Goal: Task Accomplishment & Management: Complete application form

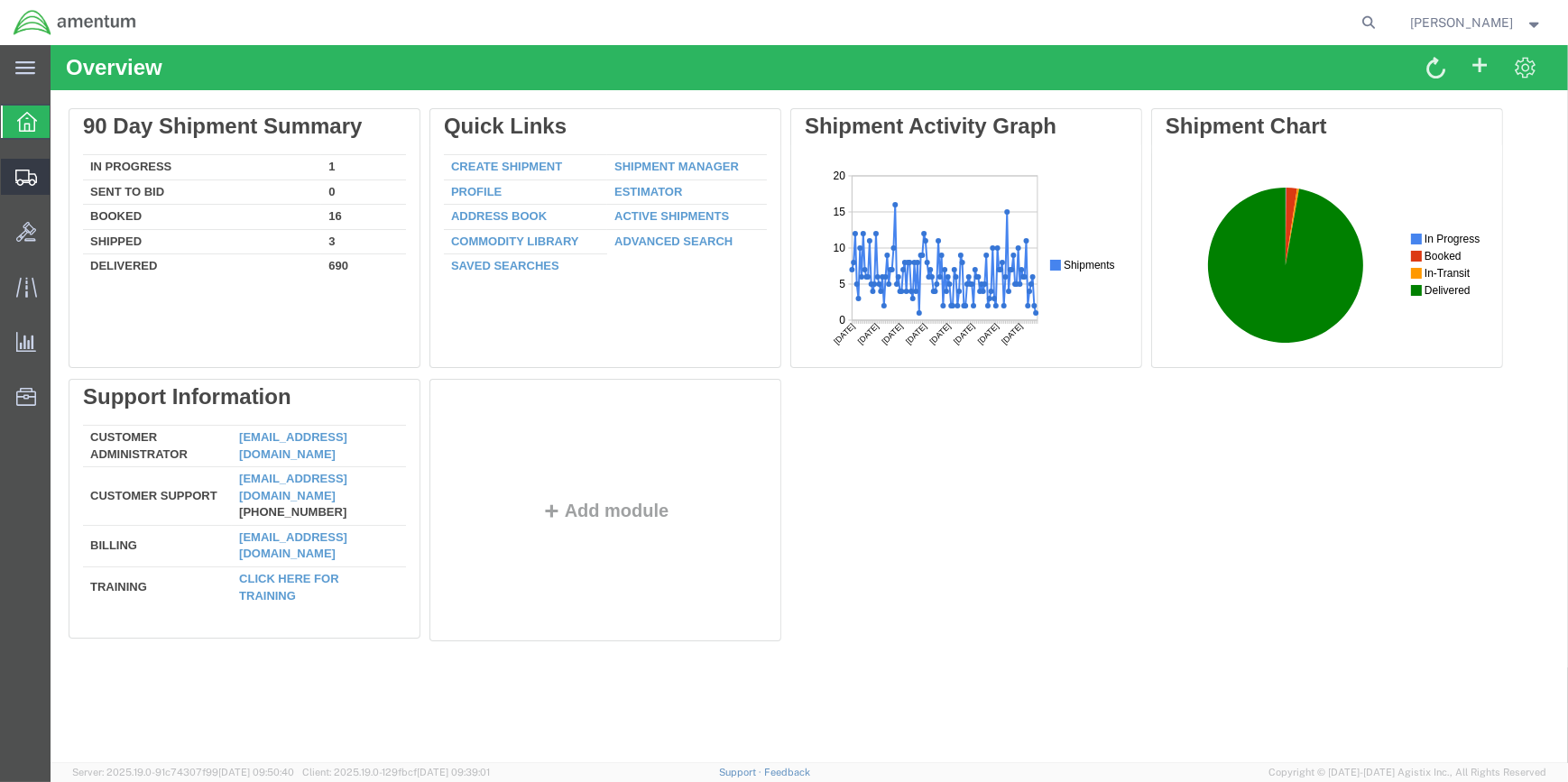
click at [0, 0] on span "Shipment Manager" at bounding box center [0, 0] width 0 height 0
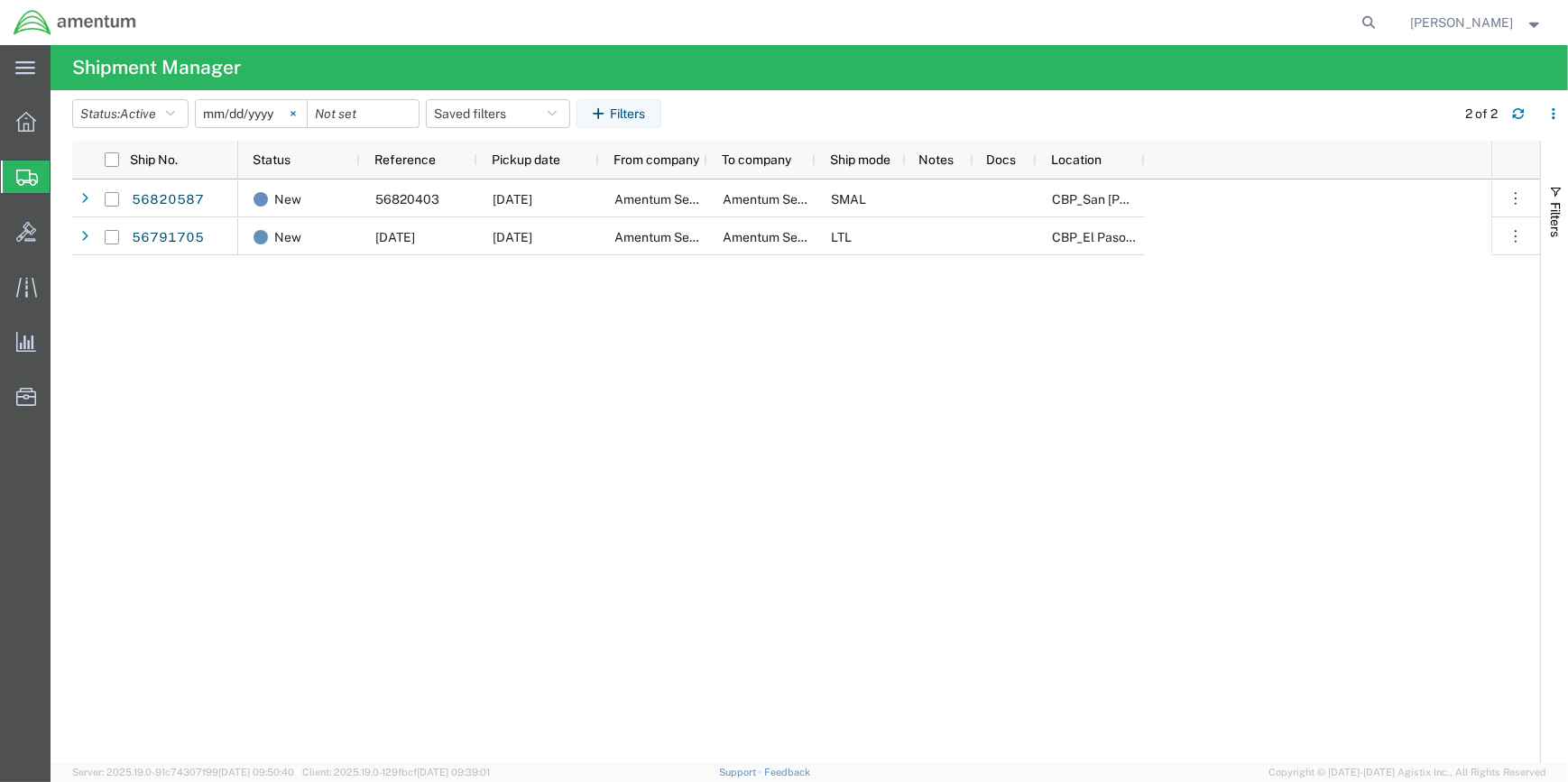
click at [294, 112] on svg-icon at bounding box center [293, 113] width 27 height 27
click at [280, 115] on input "date" at bounding box center [251, 113] width 111 height 27
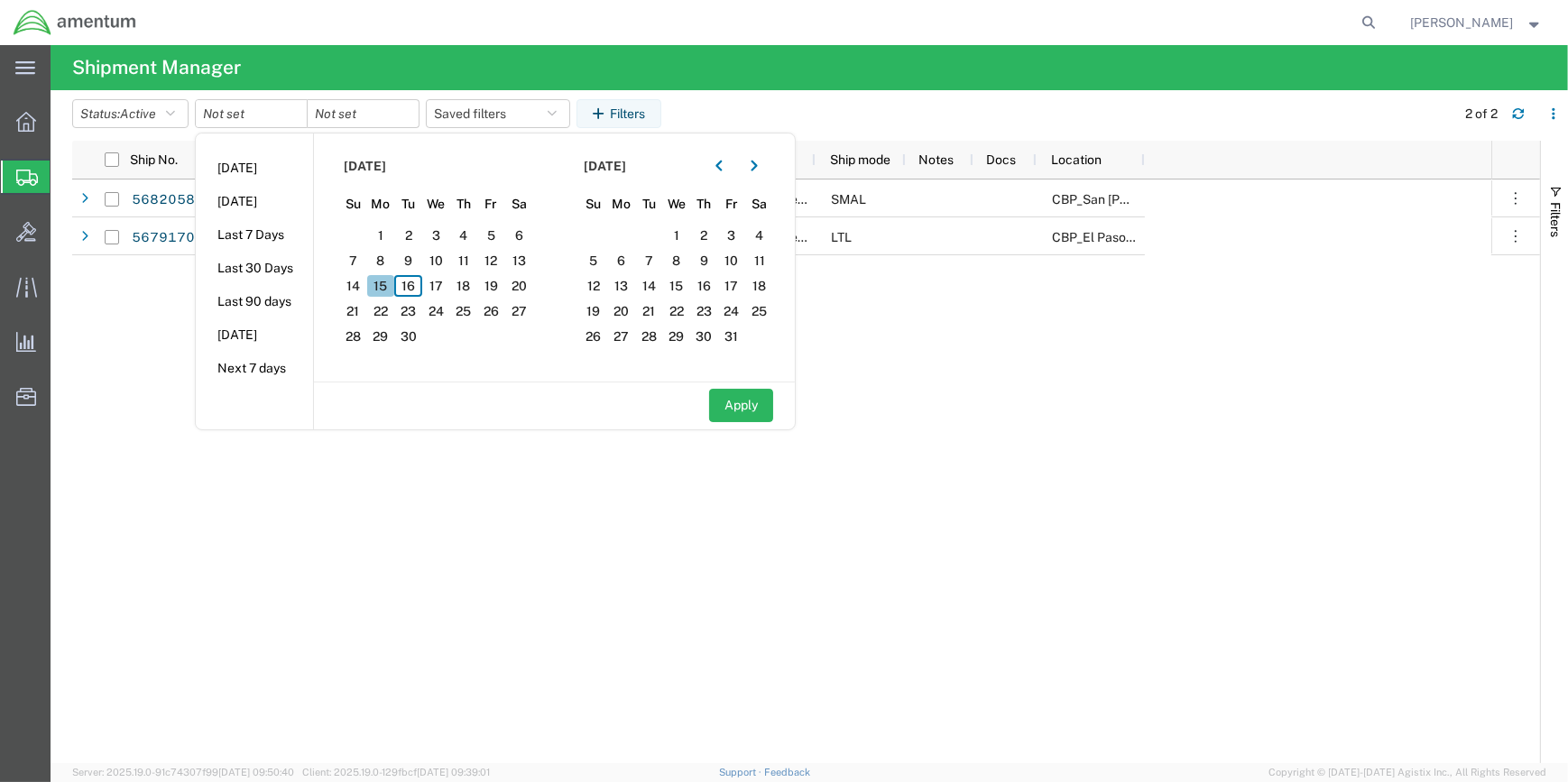
click at [389, 286] on span "15" at bounding box center [381, 286] width 28 height 22
click at [760, 404] on button "Apply" at bounding box center [741, 405] width 64 height 33
type input "[DATE]"
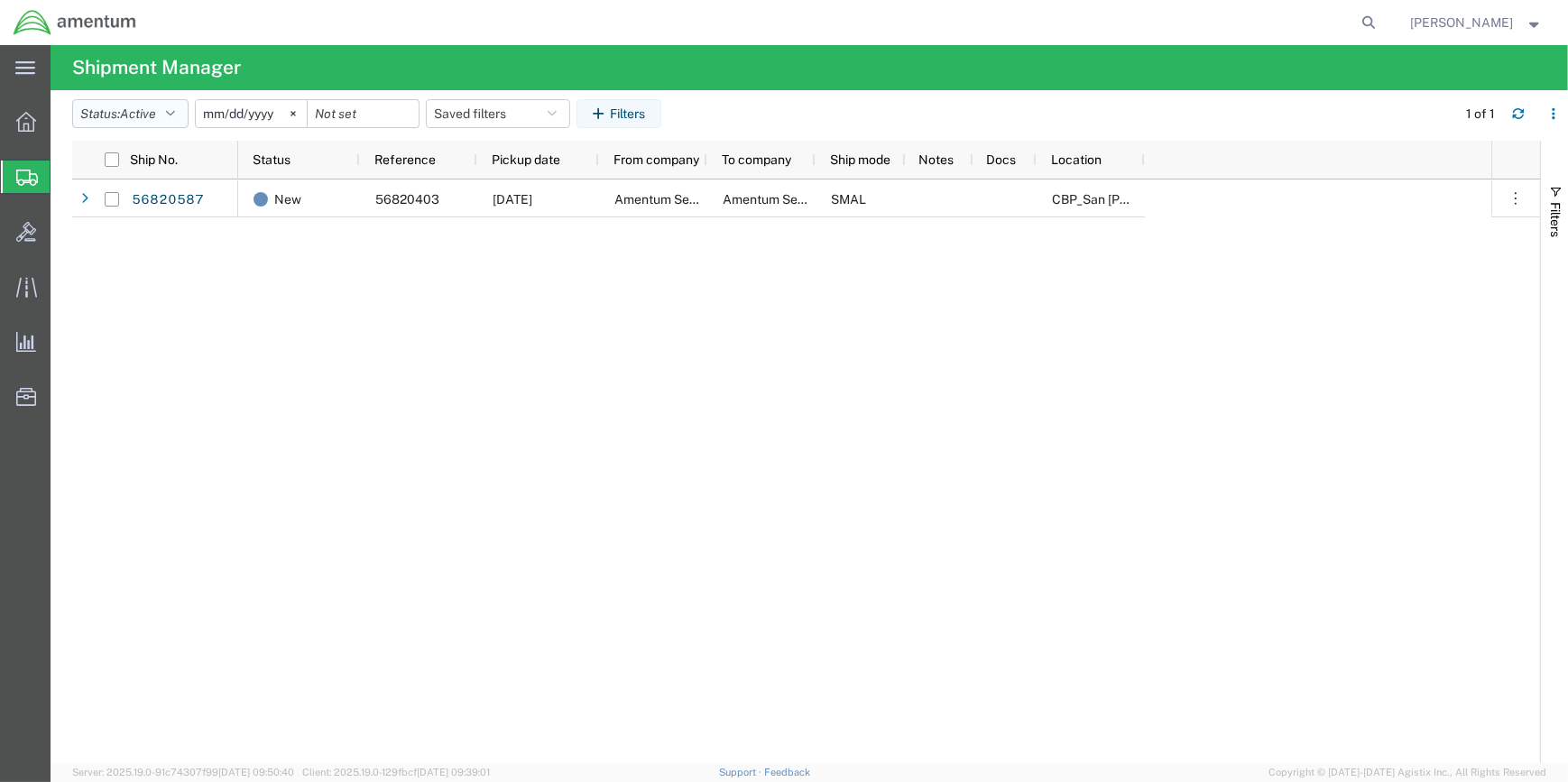
click at [175, 109] on icon "button" at bounding box center [170, 113] width 9 height 12
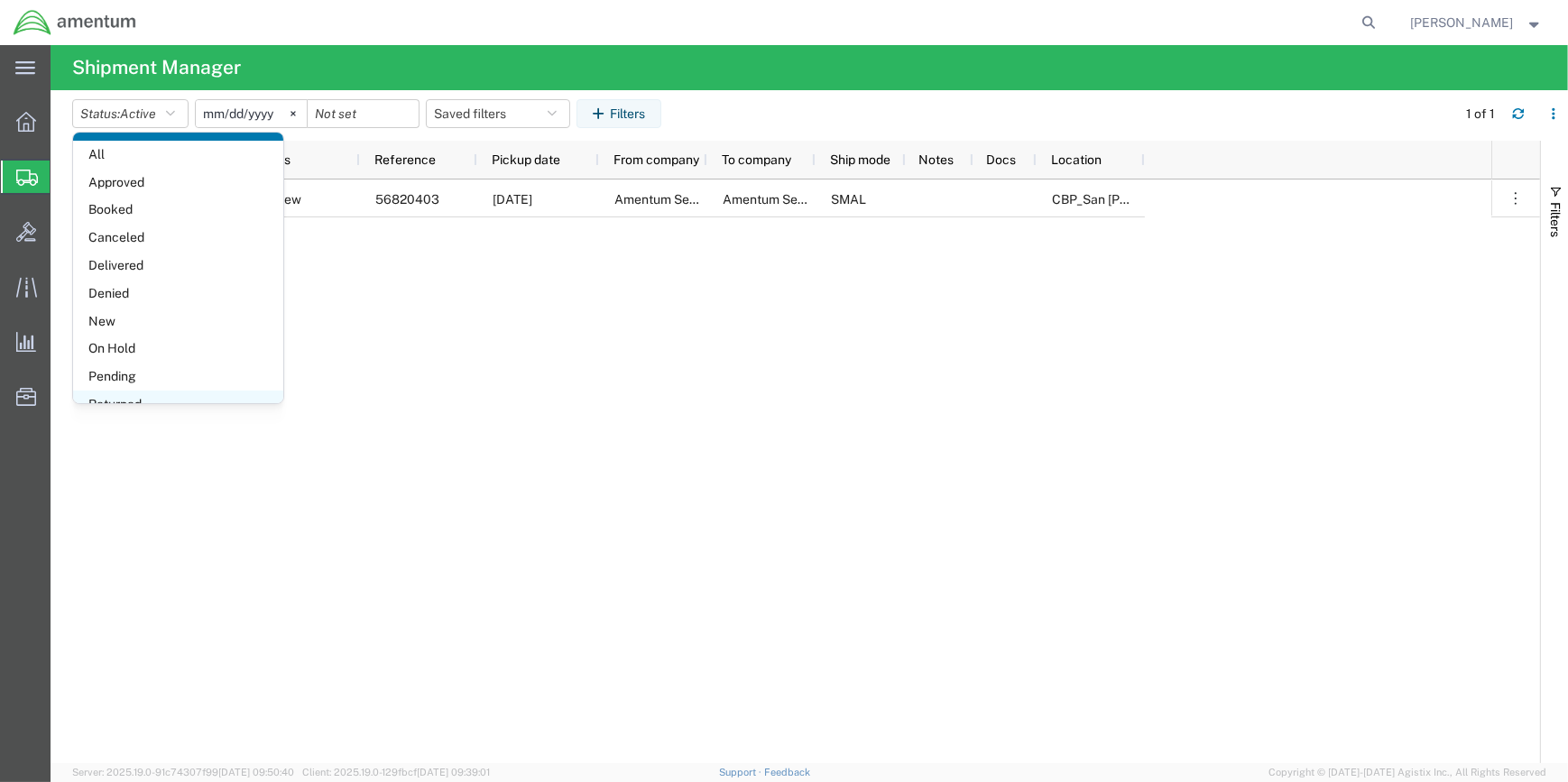
scroll to position [104, 0]
click at [123, 381] on span "Shipped" at bounding box center [178, 382] width 210 height 28
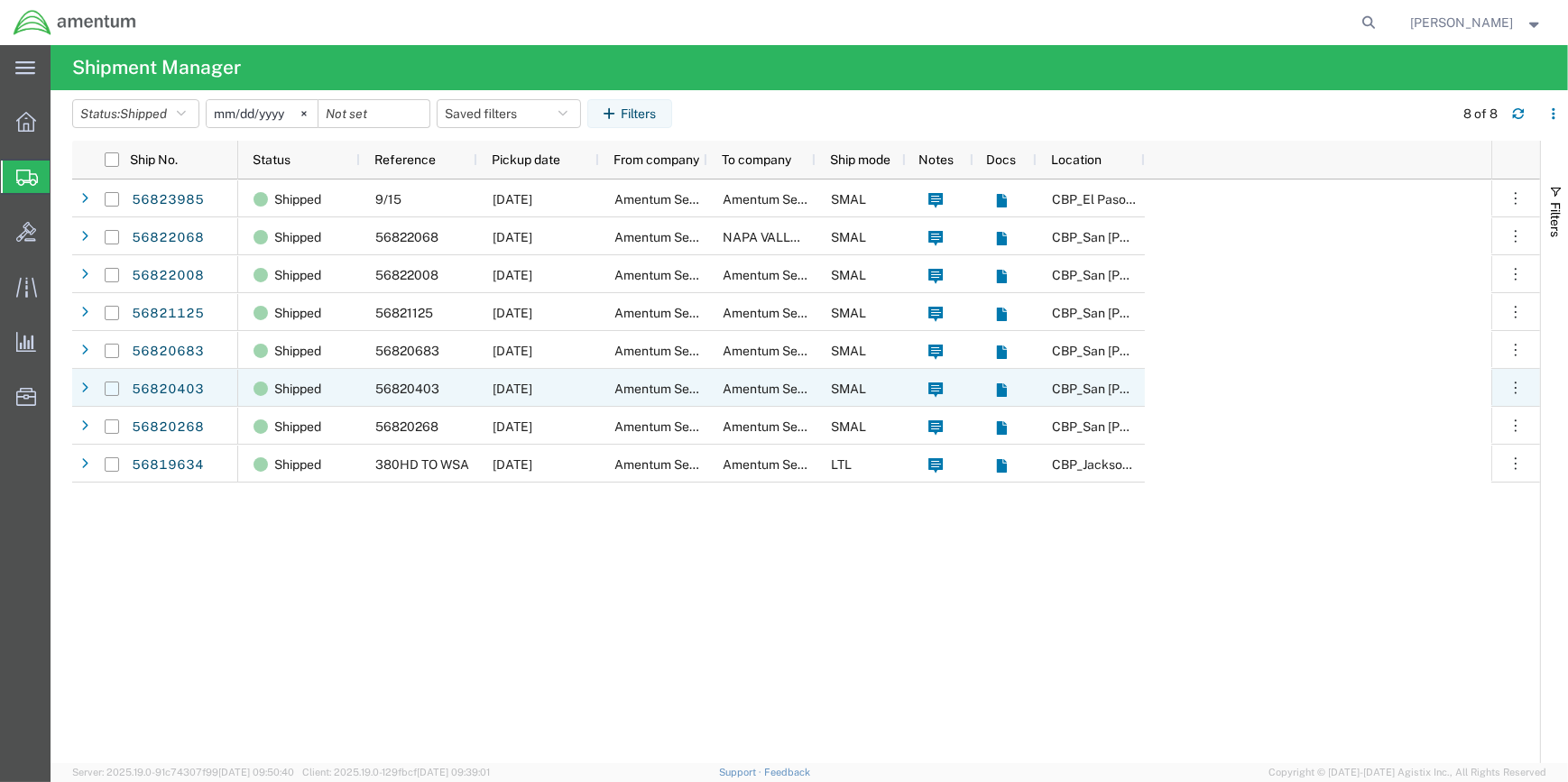
click at [112, 389] on input "Press Space to toggle row selection (unchecked)" at bounding box center [111, 389] width 14 height 14
checkbox input "true"
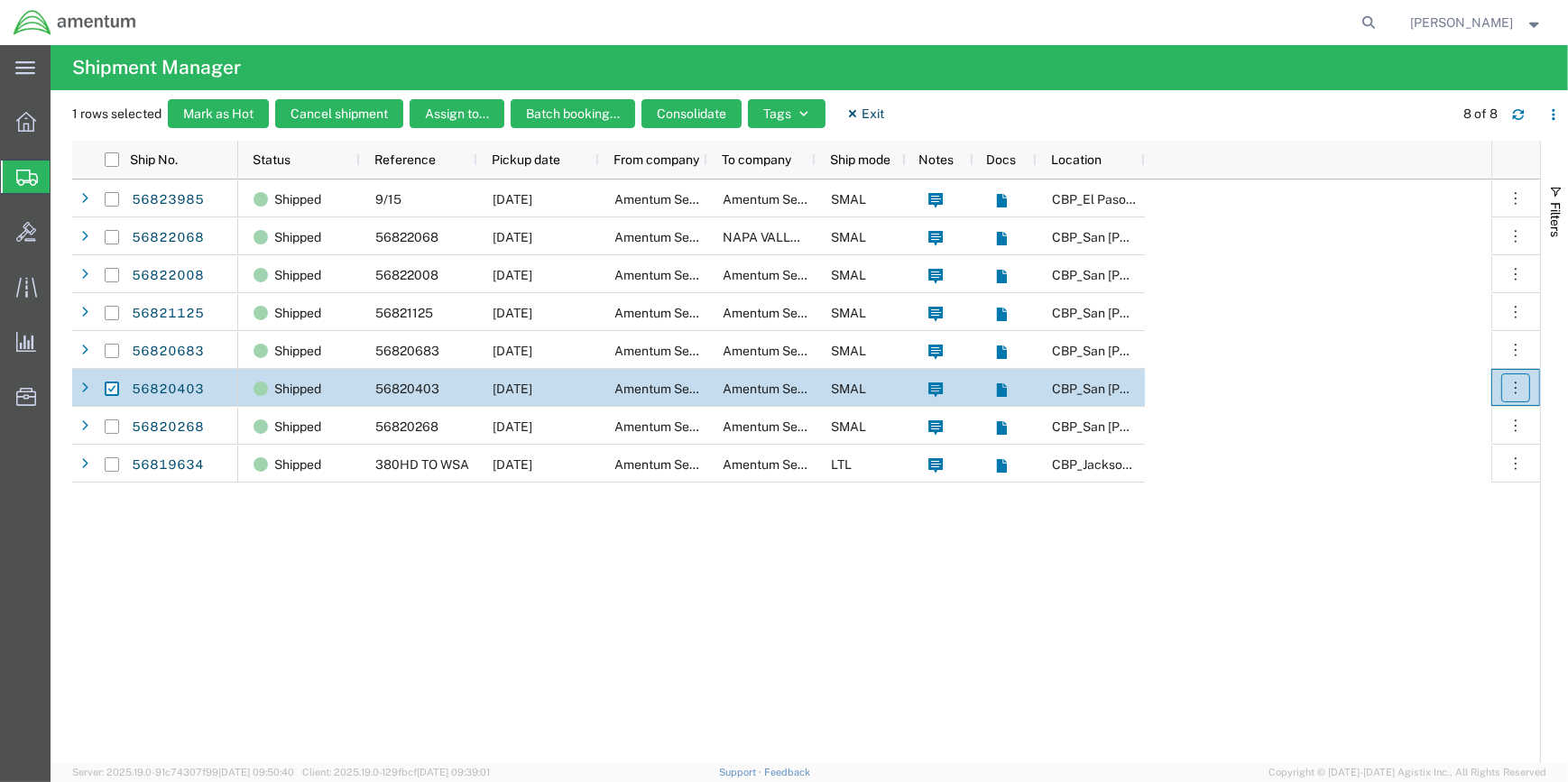
click at [1512, 385] on icon "button" at bounding box center [1515, 388] width 18 height 18
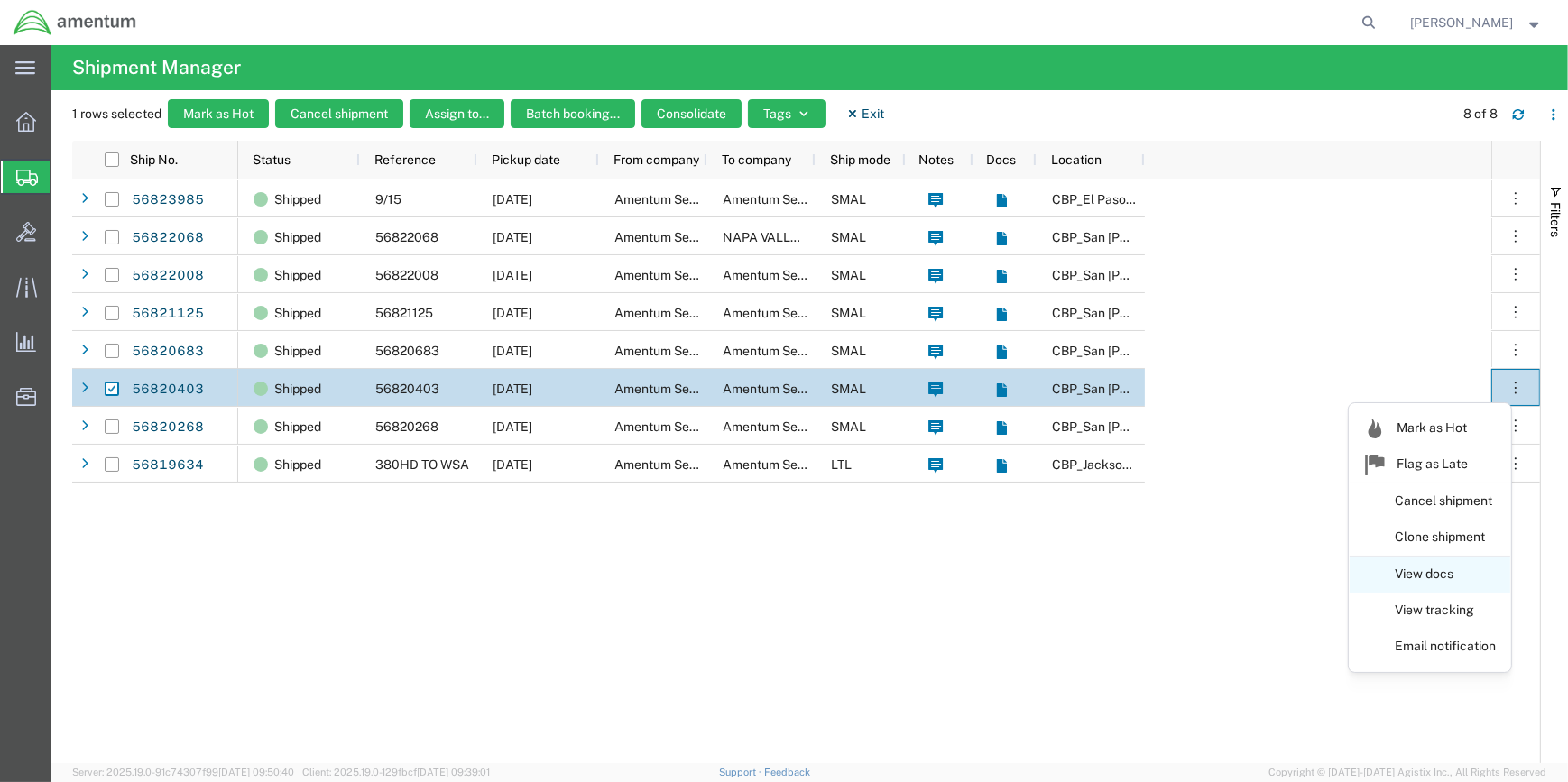
click at [1432, 570] on link "View docs" at bounding box center [1429, 575] width 161 height 32
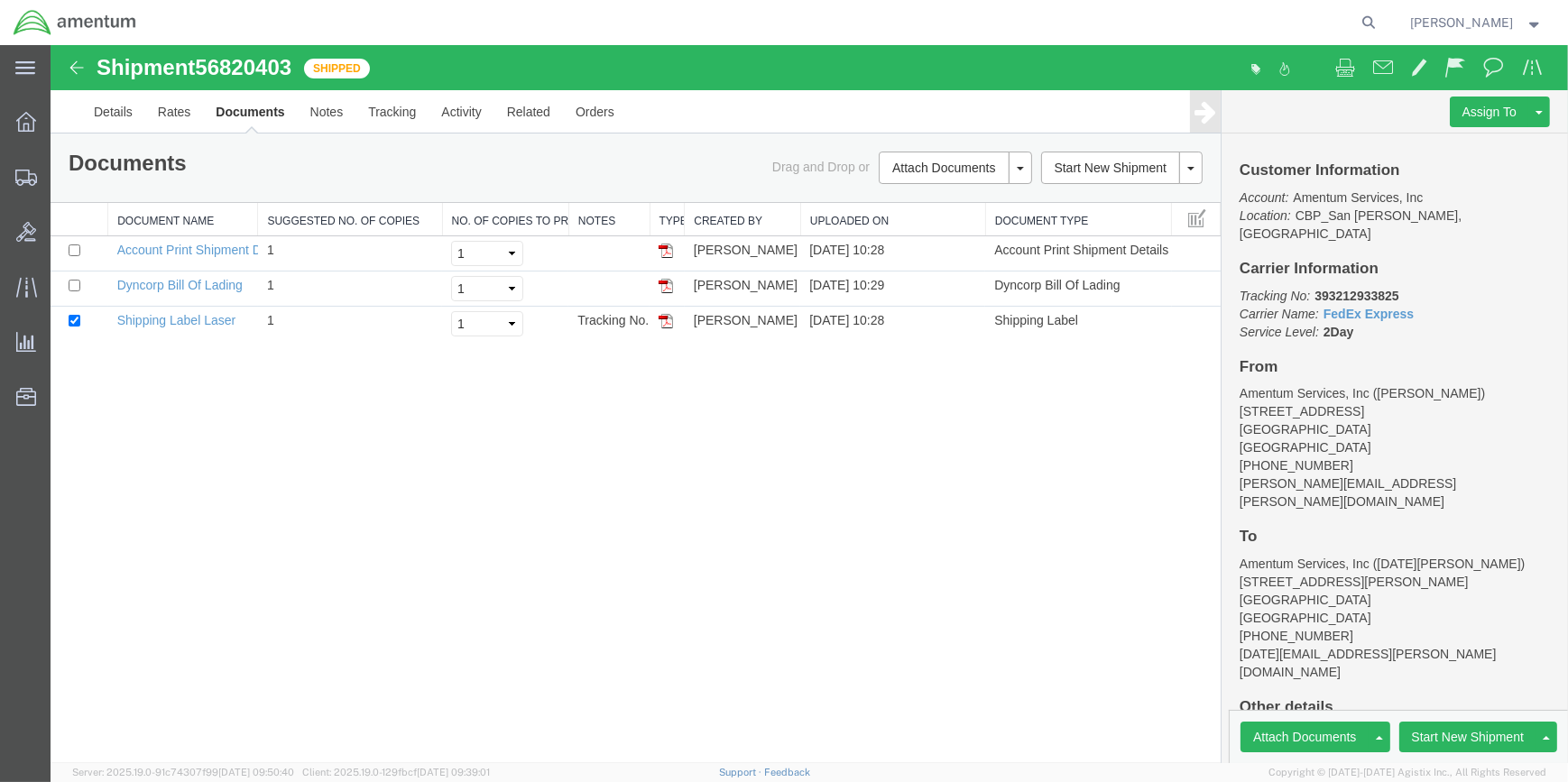
click at [50, 45] on link "Clone Shipment" at bounding box center [50, 45] width 0 height 0
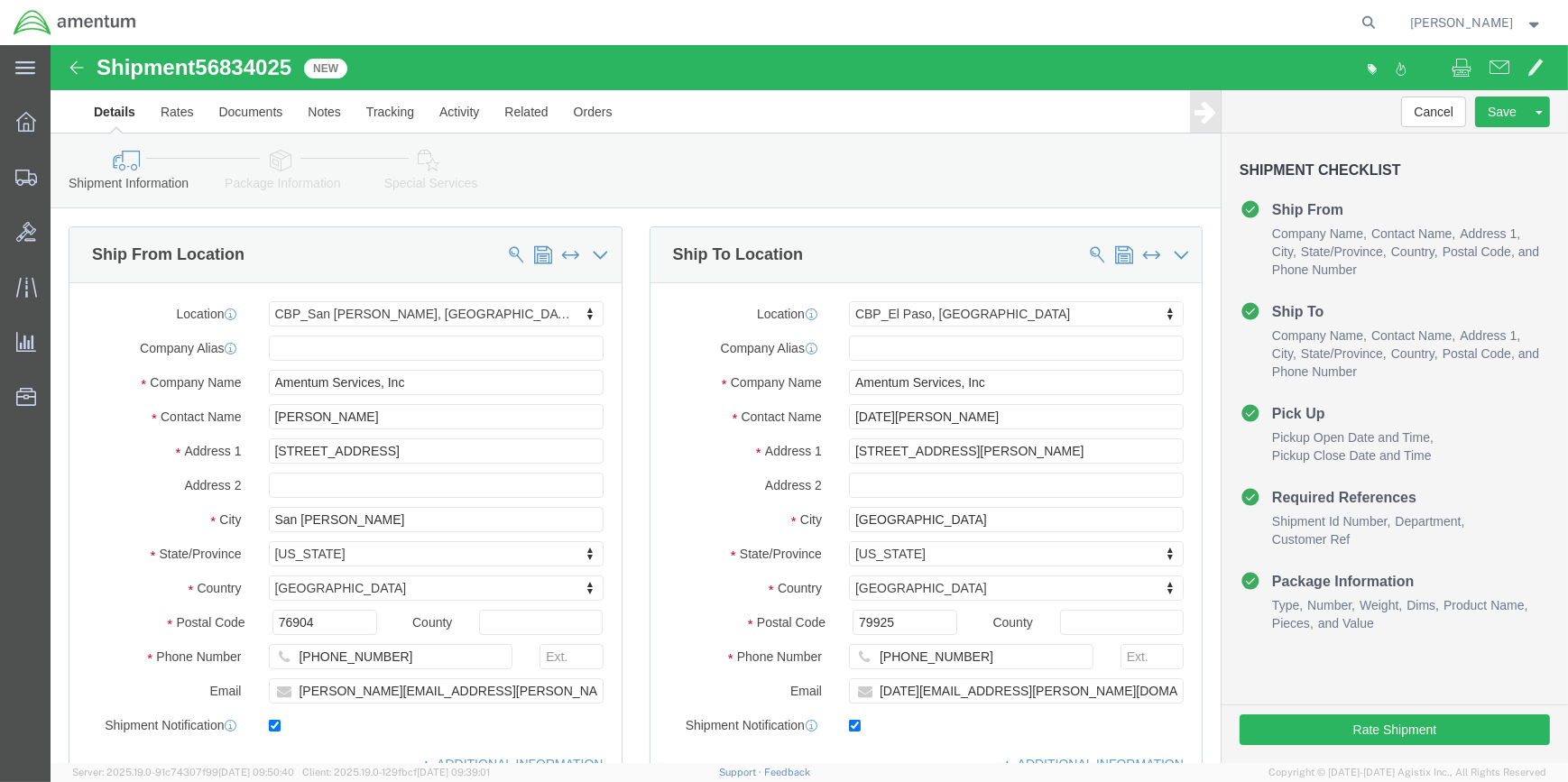
select select "49914"
select select "49939"
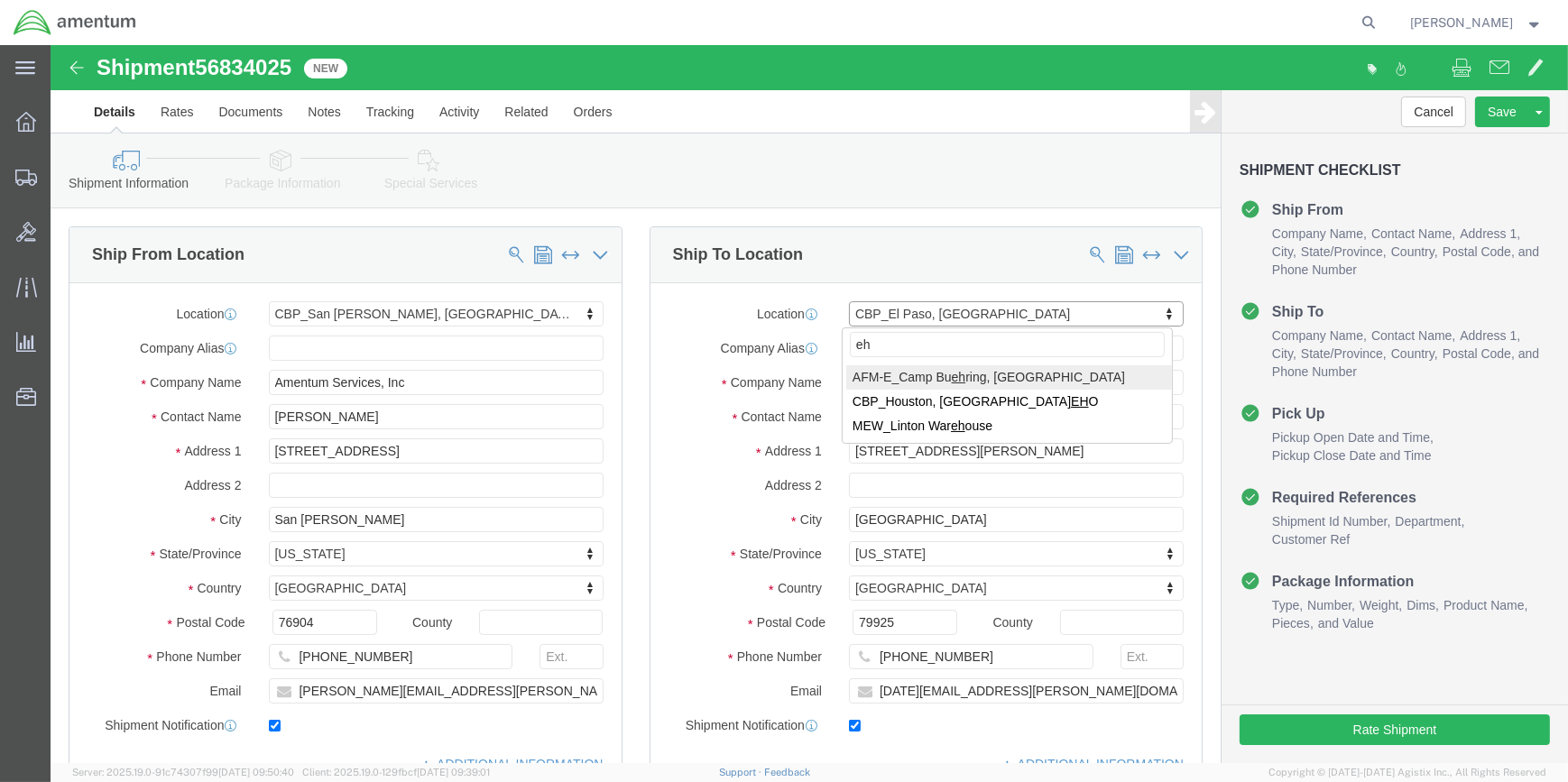
type input "eho"
select select "49929"
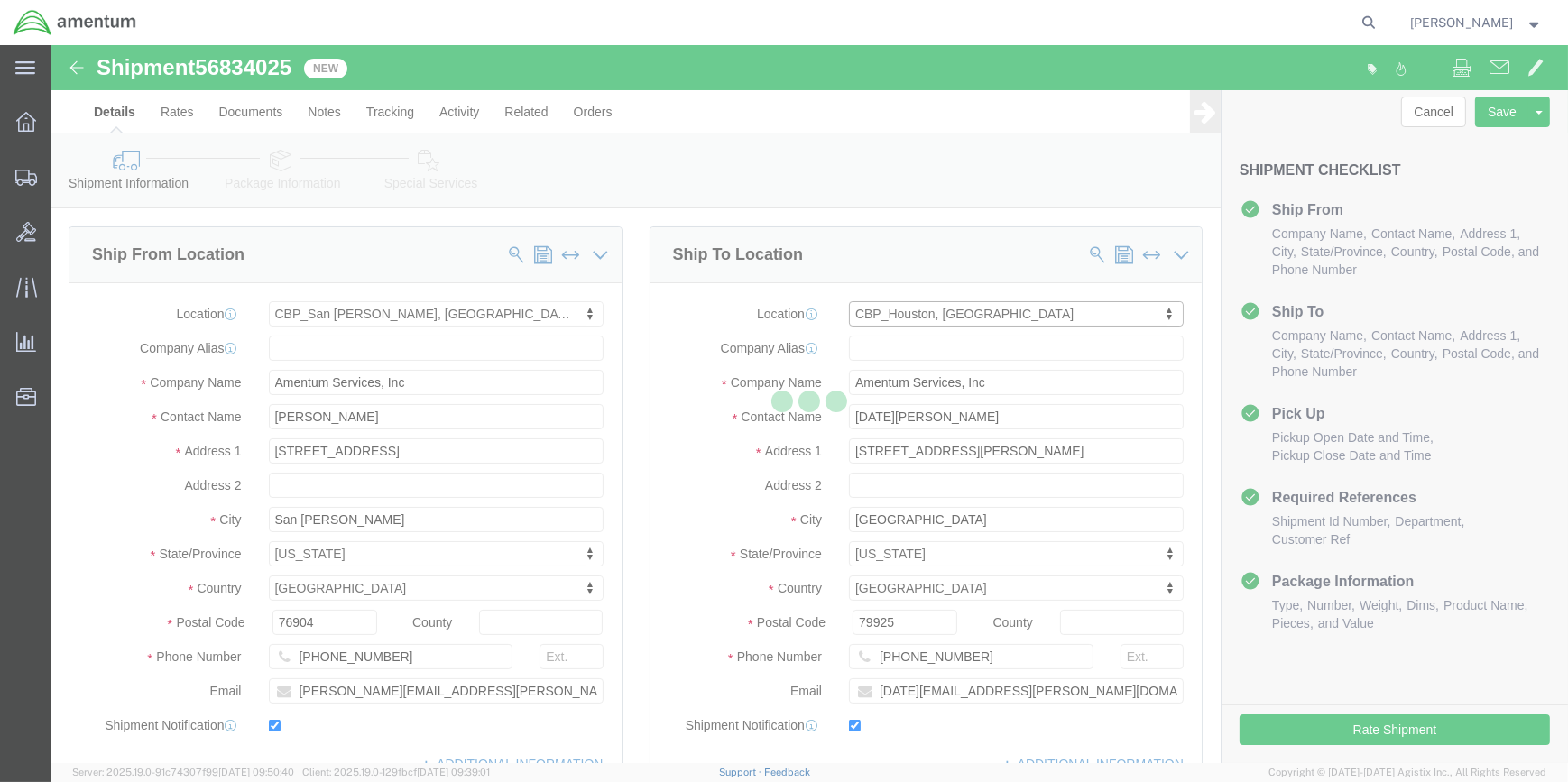
type input "[PERSON_NAME]"
type input "[STREET_ADDRESS][PERSON_NAME]"
type input "Hangar 15A, c/o US CBP"
type input "Conroe"
type input "77303"
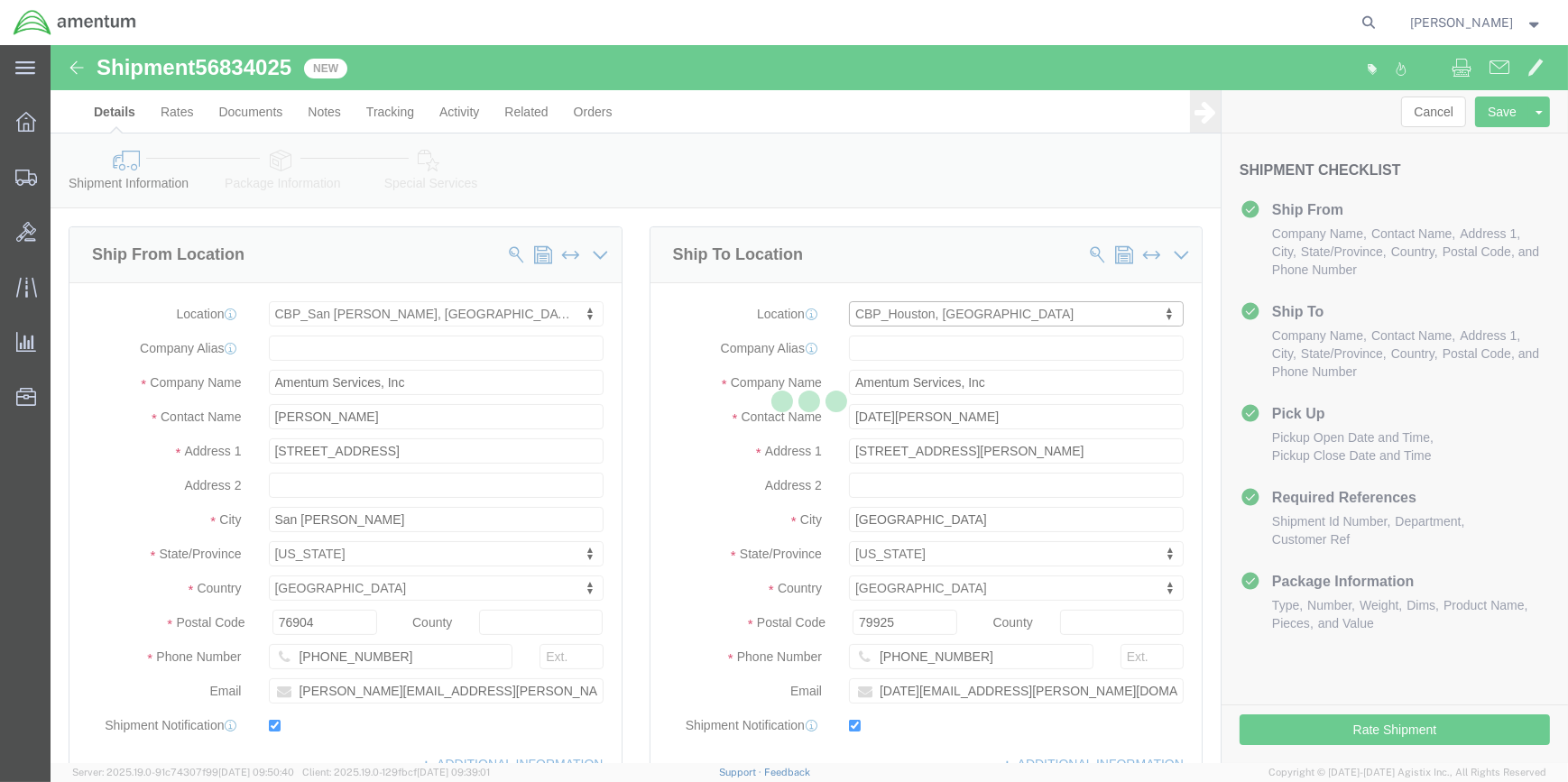
type input "[PHONE_NUMBER]"
type input "[PERSON_NAME][EMAIL_ADDRESS][PERSON_NAME][DOMAIN_NAME]"
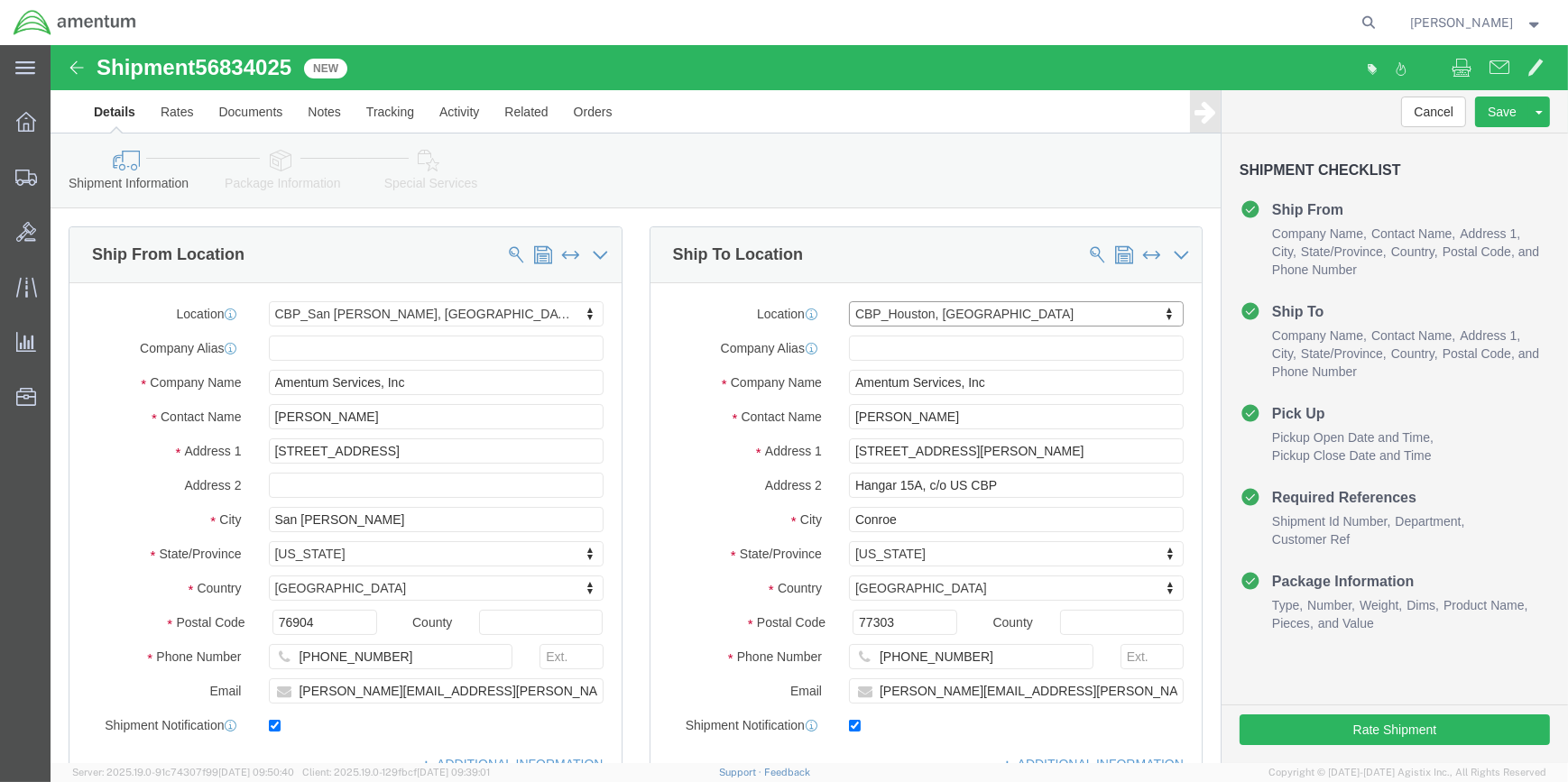
select select "[GEOGRAPHIC_DATA]"
click input "[PERSON_NAME]"
type input "M"
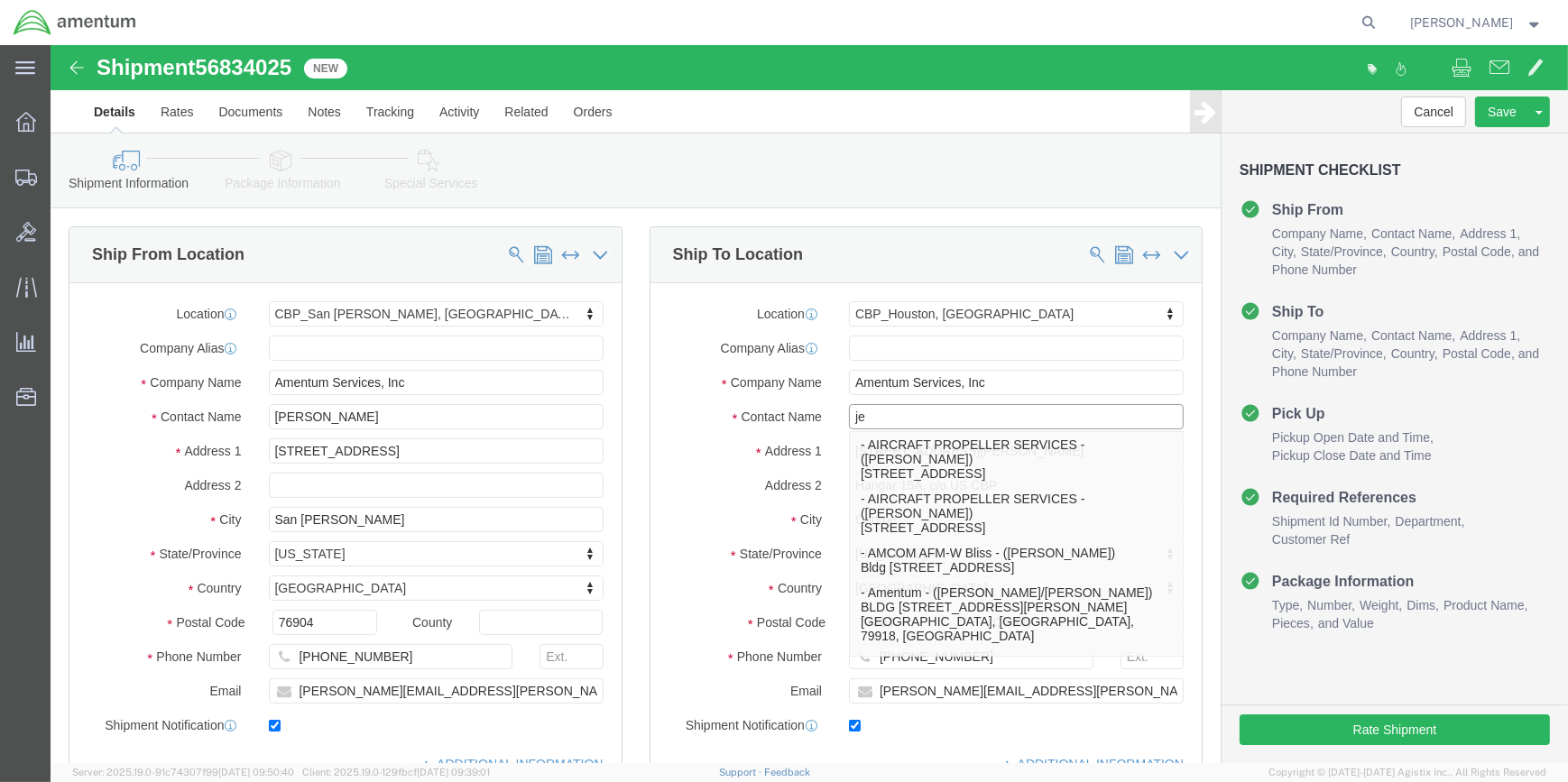
type input "j"
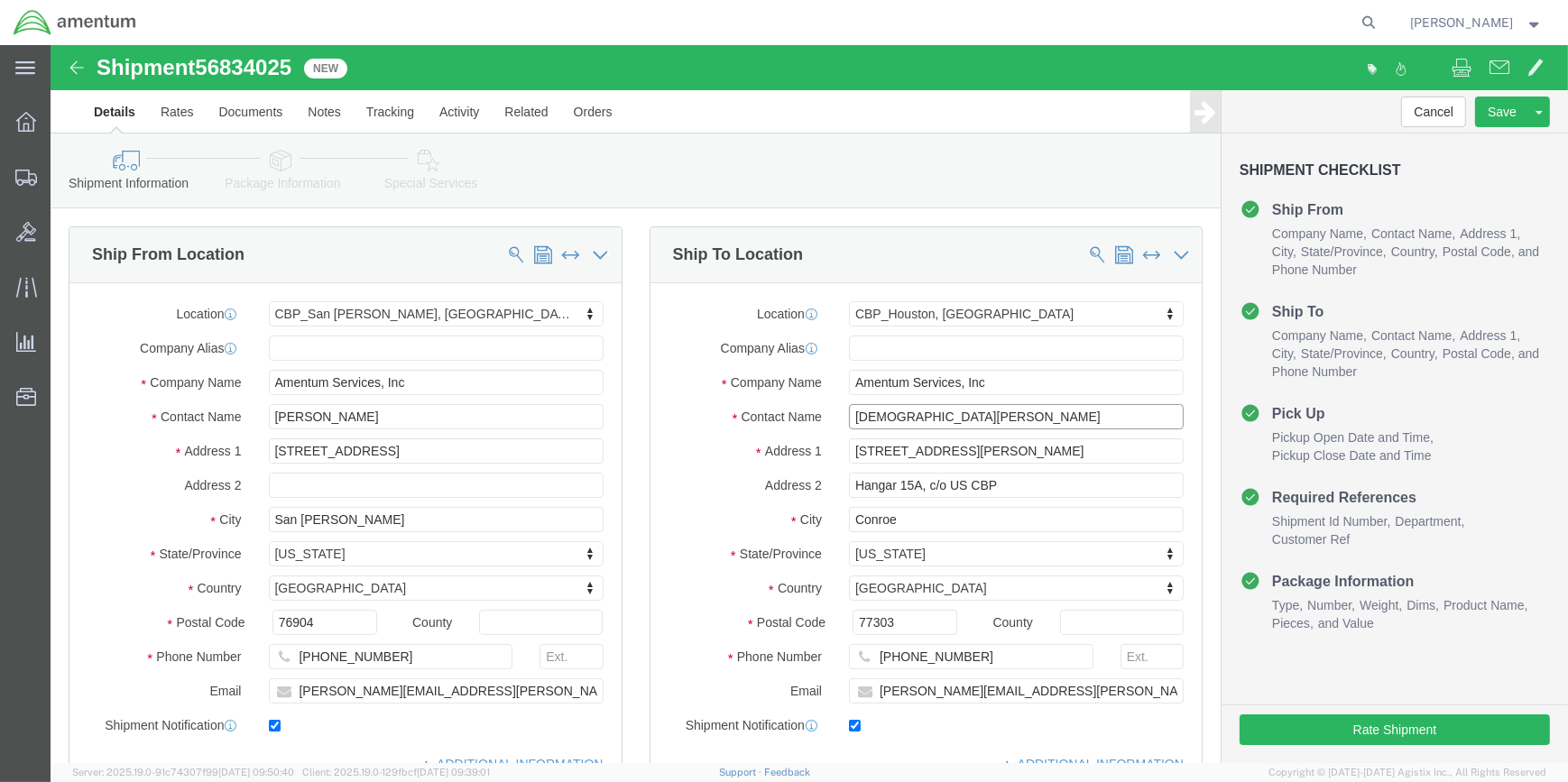
type input "[DEMOGRAPHIC_DATA][PERSON_NAME]"
click input "[PERSON_NAME][EMAIL_ADDRESS][PERSON_NAME][DOMAIN_NAME]"
type input "m"
paste input "[PERSON_NAME][EMAIL_ADDRESS][PERSON_NAME][DOMAIN_NAME]"
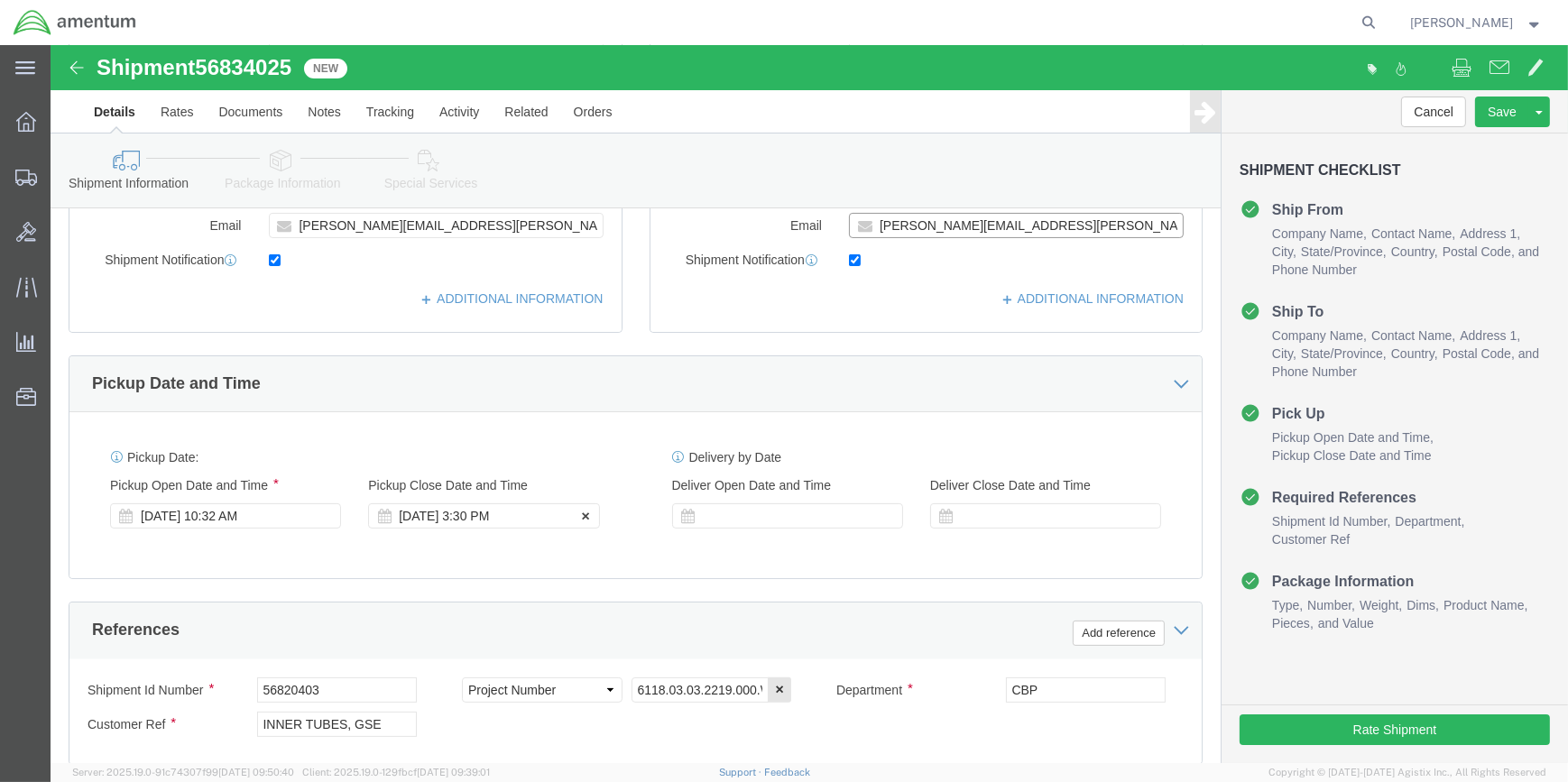
scroll to position [574, 0]
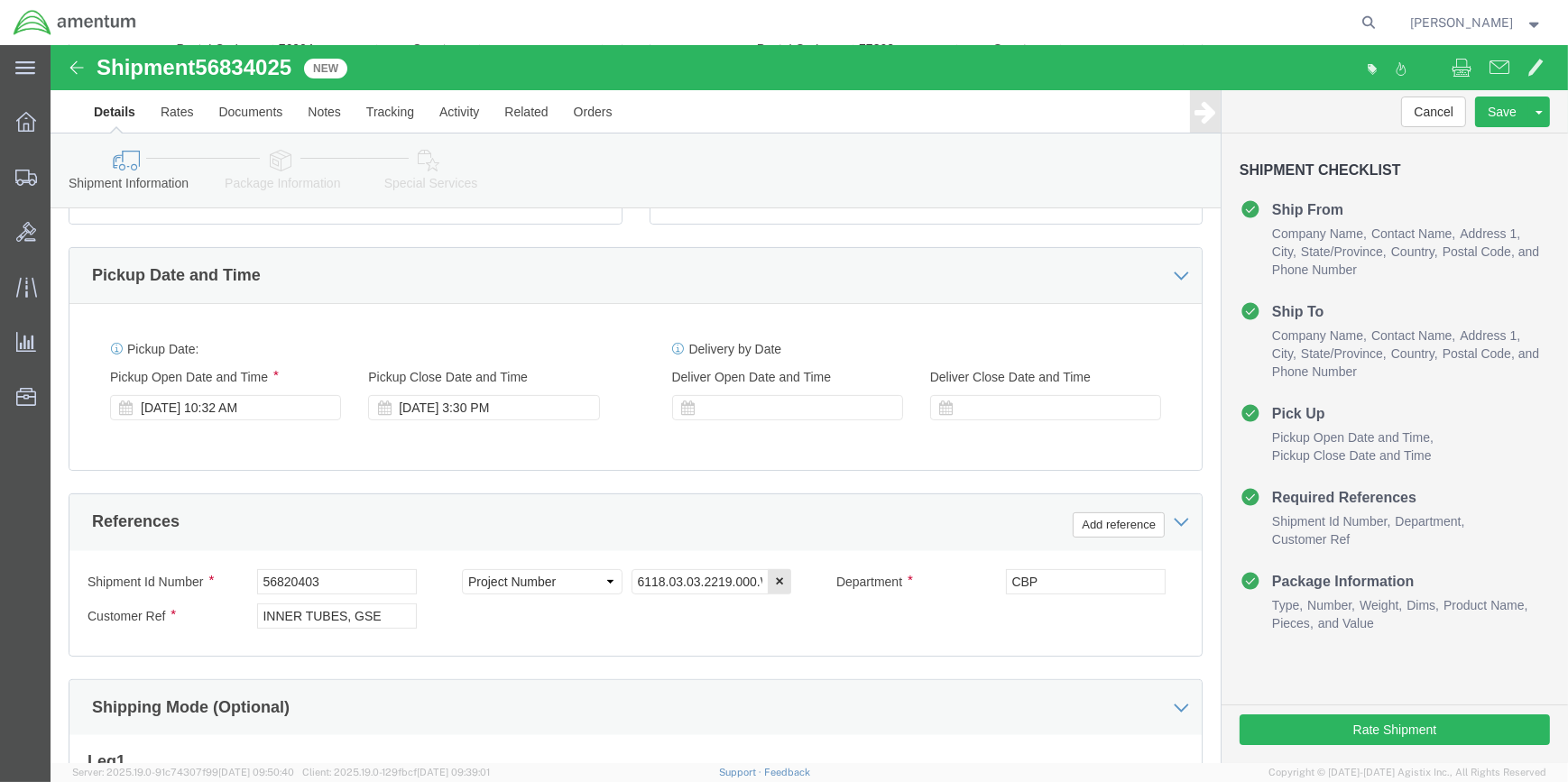
type input "[PERSON_NAME][EMAIL_ADDRESS][PERSON_NAME][DOMAIN_NAME]"
drag, startPoint x: 151, startPoint y: 19, endPoint x: 256, endPoint y: 19, distance: 105.0
click div "Shipment 56834025 New"
drag, startPoint x: 256, startPoint y: 19, endPoint x: 233, endPoint y: 21, distance: 23.1
copy span "56834025"
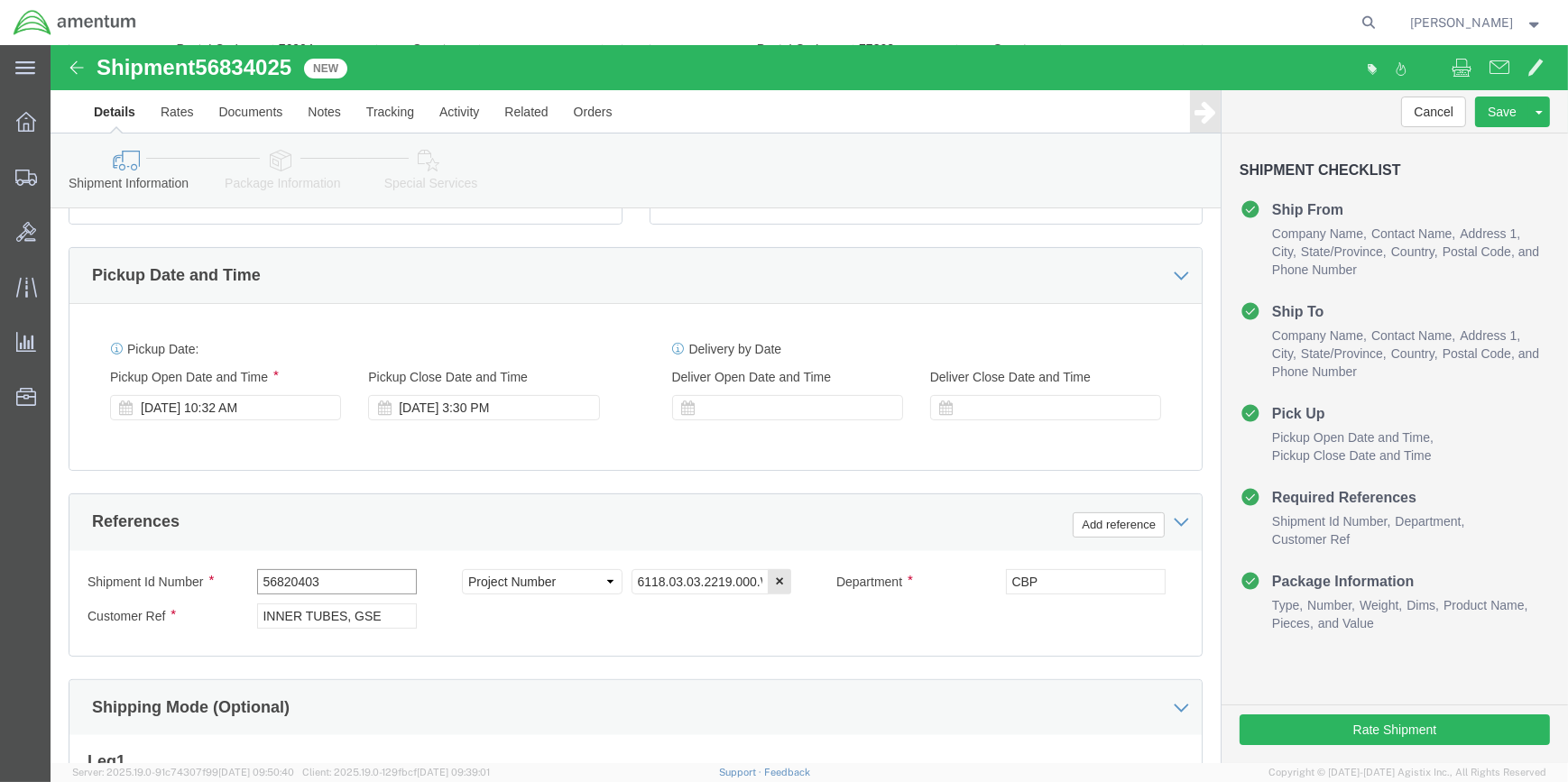
click input "56820403"
type input "5"
paste input "56834025"
type input "56834025"
click input "INNER TUBES, GSE"
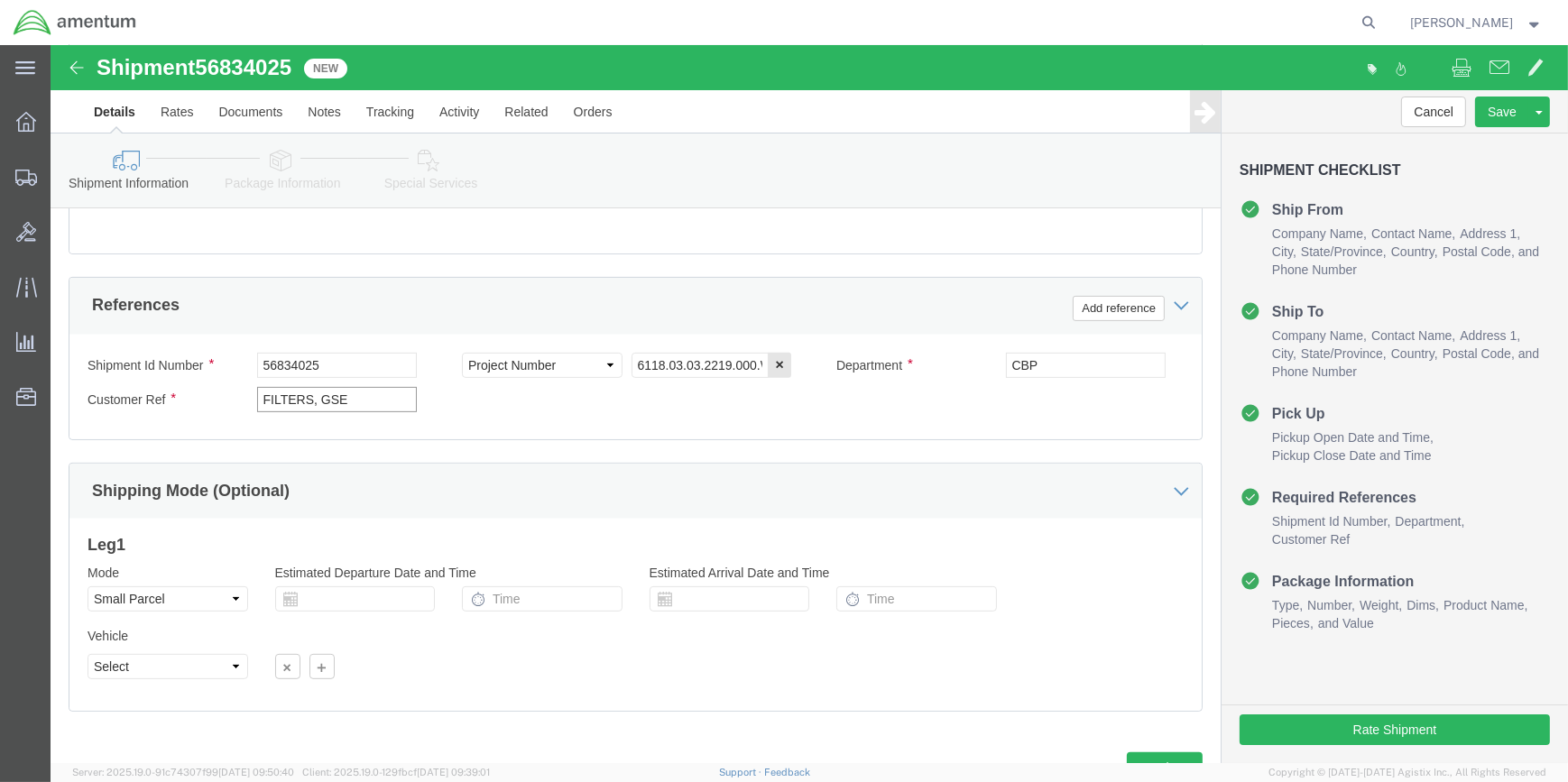
scroll to position [865, 0]
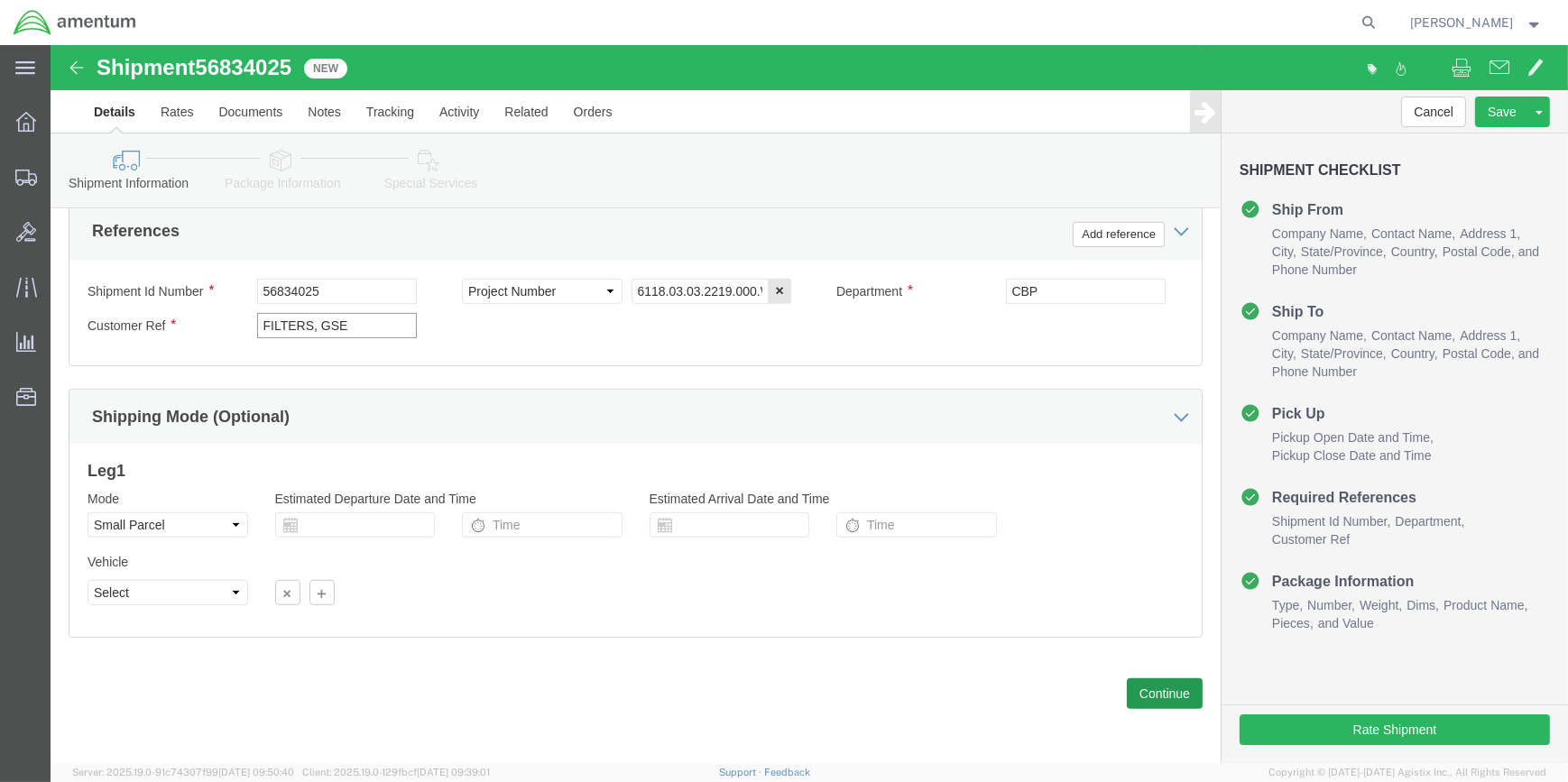
type input "FILTERS, GSE"
click button "Continue"
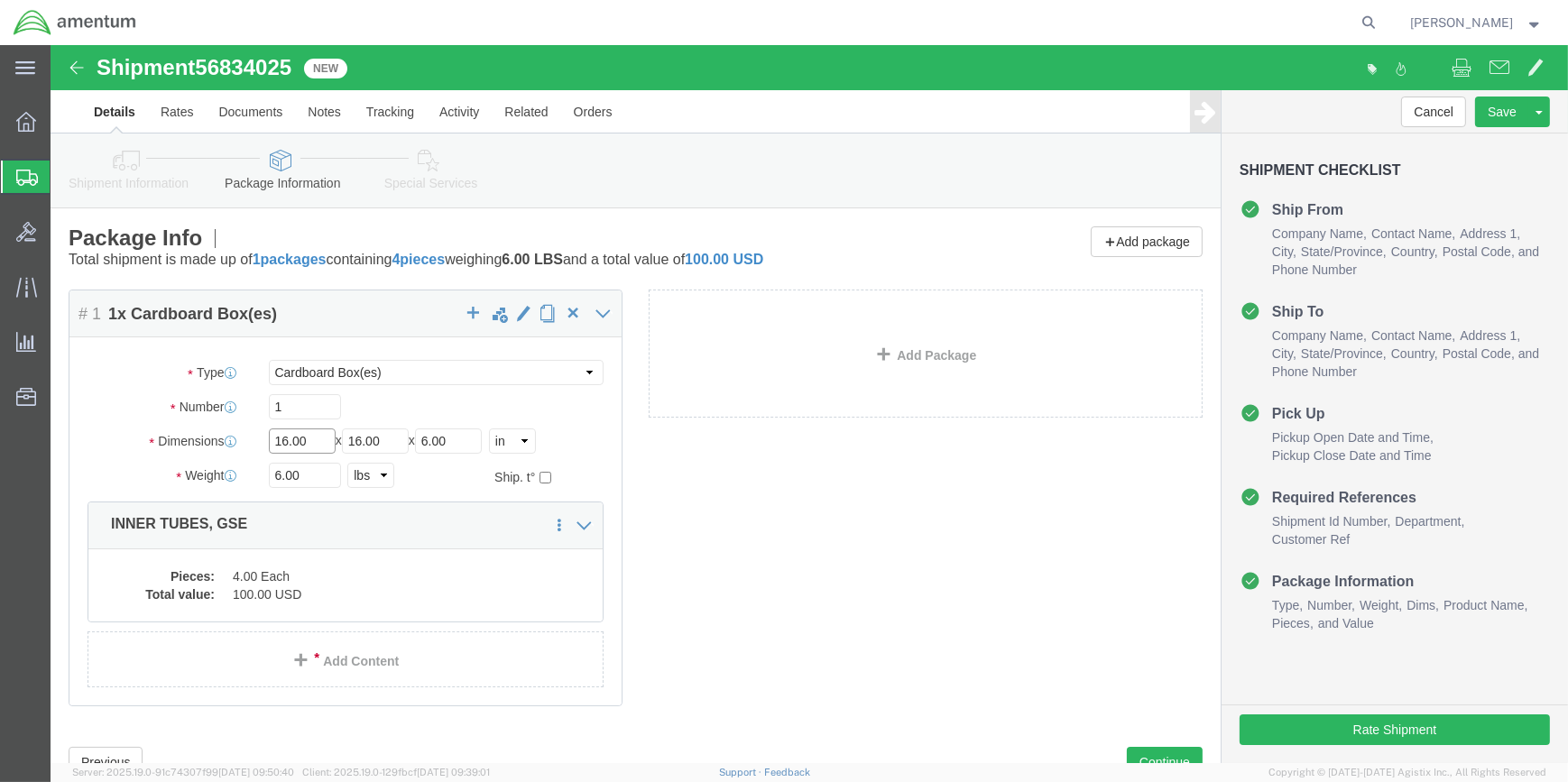
click input "16.00"
type input "1"
type input "14"
type input "11"
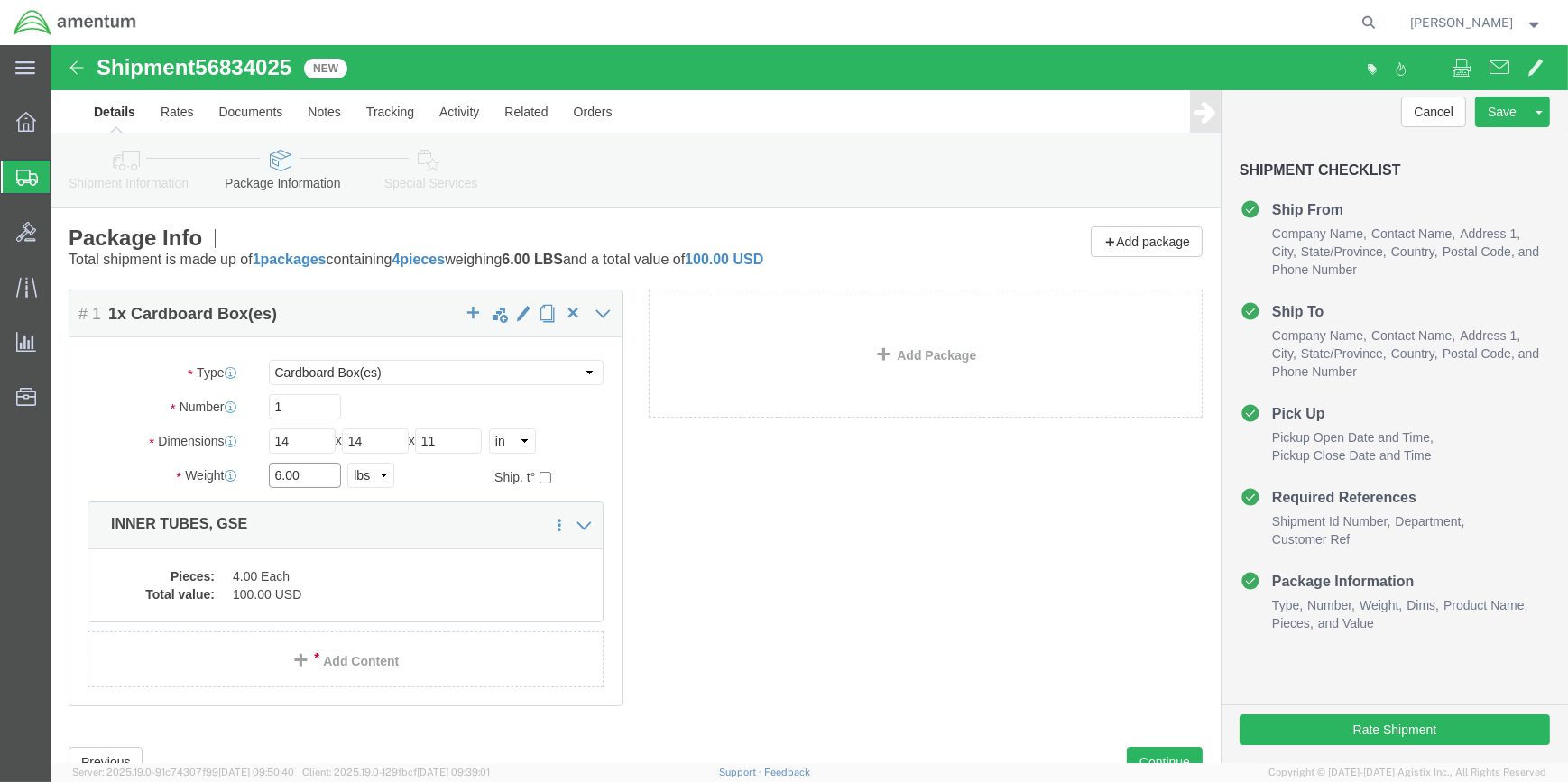
click input "6.00"
type input "6"
type input "3.5"
drag, startPoint x: 198, startPoint y: 536, endPoint x: 210, endPoint y: 525, distance: 16.3
click dd "4.00 Each"
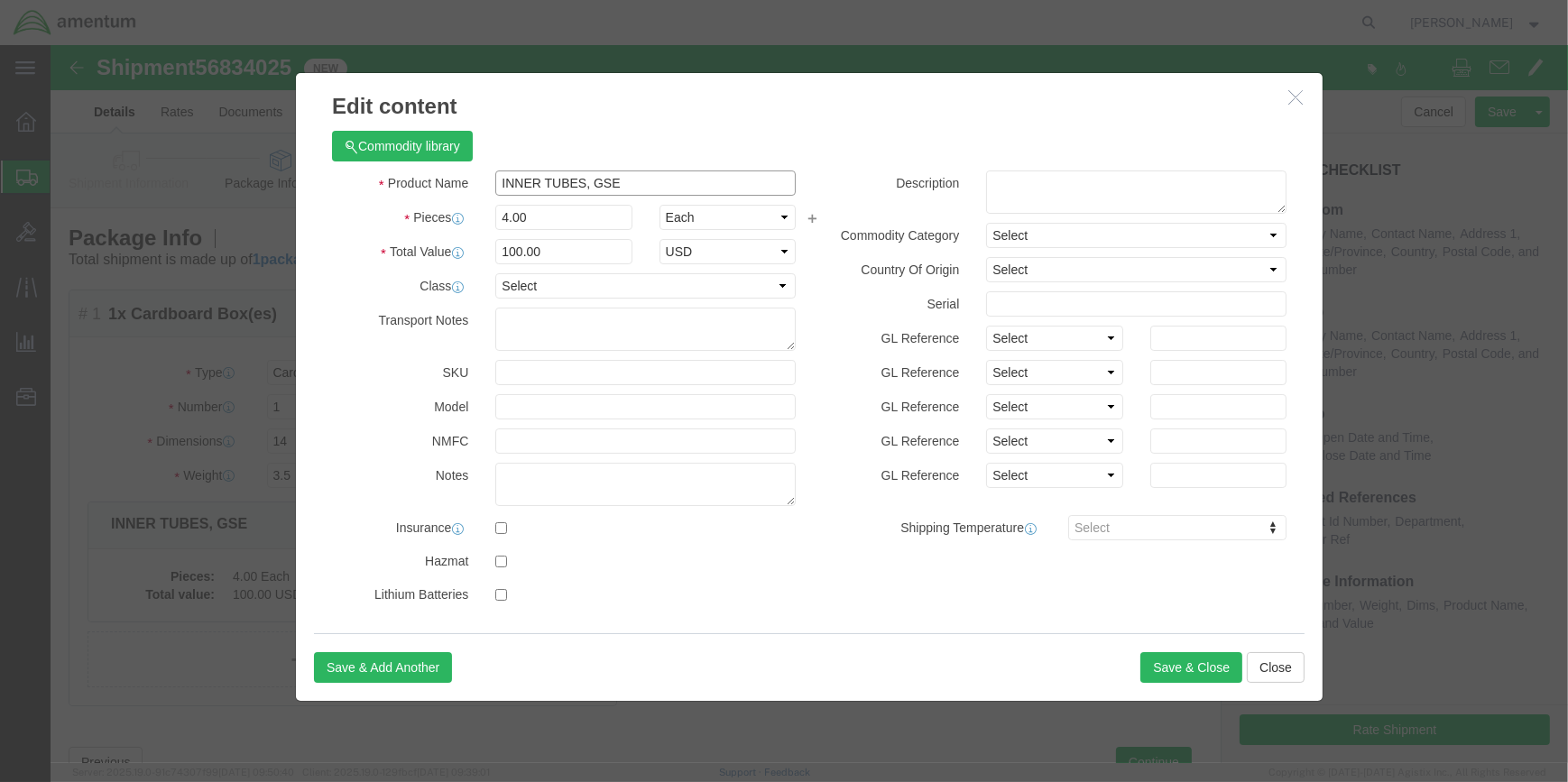
drag, startPoint x: 529, startPoint y: 136, endPoint x: 432, endPoint y: 135, distance: 97.0
click input "INNER TUBES, GSE"
type input "FILTERS, GSE"
click input "4.00"
type input "4"
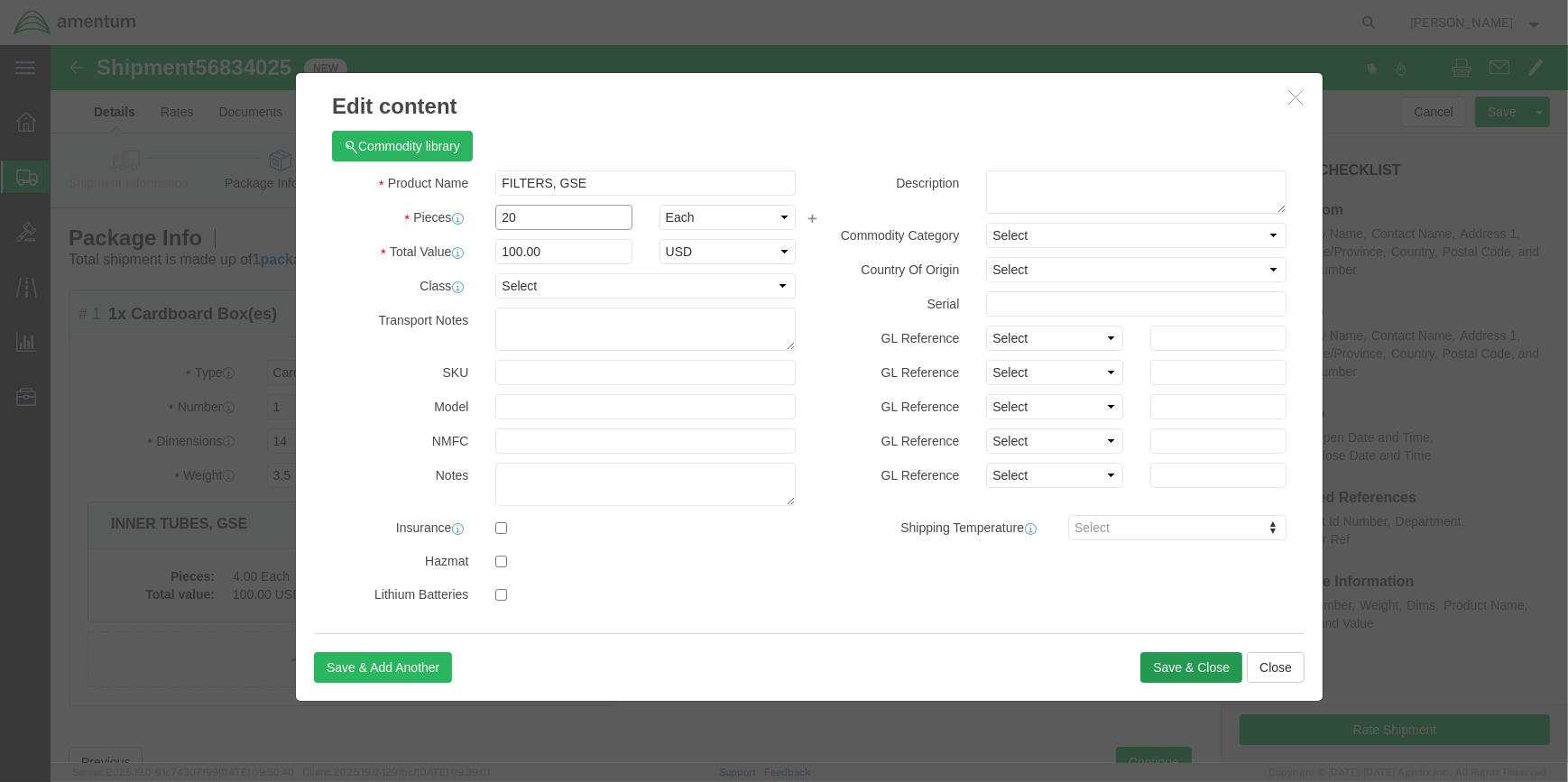
type input "20"
type input "500"
click button "Save & Close"
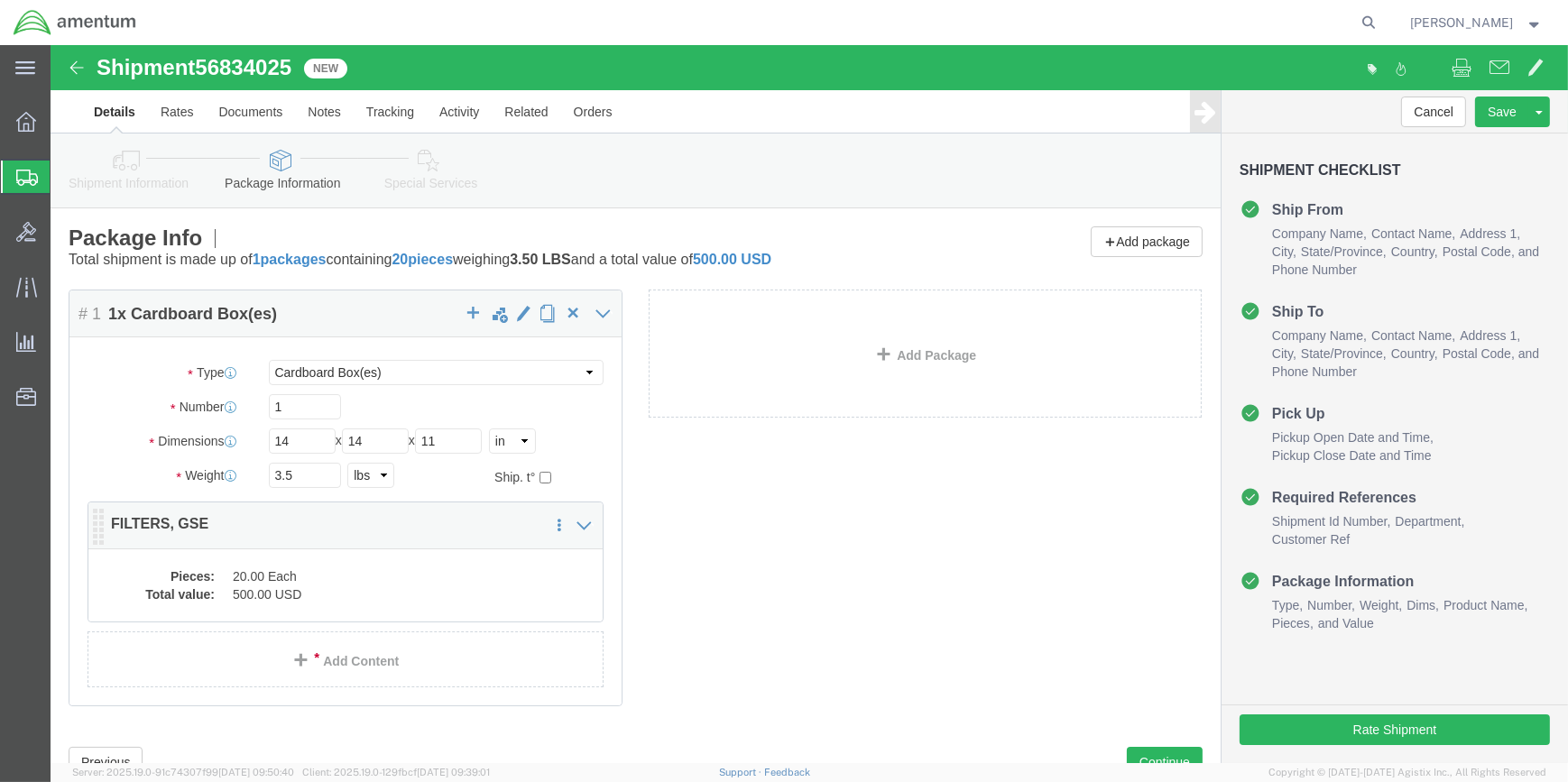
click dd "20.00 Each"
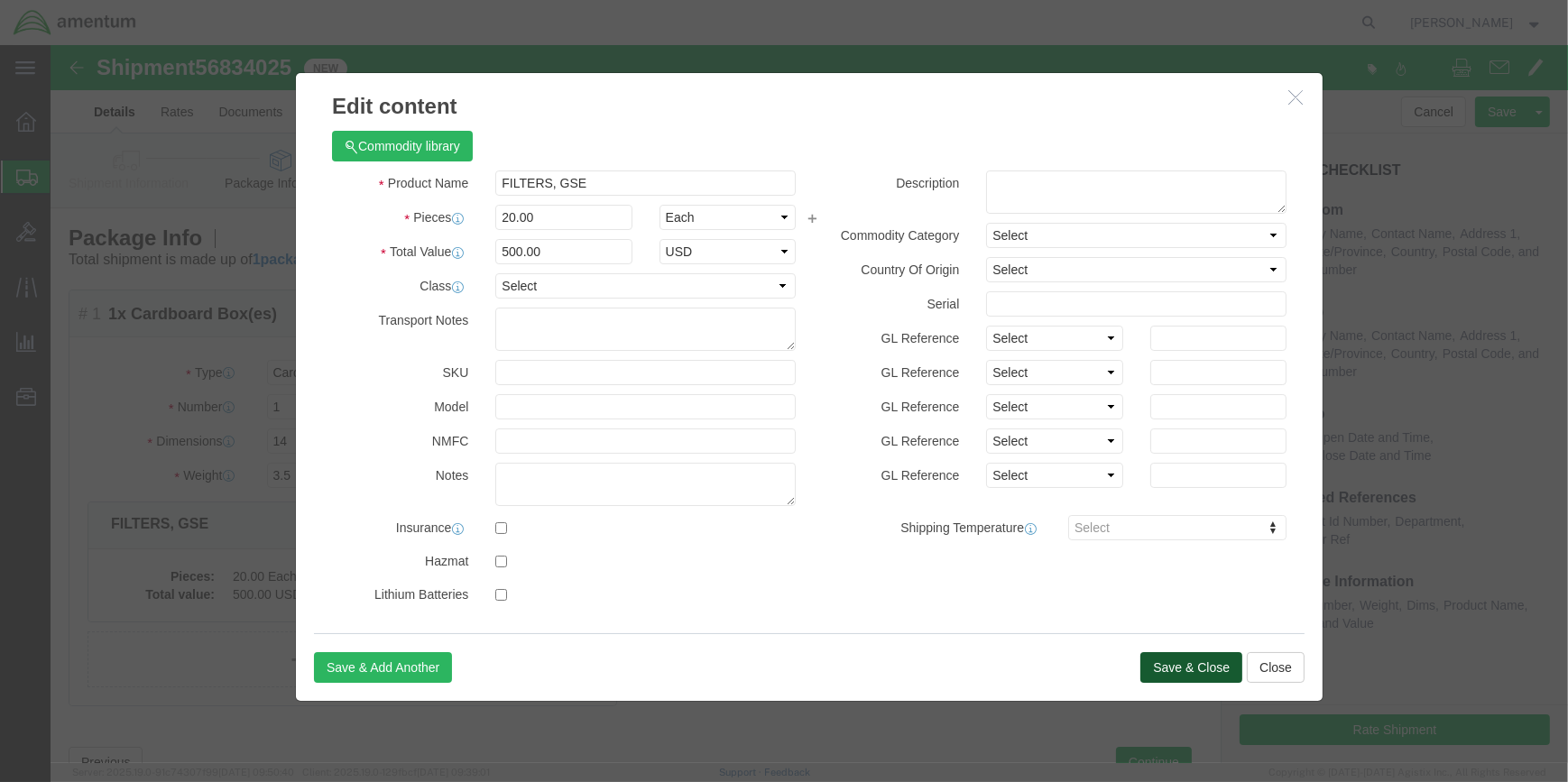
click button "Save & Close"
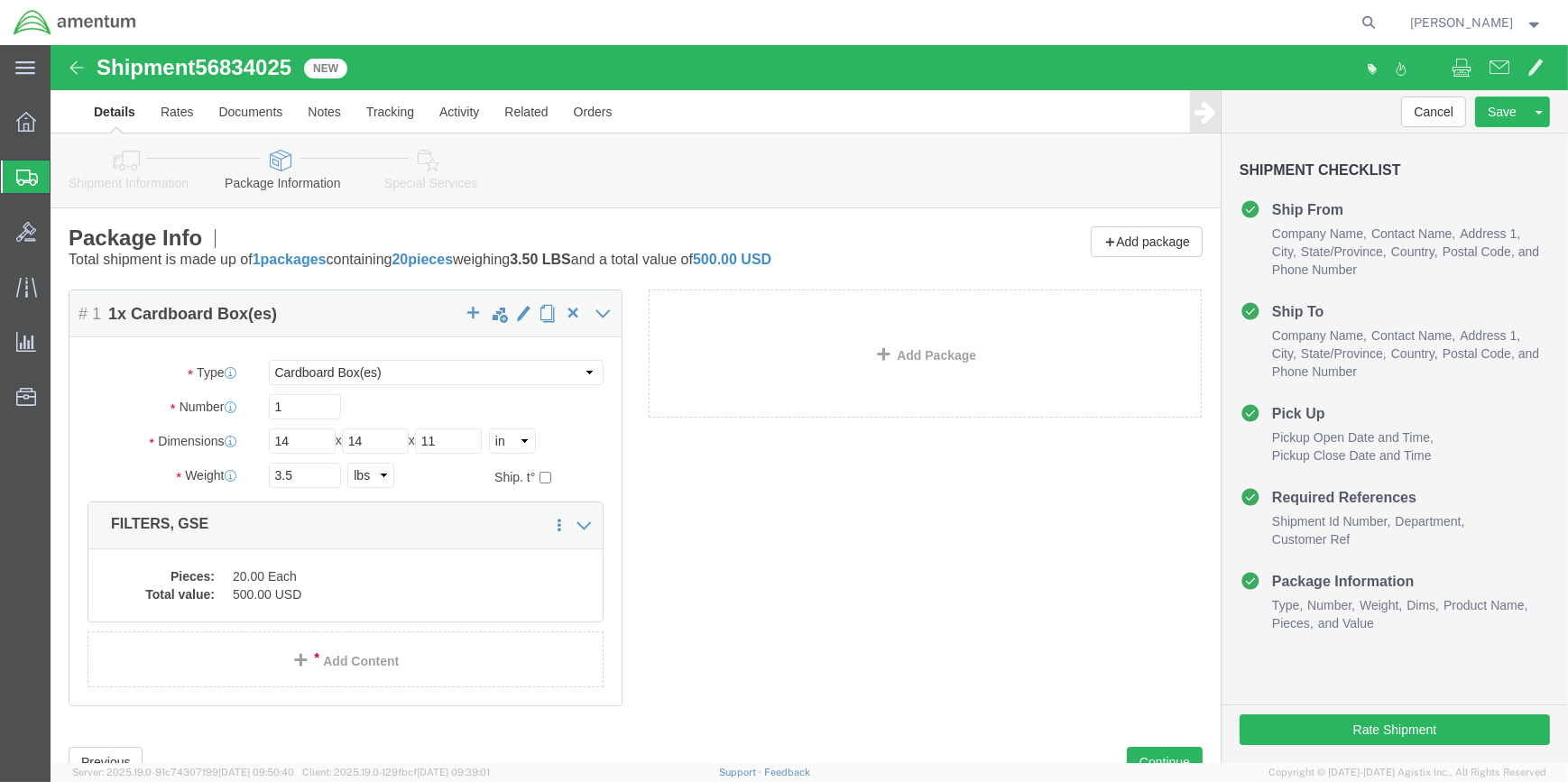
scroll to position [67, 0]
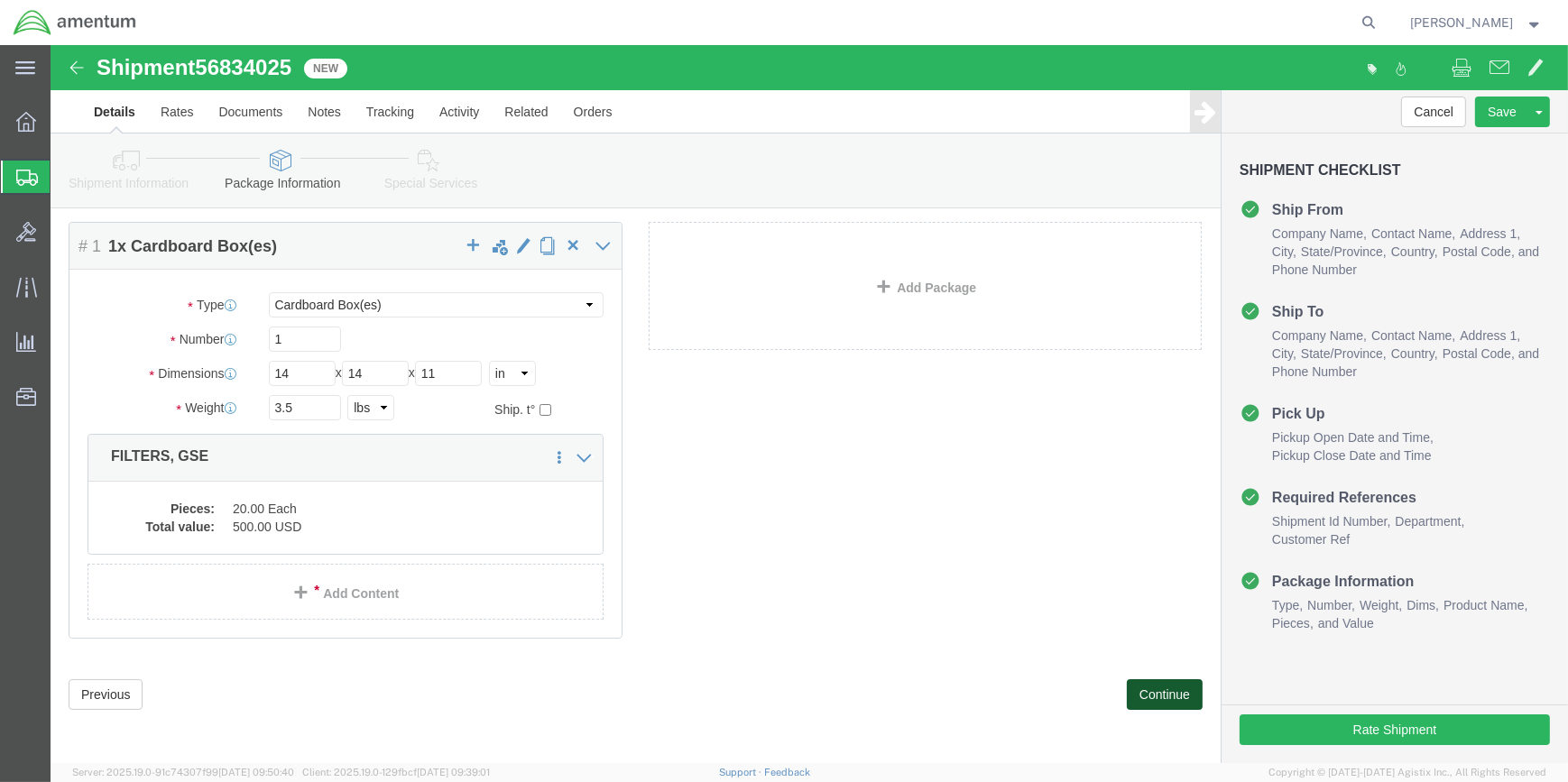
click button "Continue"
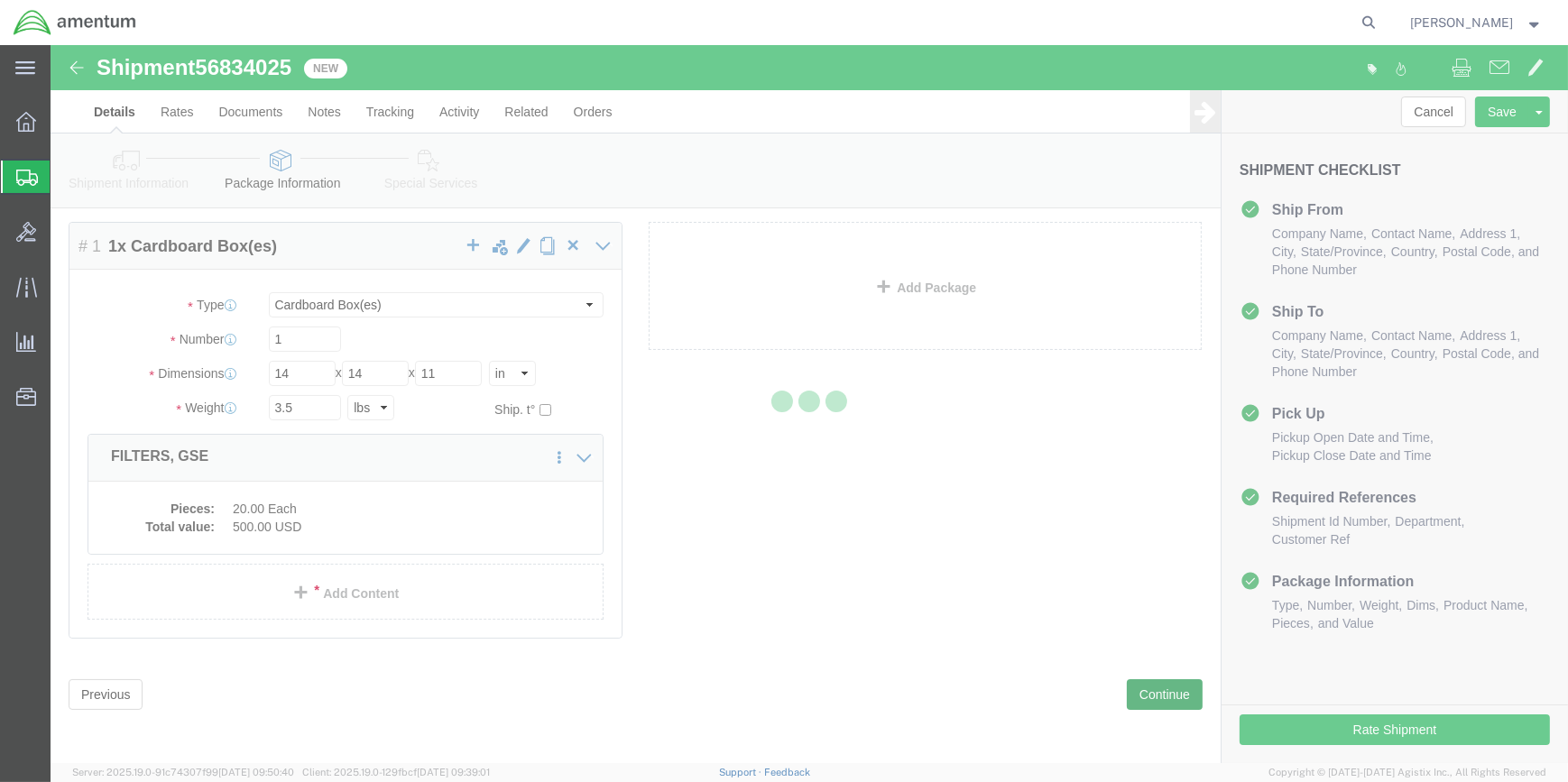
scroll to position [35, 0]
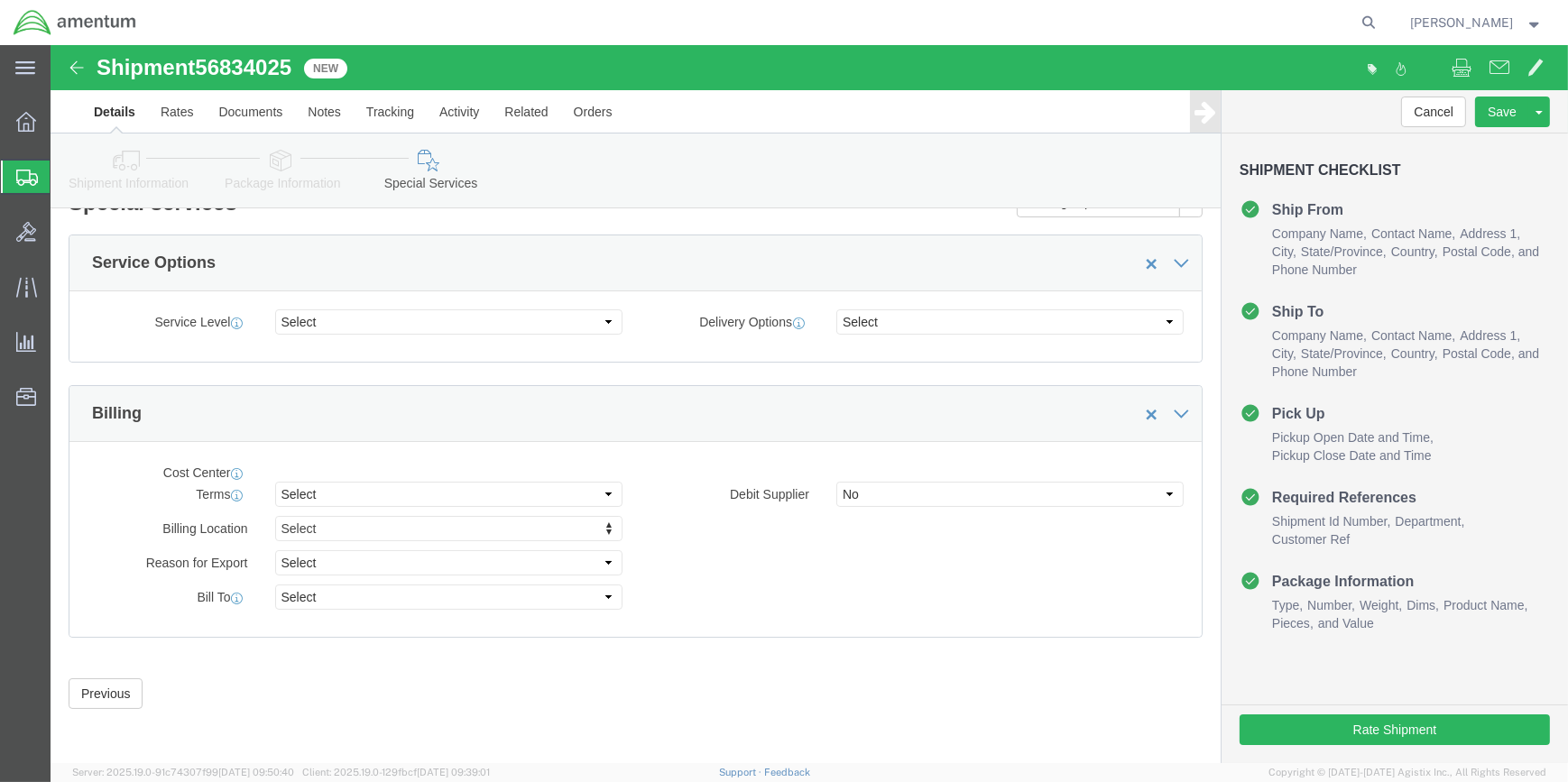
select select "DEPARTMENT"
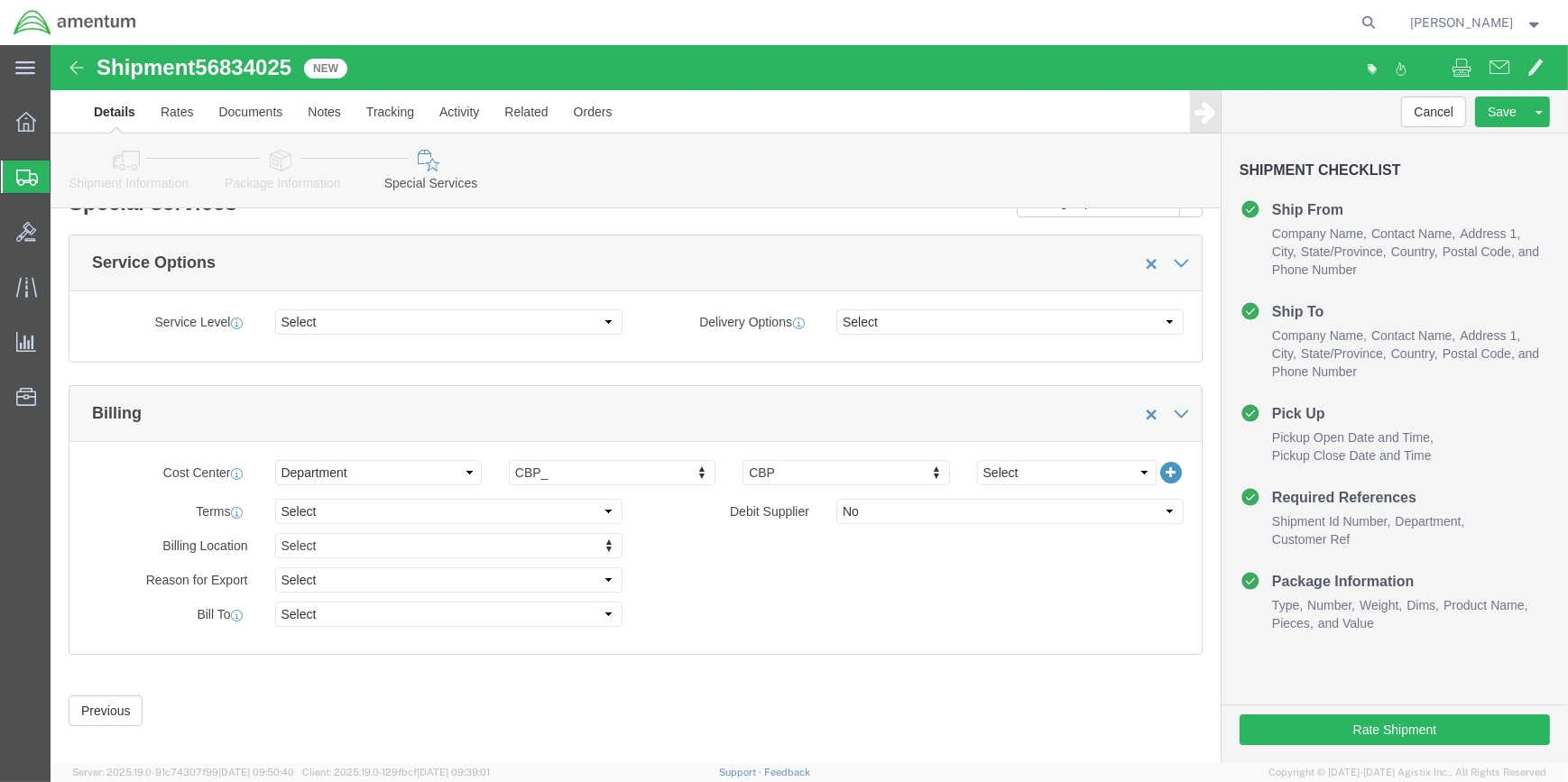
scroll to position [0, 0]
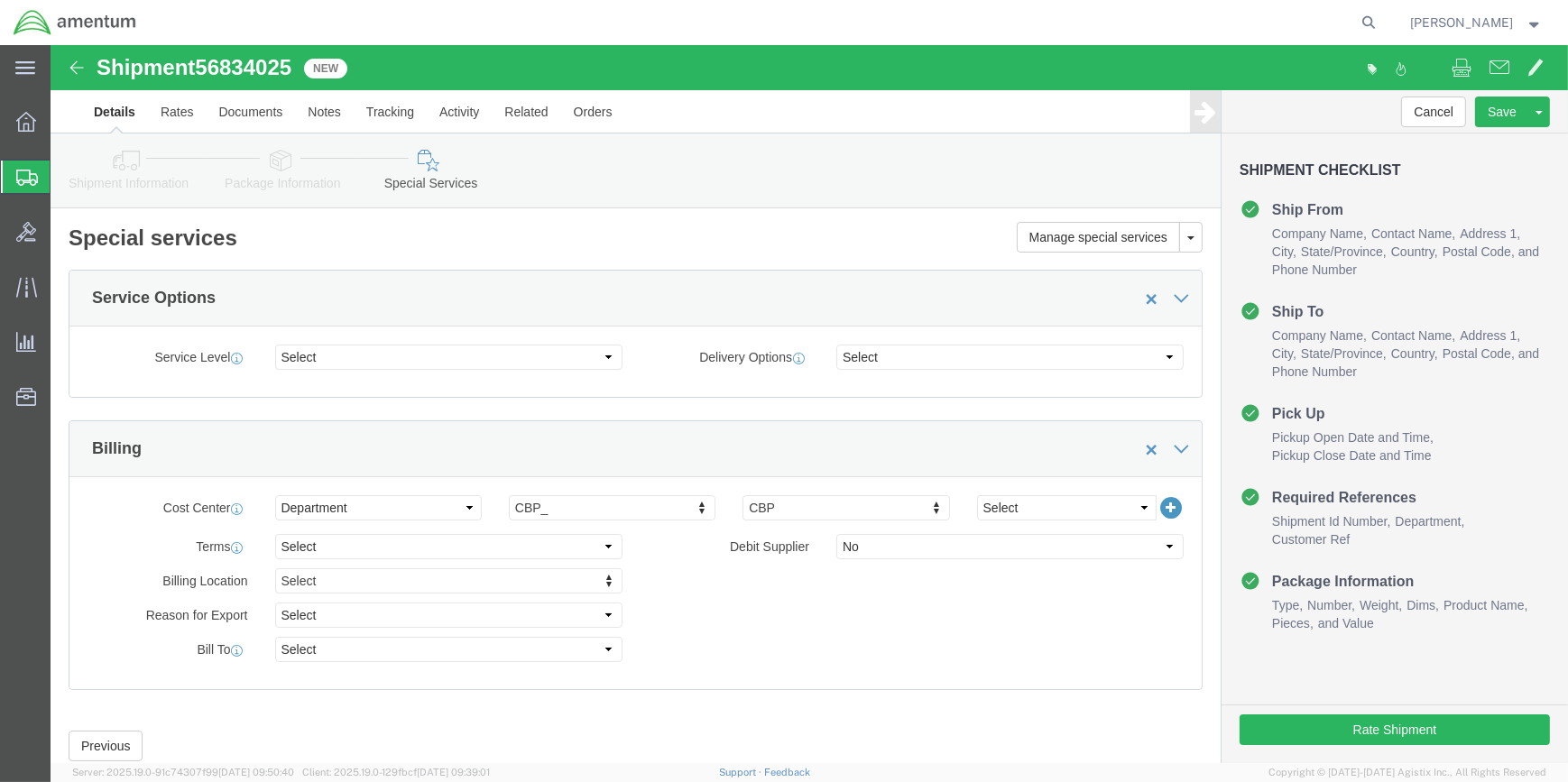
drag, startPoint x: 231, startPoint y: 117, endPoint x: 317, endPoint y: 175, distance: 103.7
click icon
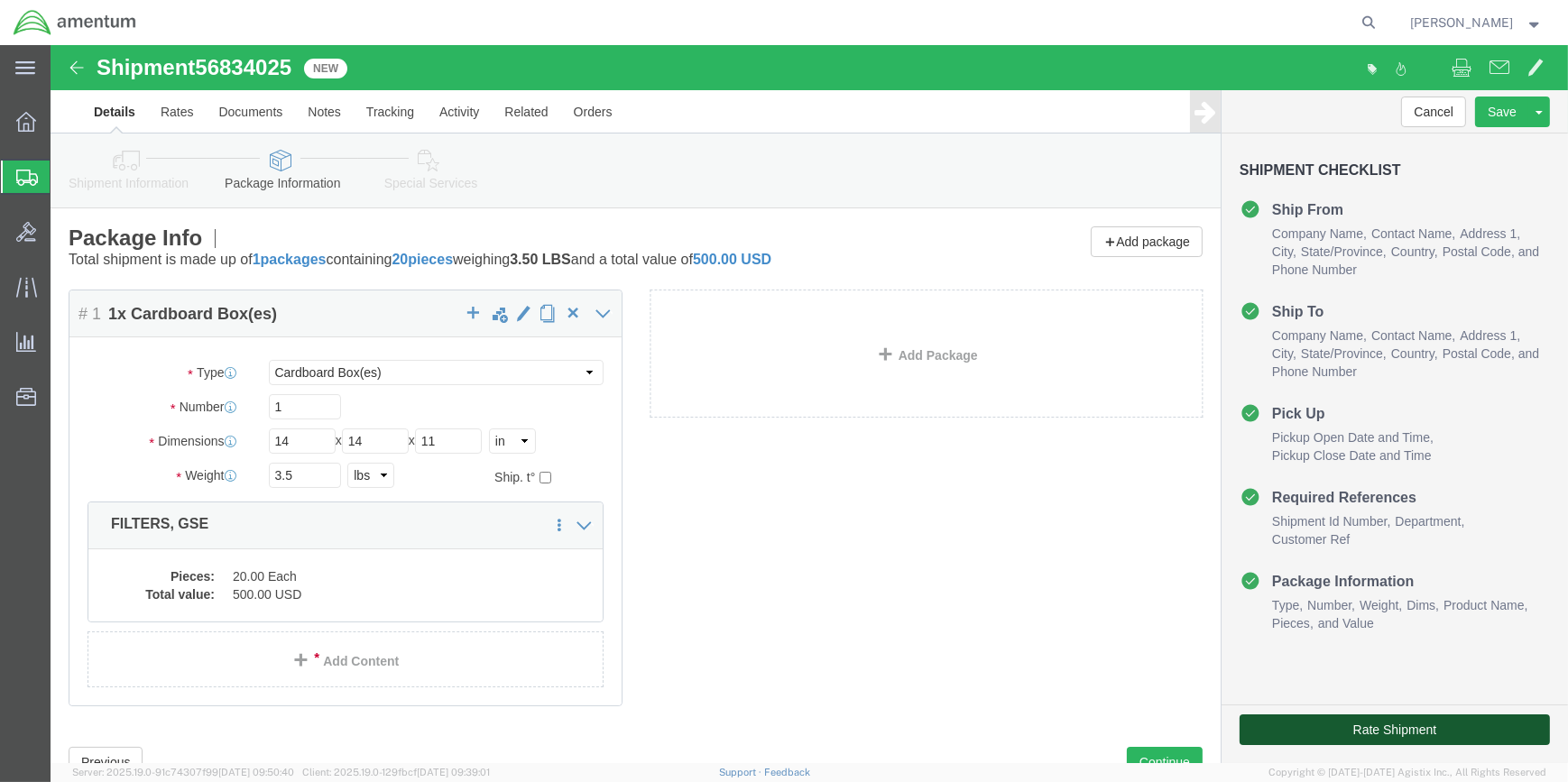
click button "Rate Shipment"
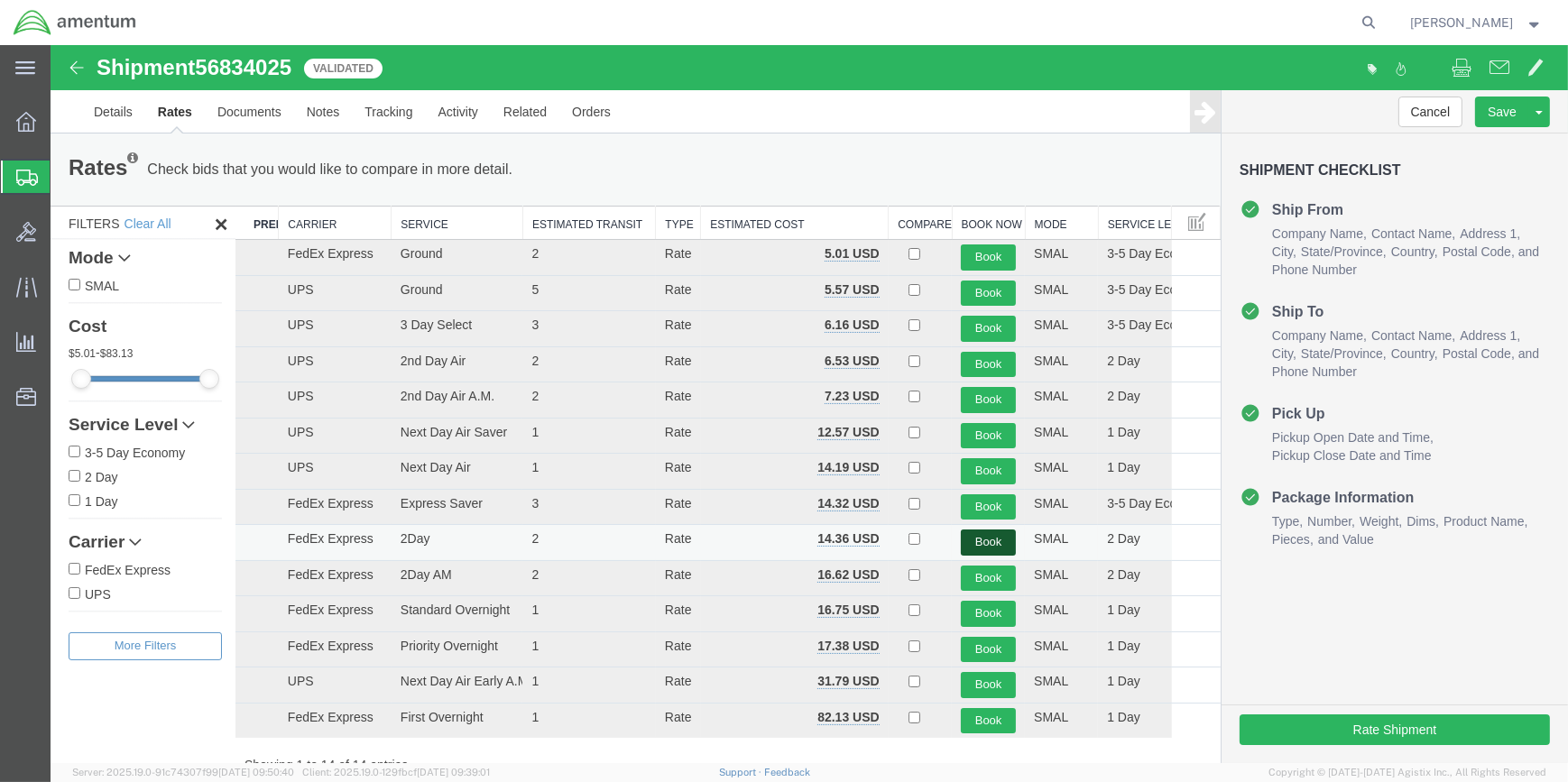
click at [980, 542] on button "Book" at bounding box center [988, 544] width 55 height 27
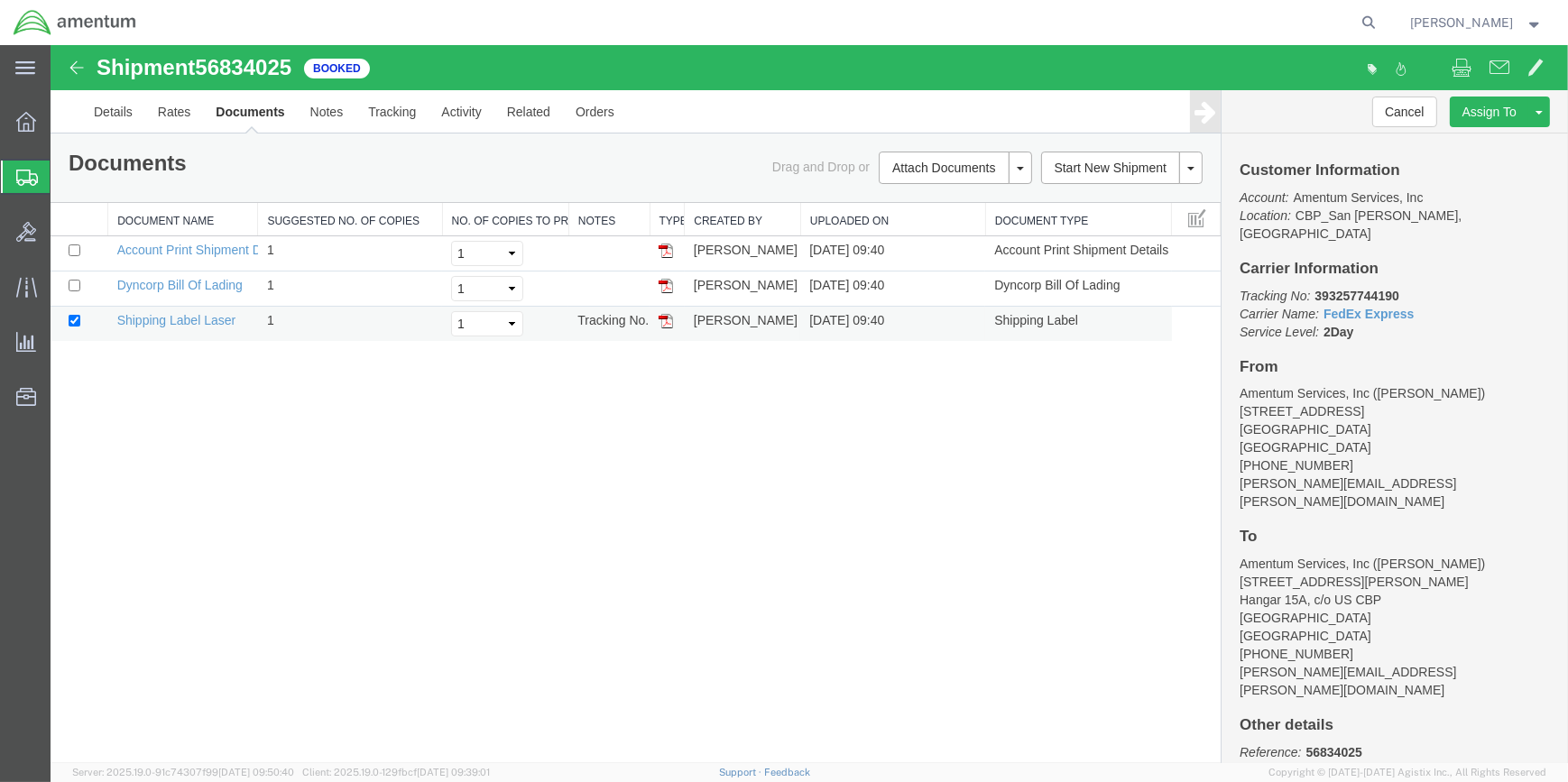
click at [658, 315] on img at bounding box center [665, 321] width 14 height 14
click at [50, 45] on link "Clone Shipment" at bounding box center [50, 45] width 0 height 0
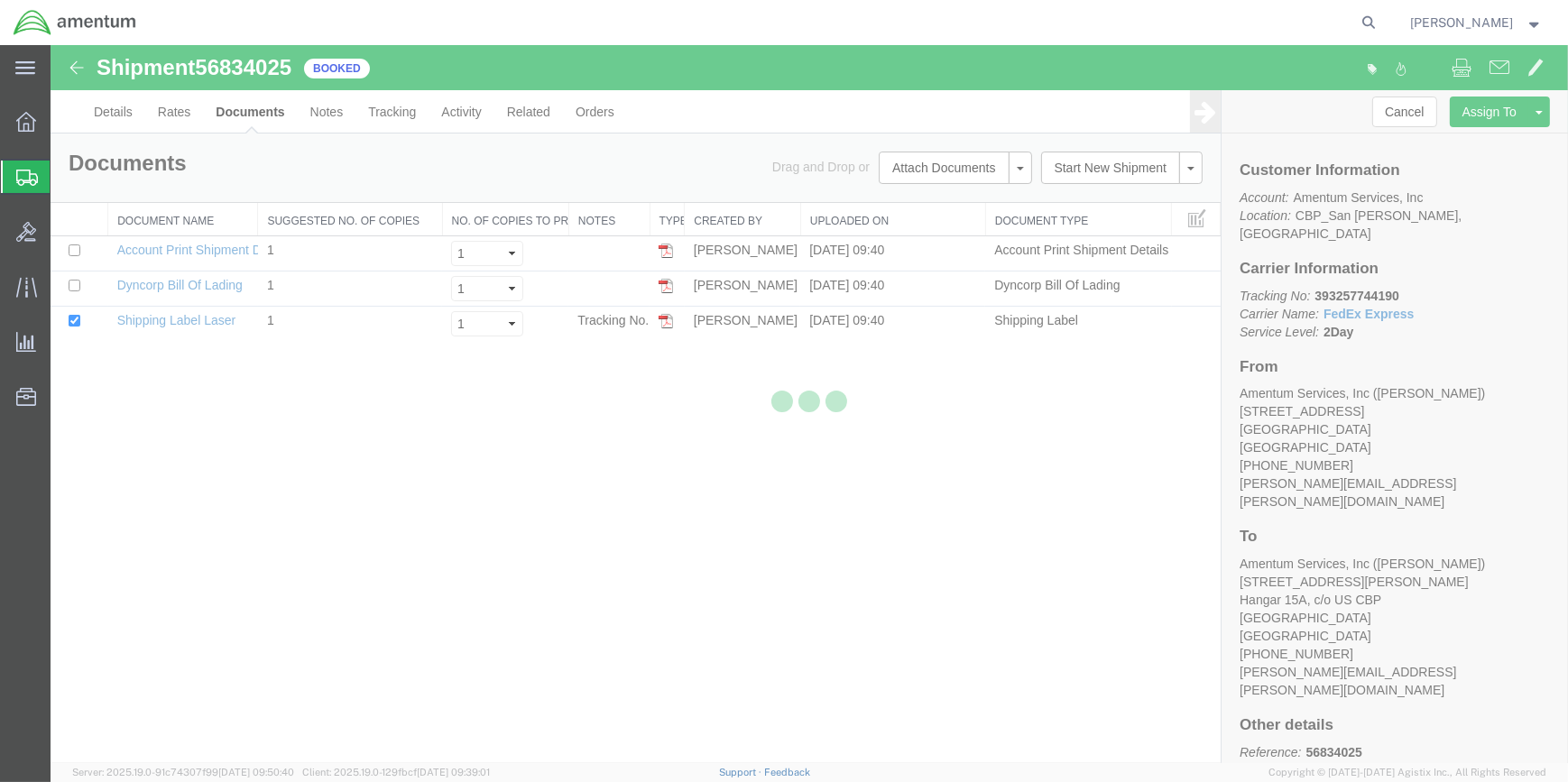
select select "49914"
select select "49929"
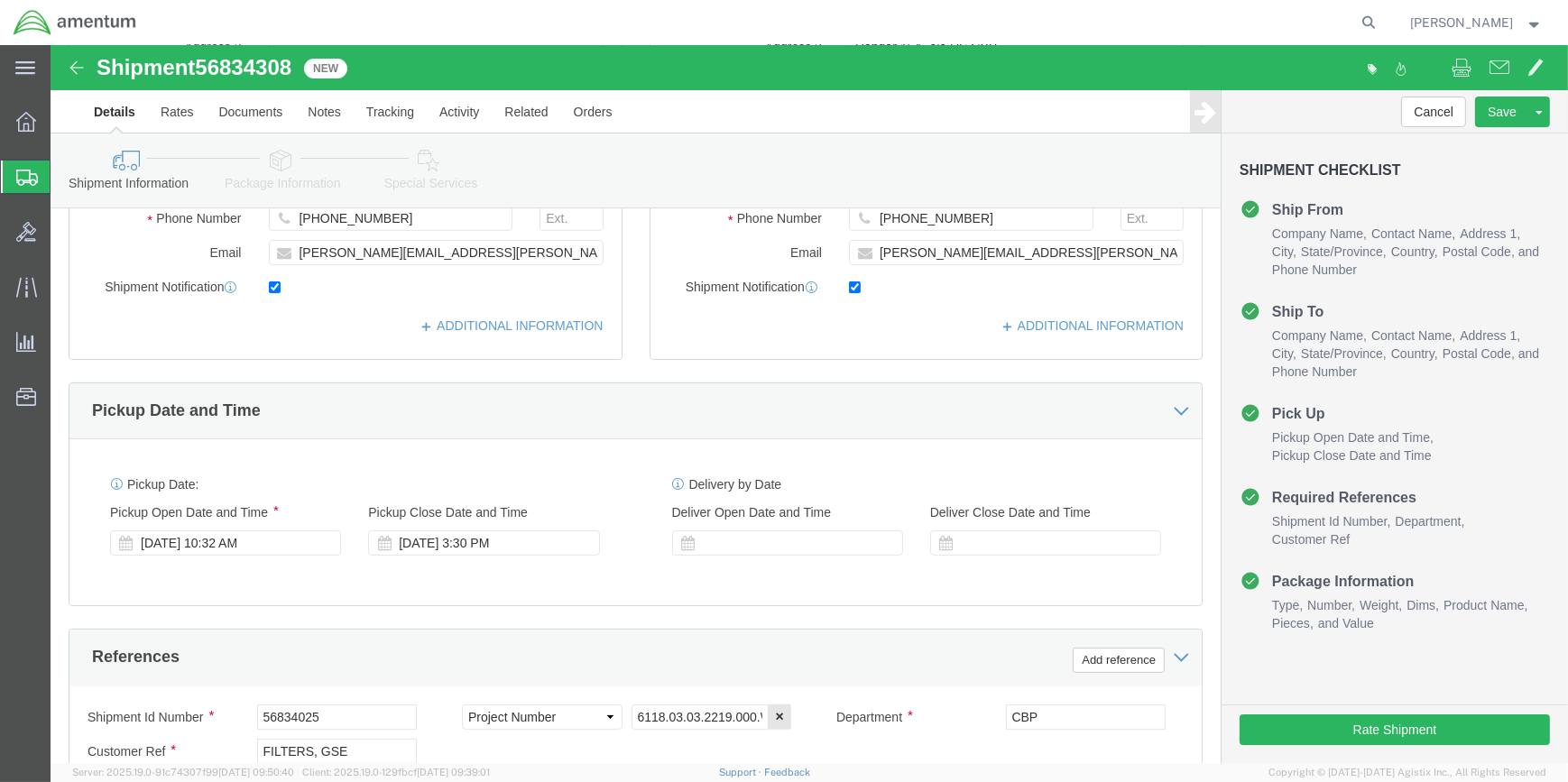
scroll to position [656, 0]
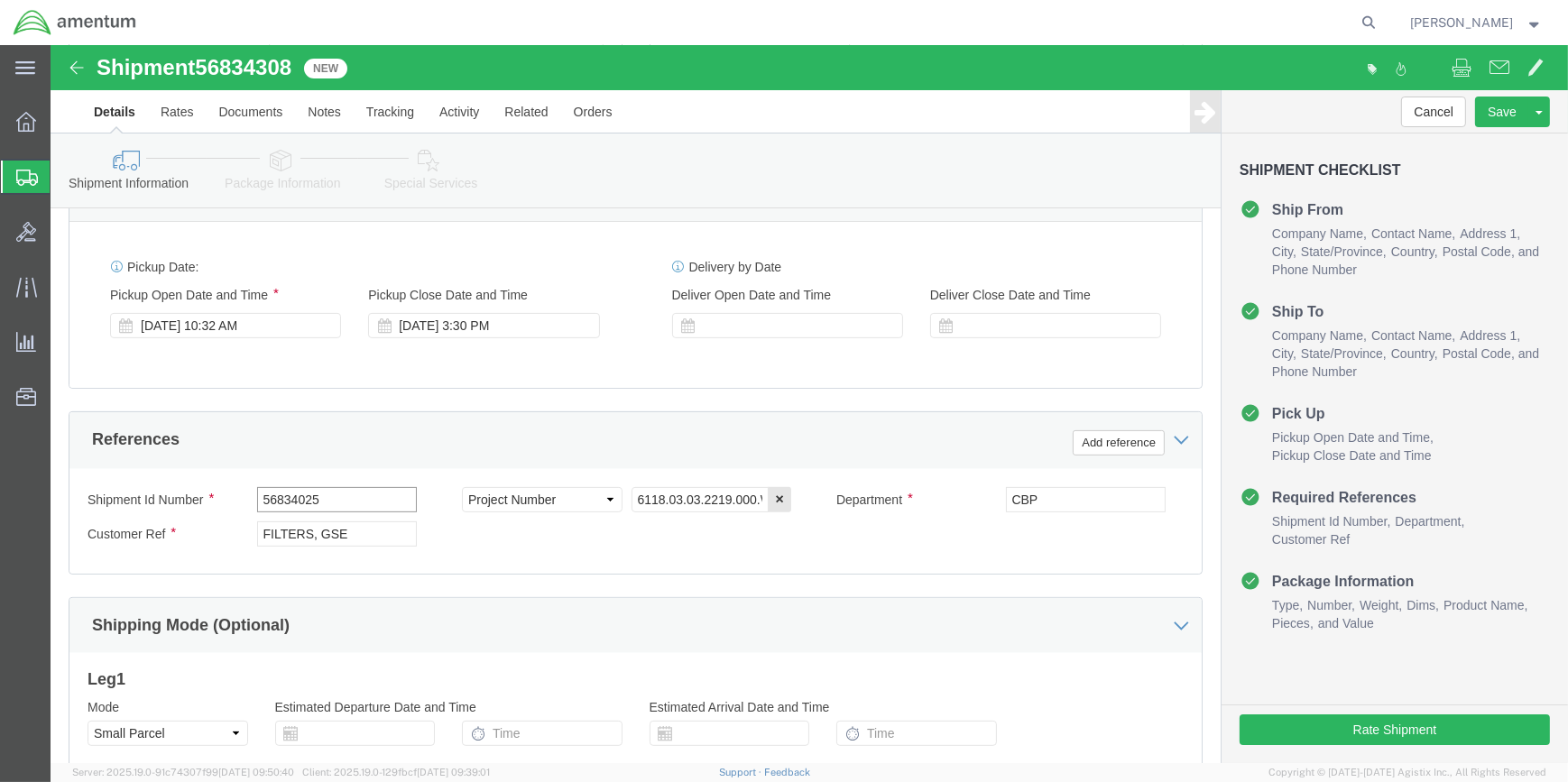
click input "56834025"
drag, startPoint x: 150, startPoint y: 17, endPoint x: 243, endPoint y: 17, distance: 93.0
click span "56834308"
copy span "56834308"
click input "56834025"
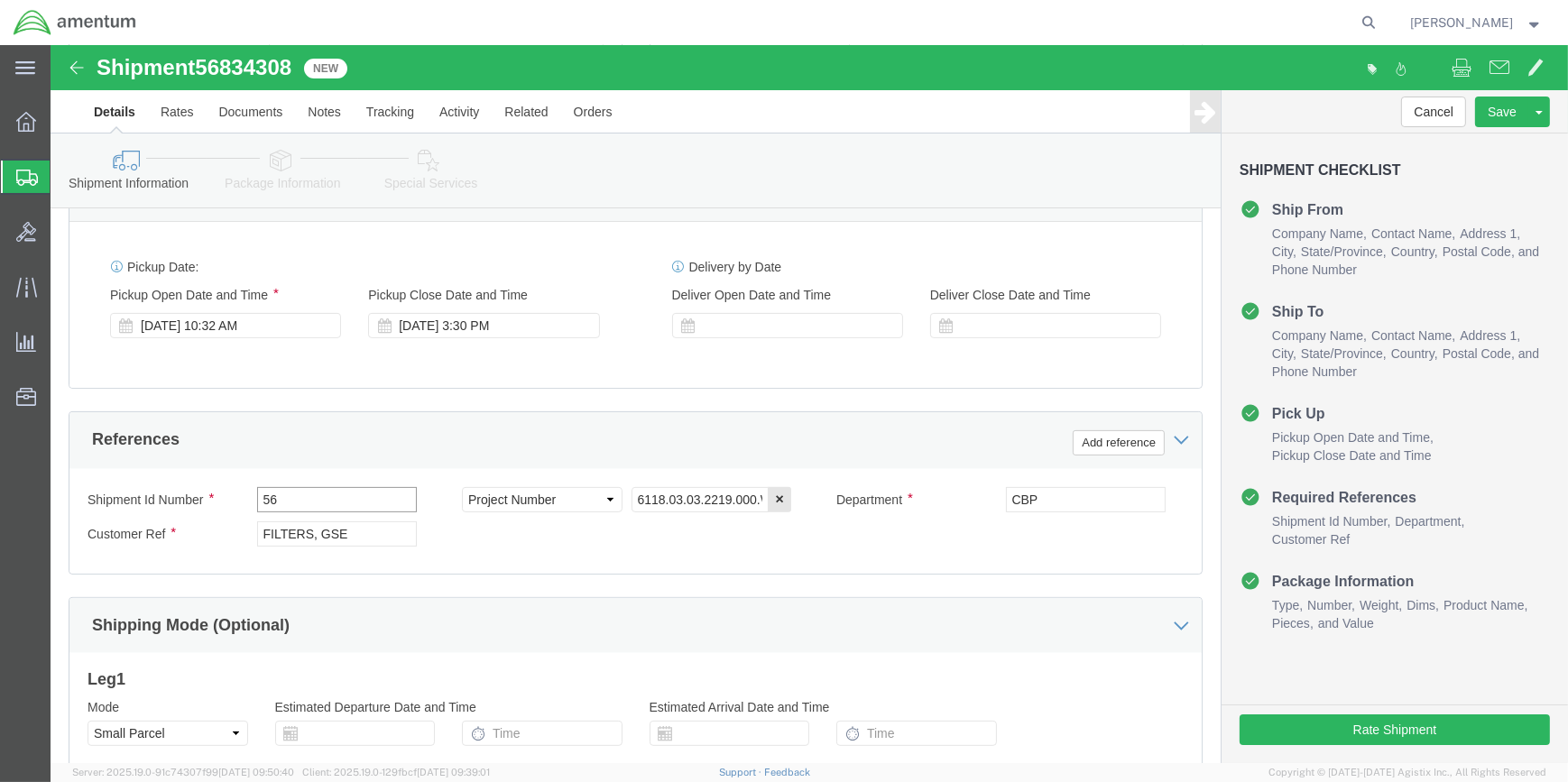
type input "5"
paste input "56834308"
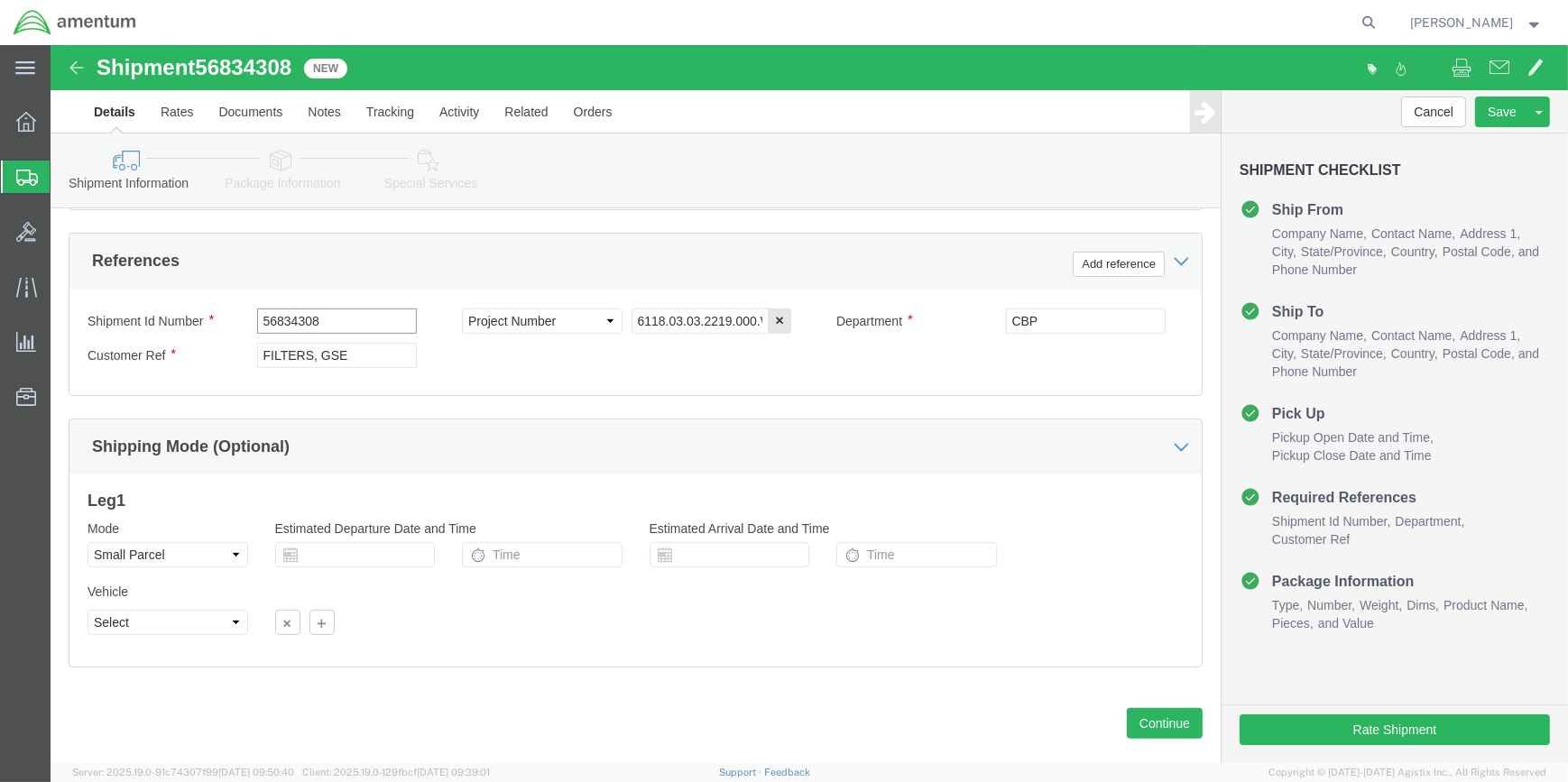
scroll to position [865, 0]
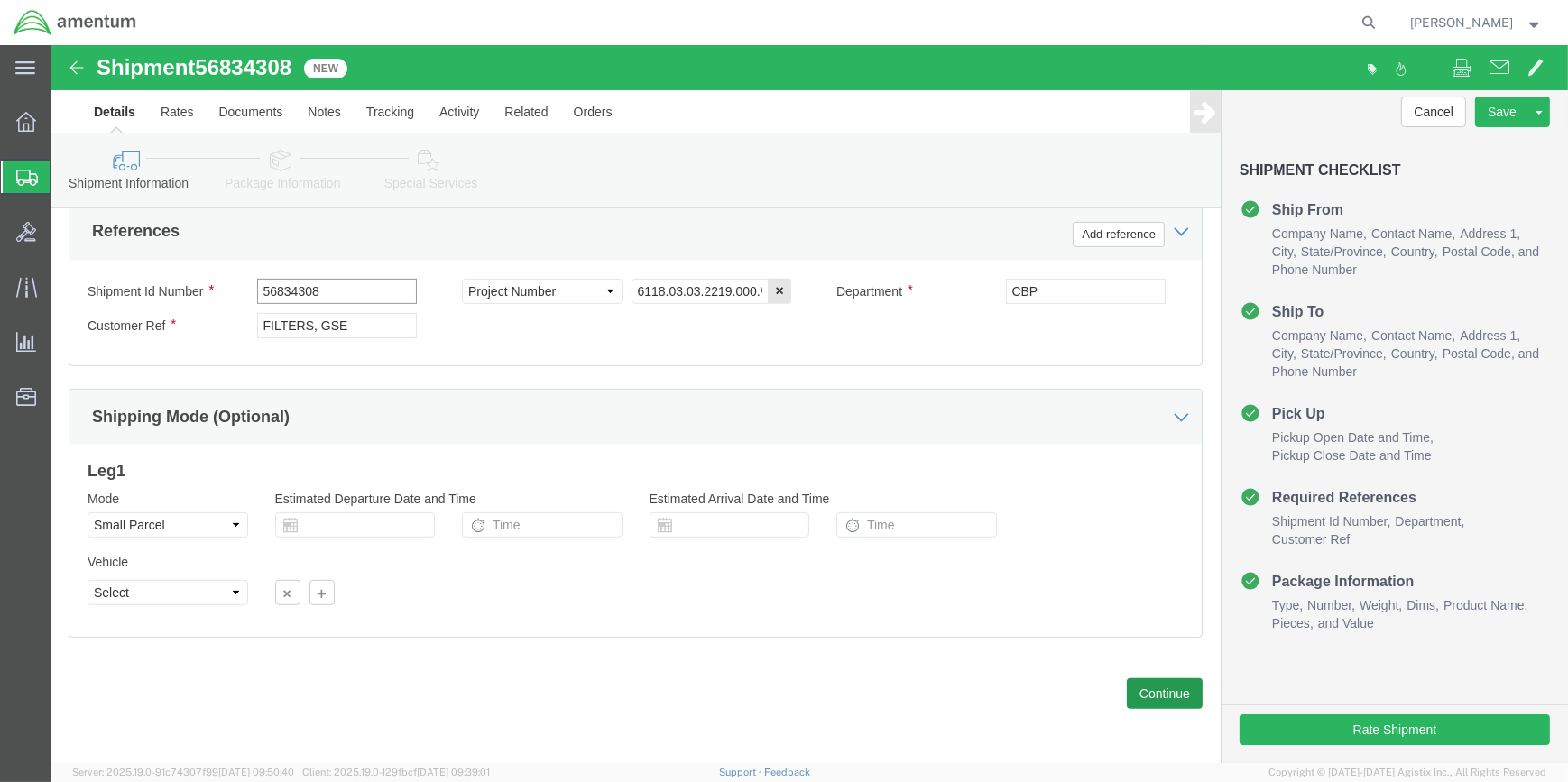
type input "56834308"
drag, startPoint x: 1091, startPoint y: 639, endPoint x: 1037, endPoint y: 639, distance: 54.0
click button "Continue"
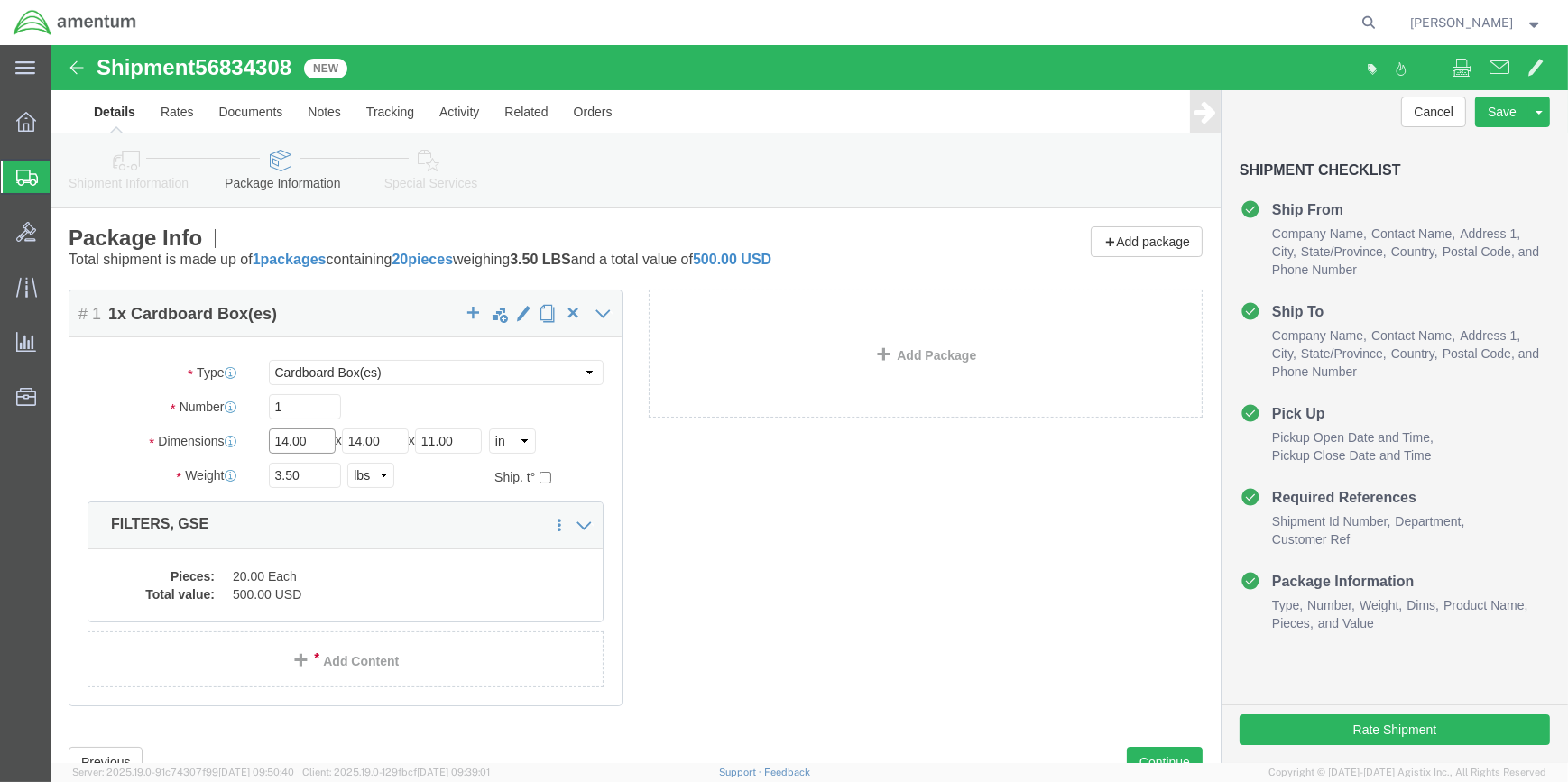
click input "14.00"
type input "1"
type input "16"
type input "06"
type input "20"
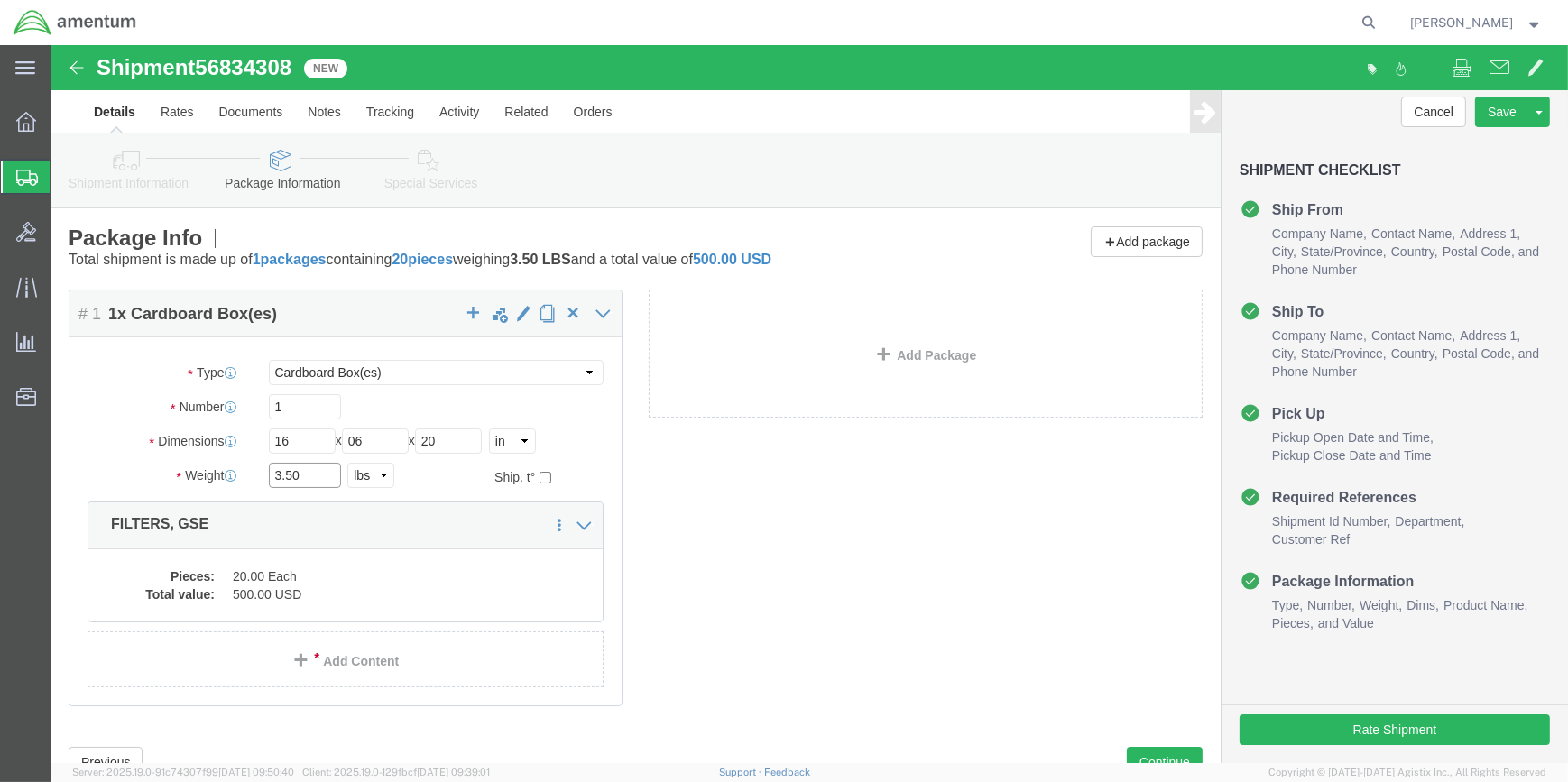
click input "3.50"
type input "3"
type input "5.5"
click dd "20.00 Each"
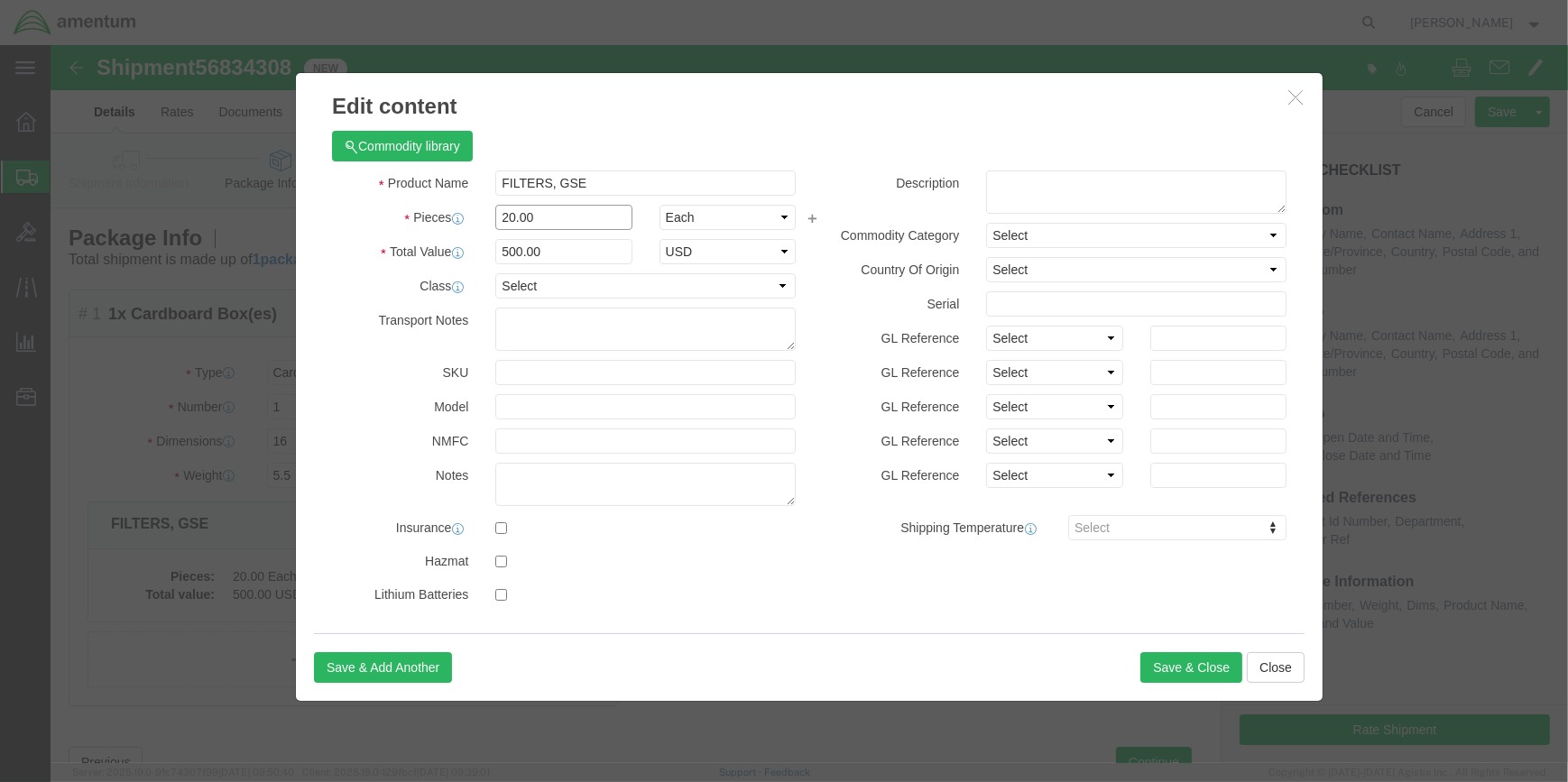
drag, startPoint x: 478, startPoint y: 171, endPoint x: 499, endPoint y: 174, distance: 21.2
click input "20.00"
type input "2"
type input "10"
click input "250"
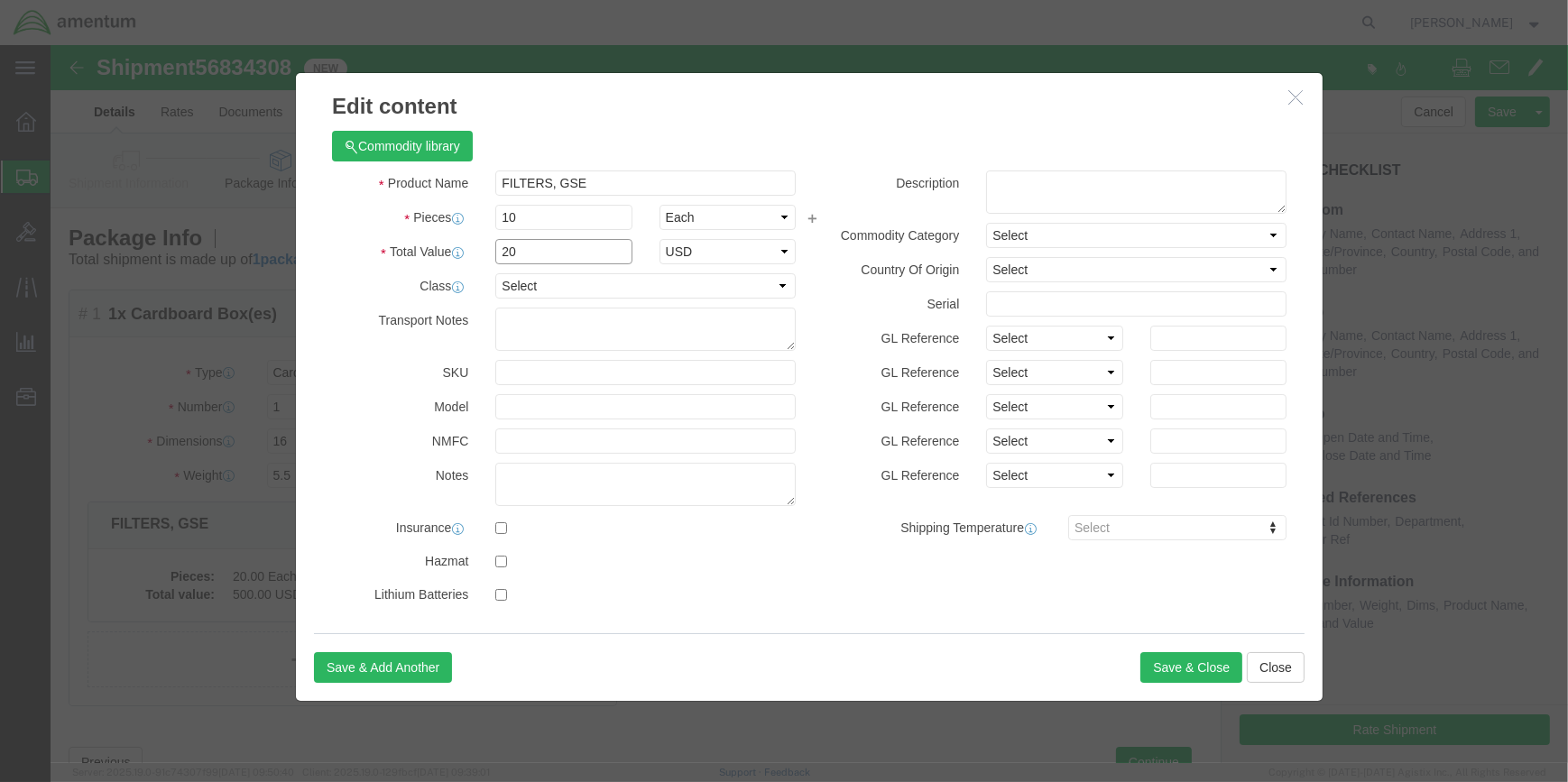
type input "0"
type input "30"
click button "Save & Close"
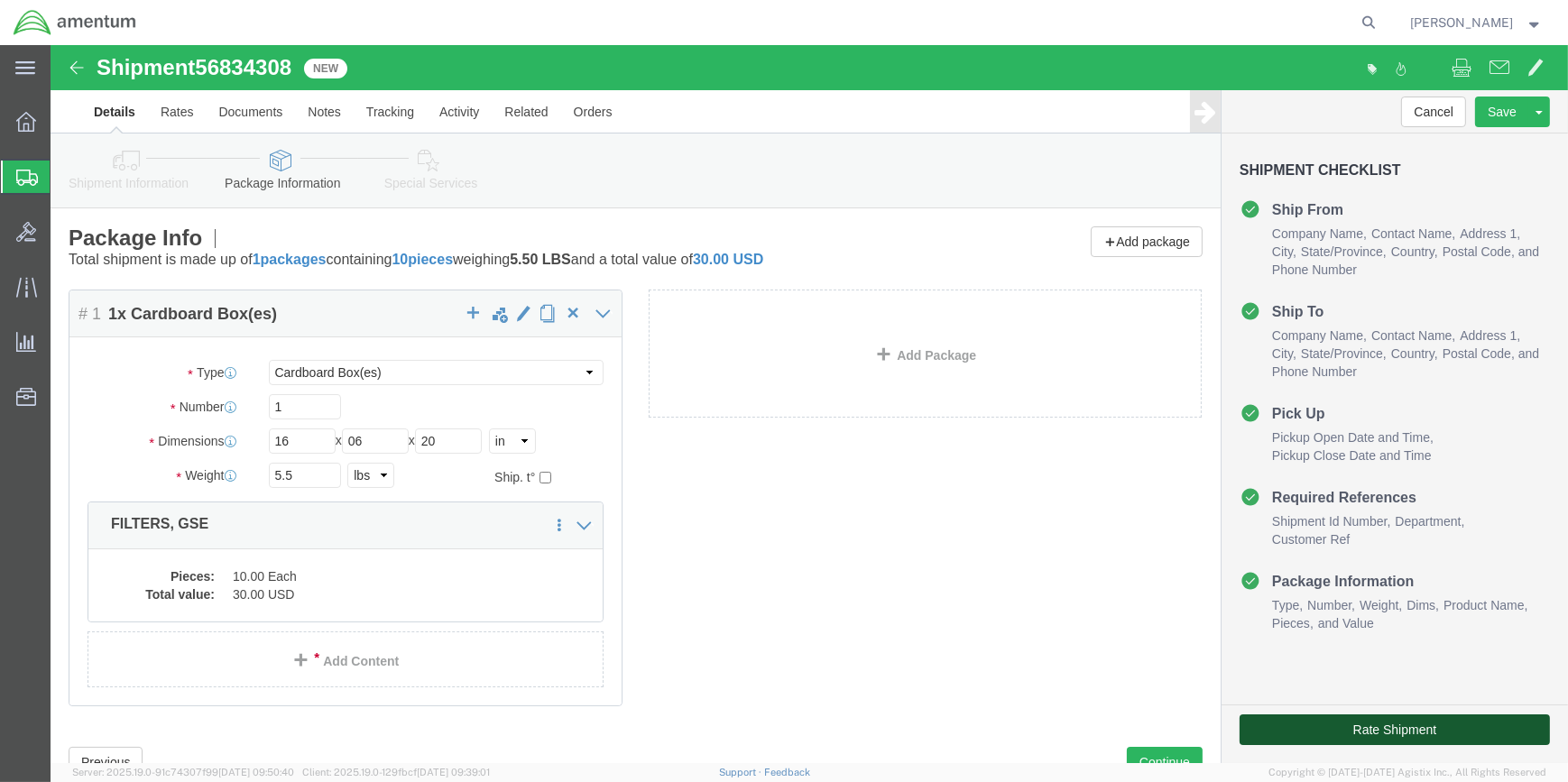
click button "Rate Shipment"
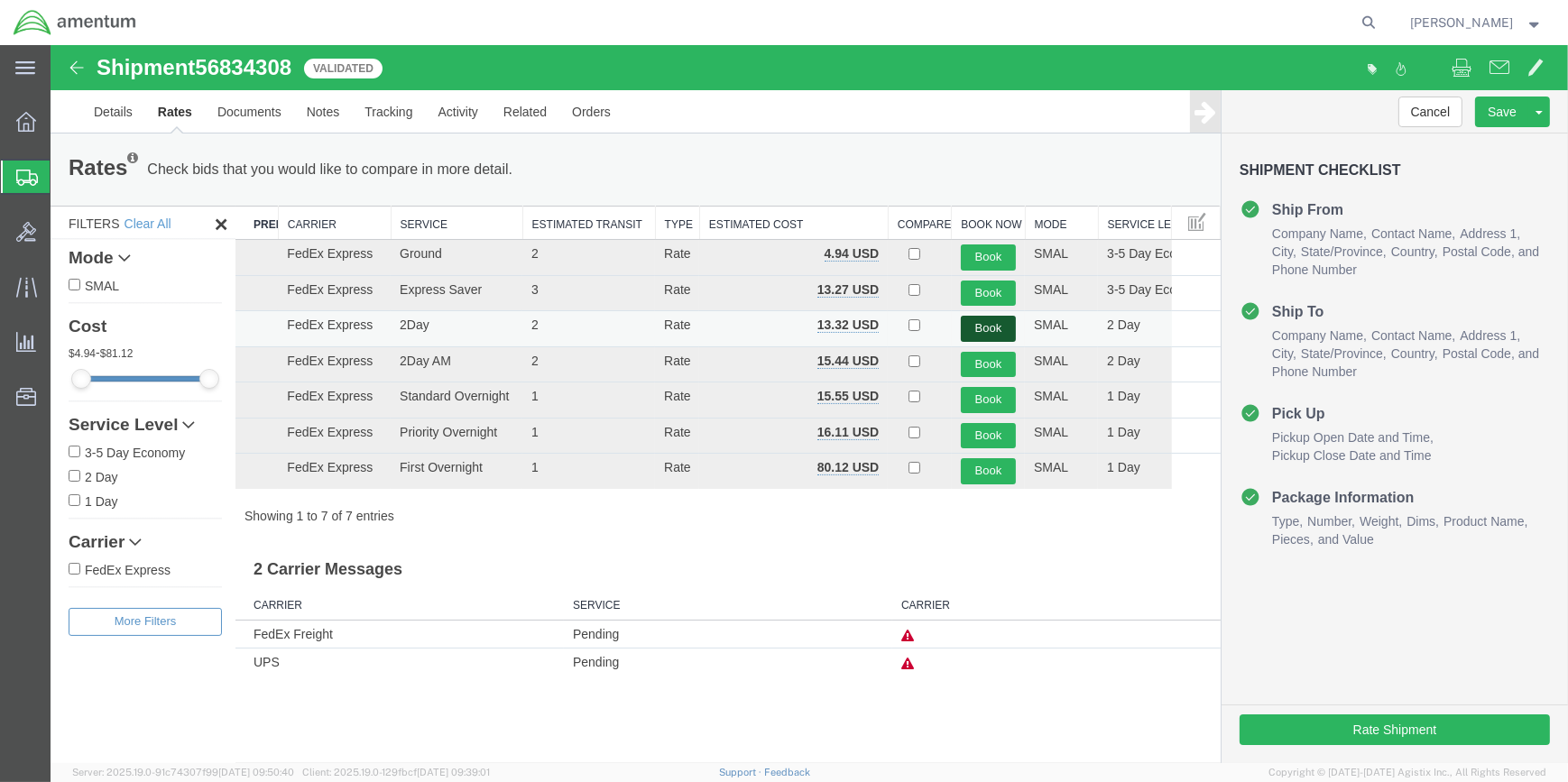
click at [993, 325] on button "Book" at bounding box center [988, 329] width 55 height 27
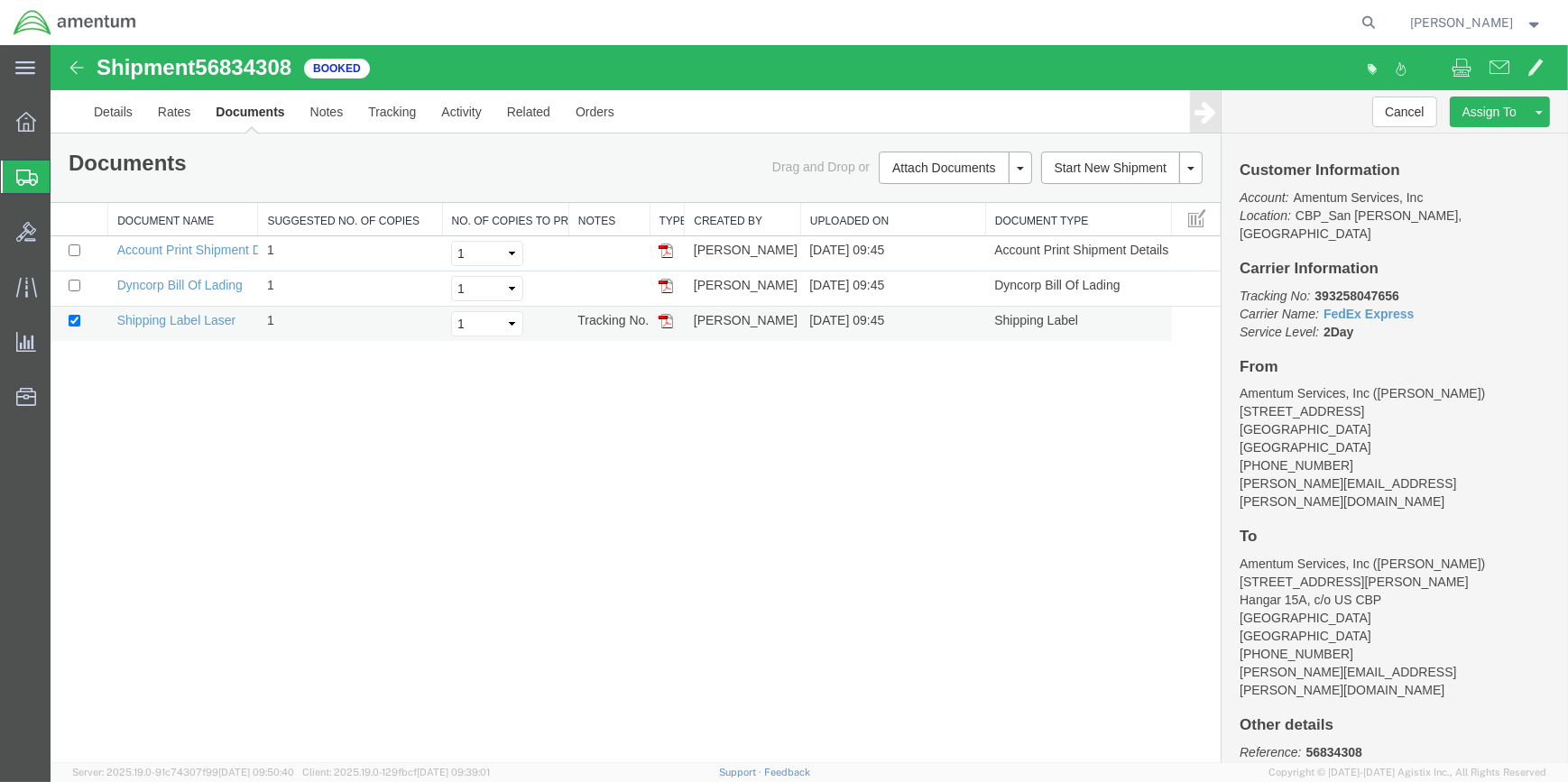
click at [665, 324] on img at bounding box center [665, 321] width 14 height 14
drag, startPoint x: 1119, startPoint y: 200, endPoint x: 1136, endPoint y: 208, distance: 18.8
click at [50, 45] on link "Clone Shipment" at bounding box center [50, 45] width 0 height 0
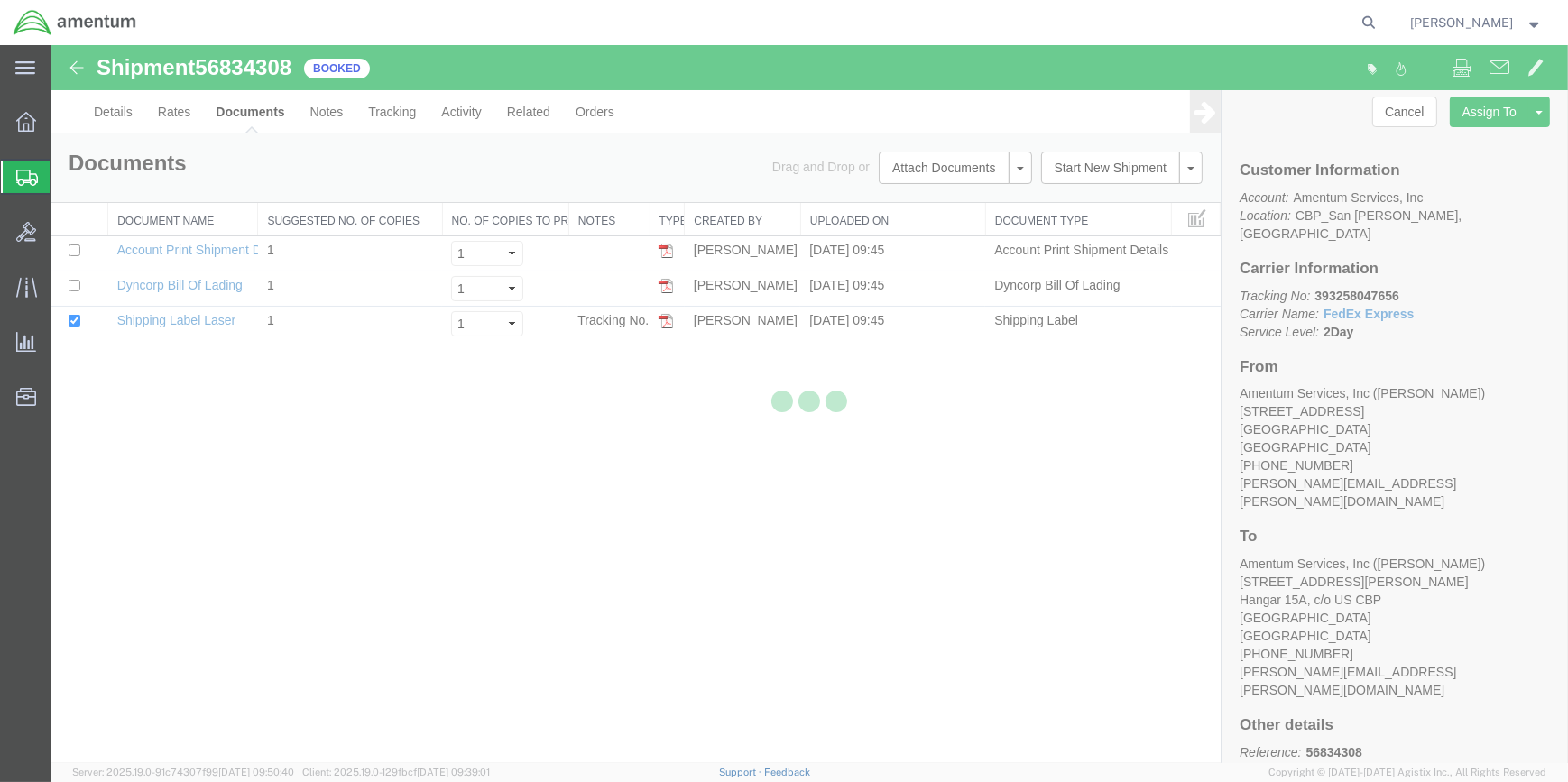
select select "49914"
select select "49929"
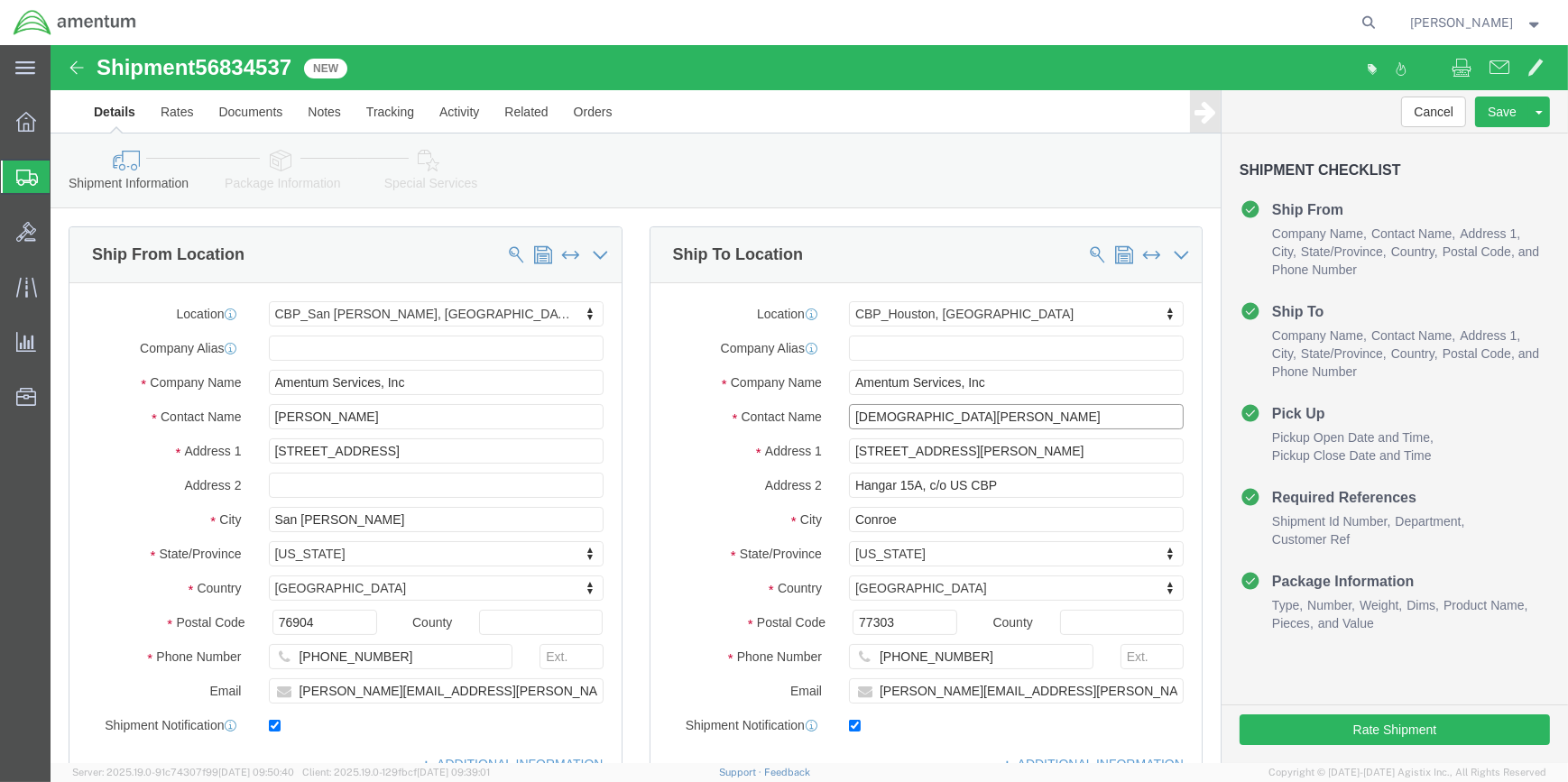
drag, startPoint x: 907, startPoint y: 380, endPoint x: 778, endPoint y: 373, distance: 129.2
click input "[DEMOGRAPHIC_DATA][PERSON_NAME]"
type input "[PERSON_NAME]"
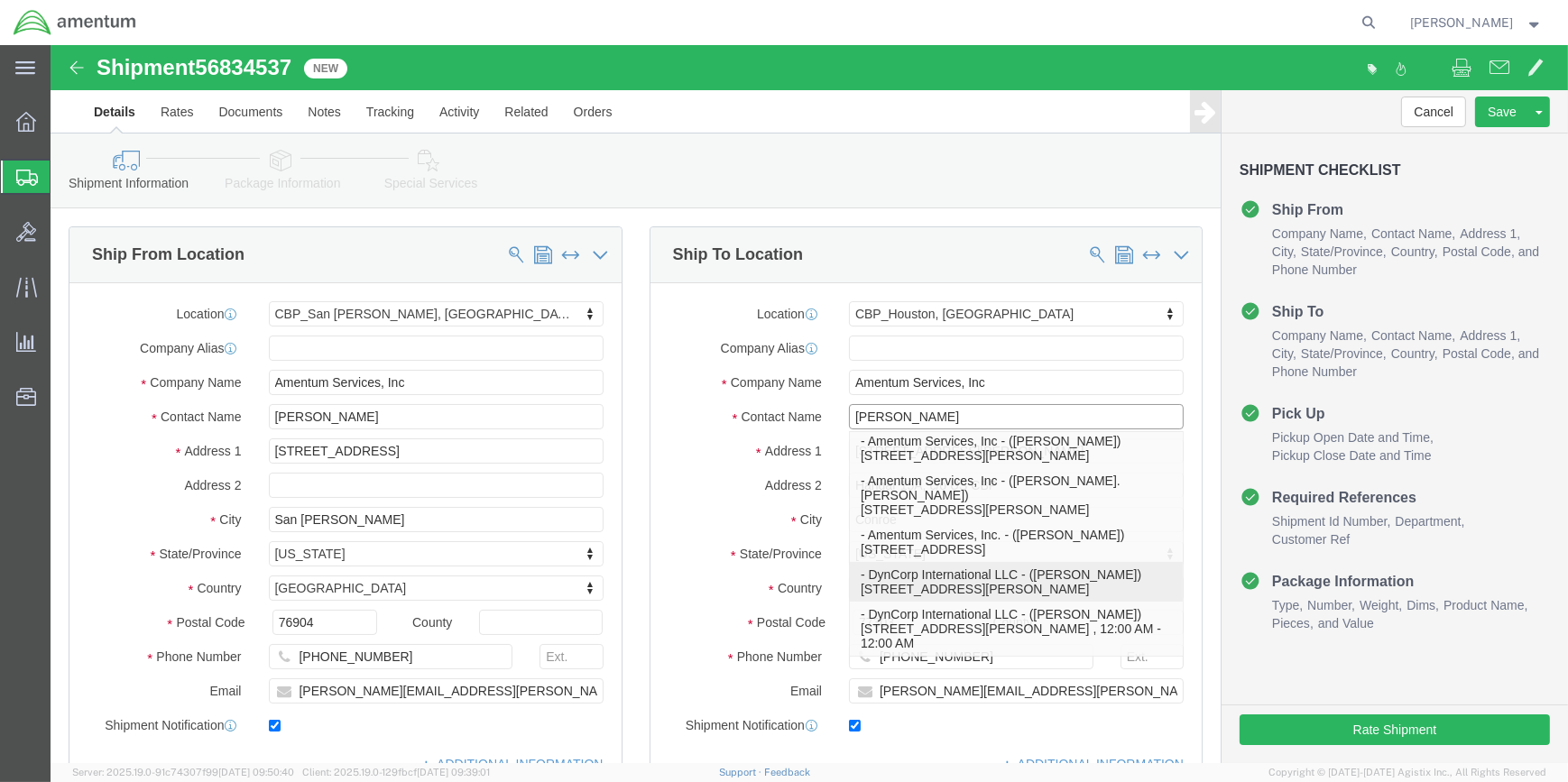
scroll to position [86, 0]
click p "- DynCorp International LLC - ([PERSON_NAME]) [STREET_ADDRESS][PERSON_NAME] , 1…"
select select
type input "DynCorp International LLC"
type input "[PERSON_NAME]"
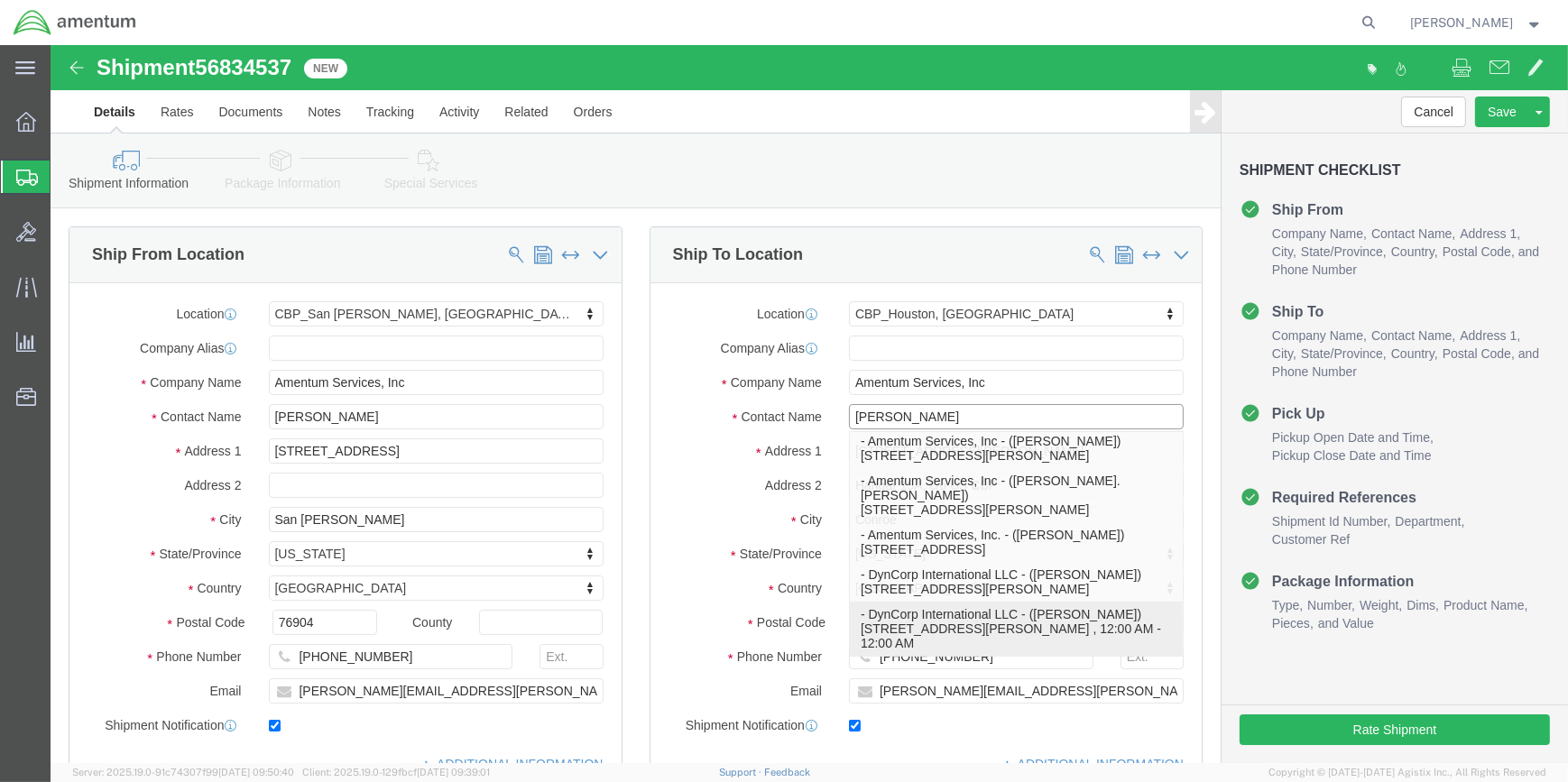
type input "[STREET_ADDRESS][PERSON_NAME]"
type input "Hangar 15A"
type input "7132087673"
type input "[PERSON_NAME][EMAIL_ADDRESS][PERSON_NAME][DOMAIN_NAME]"
select select "[GEOGRAPHIC_DATA]"
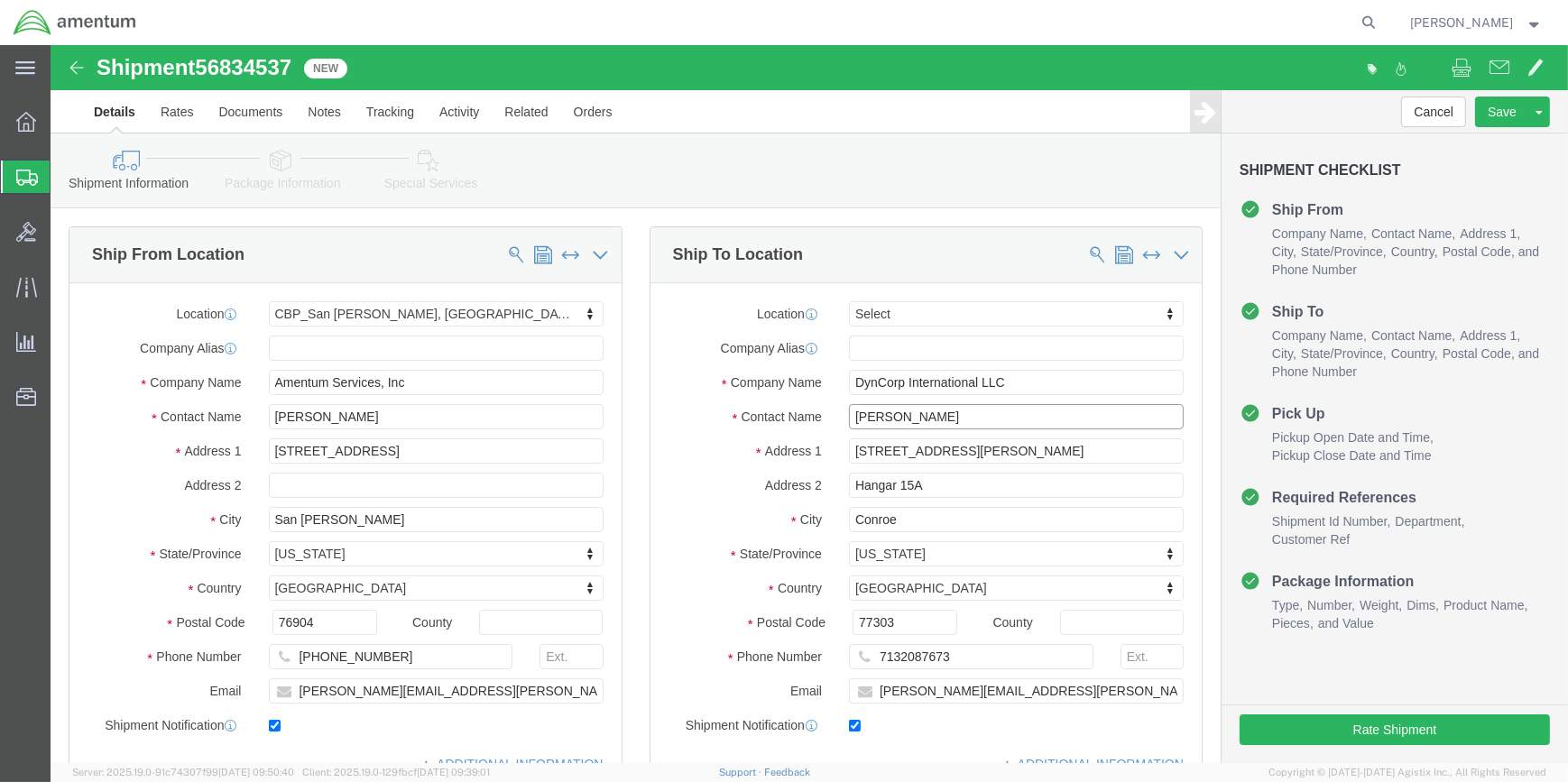
type input "[PERSON_NAME]"
click input "7132087673"
click input "713-2087673"
click input "[PHONE_NUMBER]"
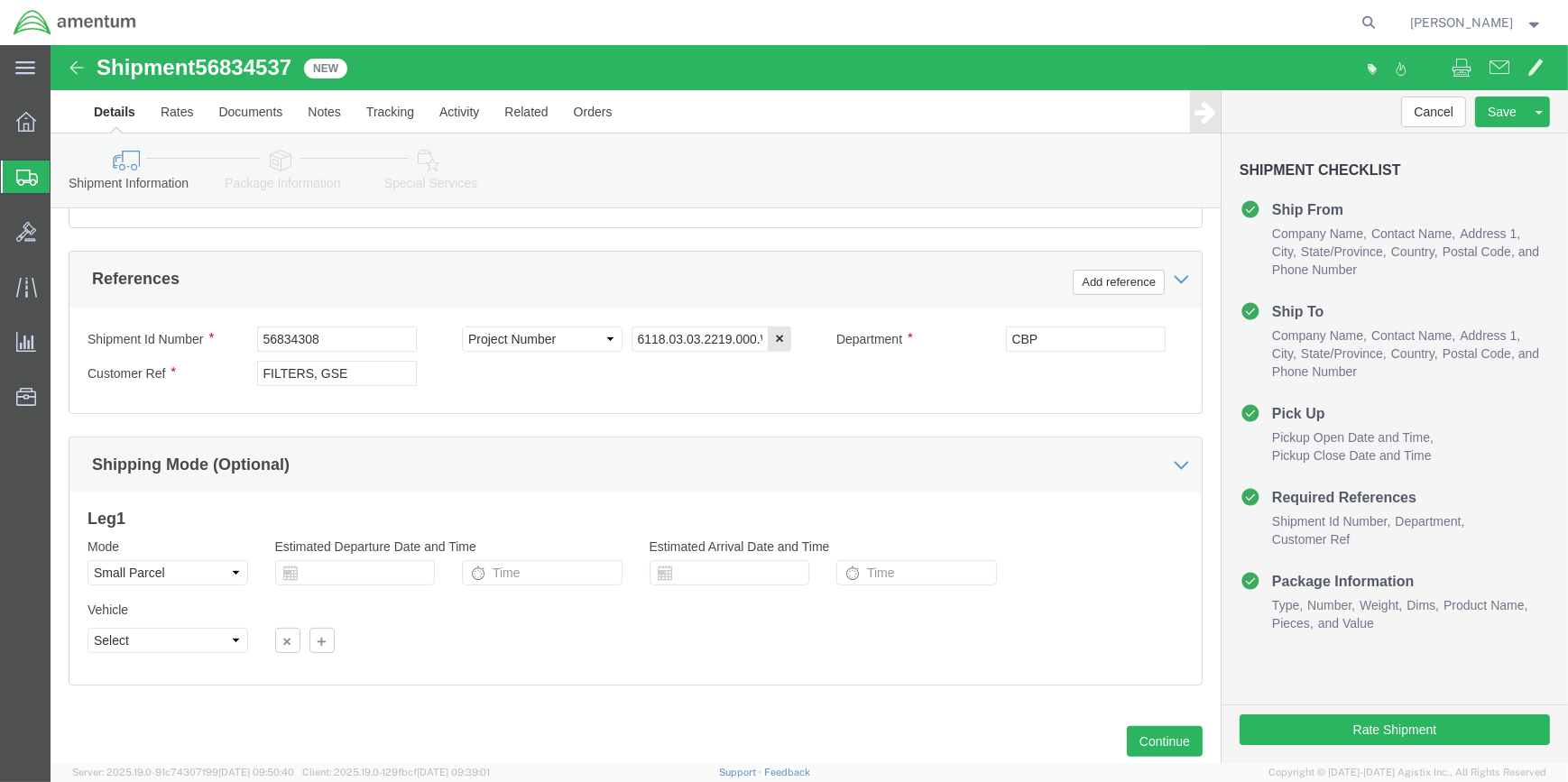
scroll to position [820, 0]
type input "[PHONE_NUMBER]"
drag, startPoint x: 172, startPoint y: 21, endPoint x: 242, endPoint y: 21, distance: 70.0
click span "56834537"
drag, startPoint x: 242, startPoint y: 21, endPoint x: 224, endPoint y: 22, distance: 18.0
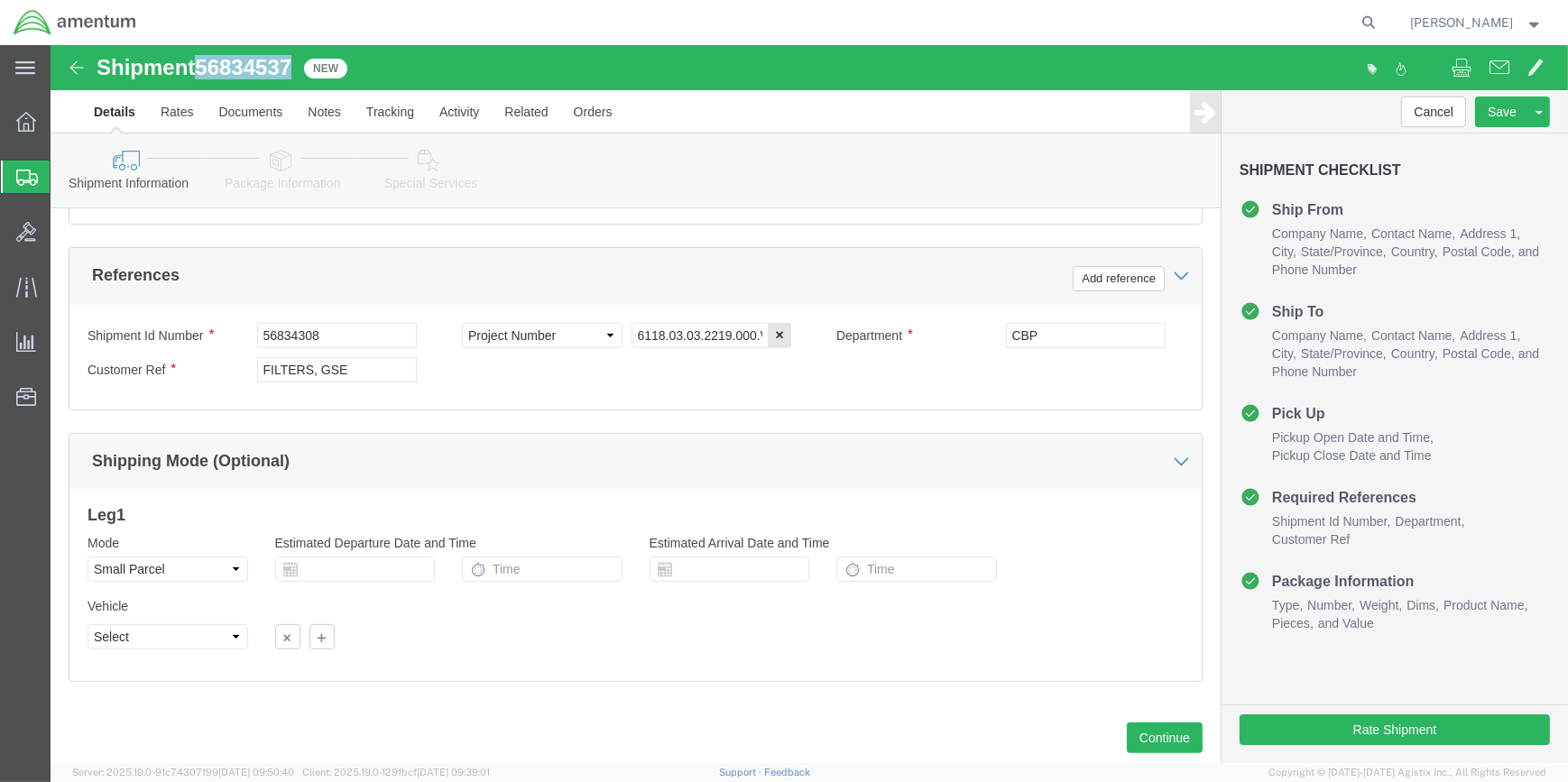
copy span "56834537"
click input "56834308"
type input "5"
paste input "56834537"
type input "56834537"
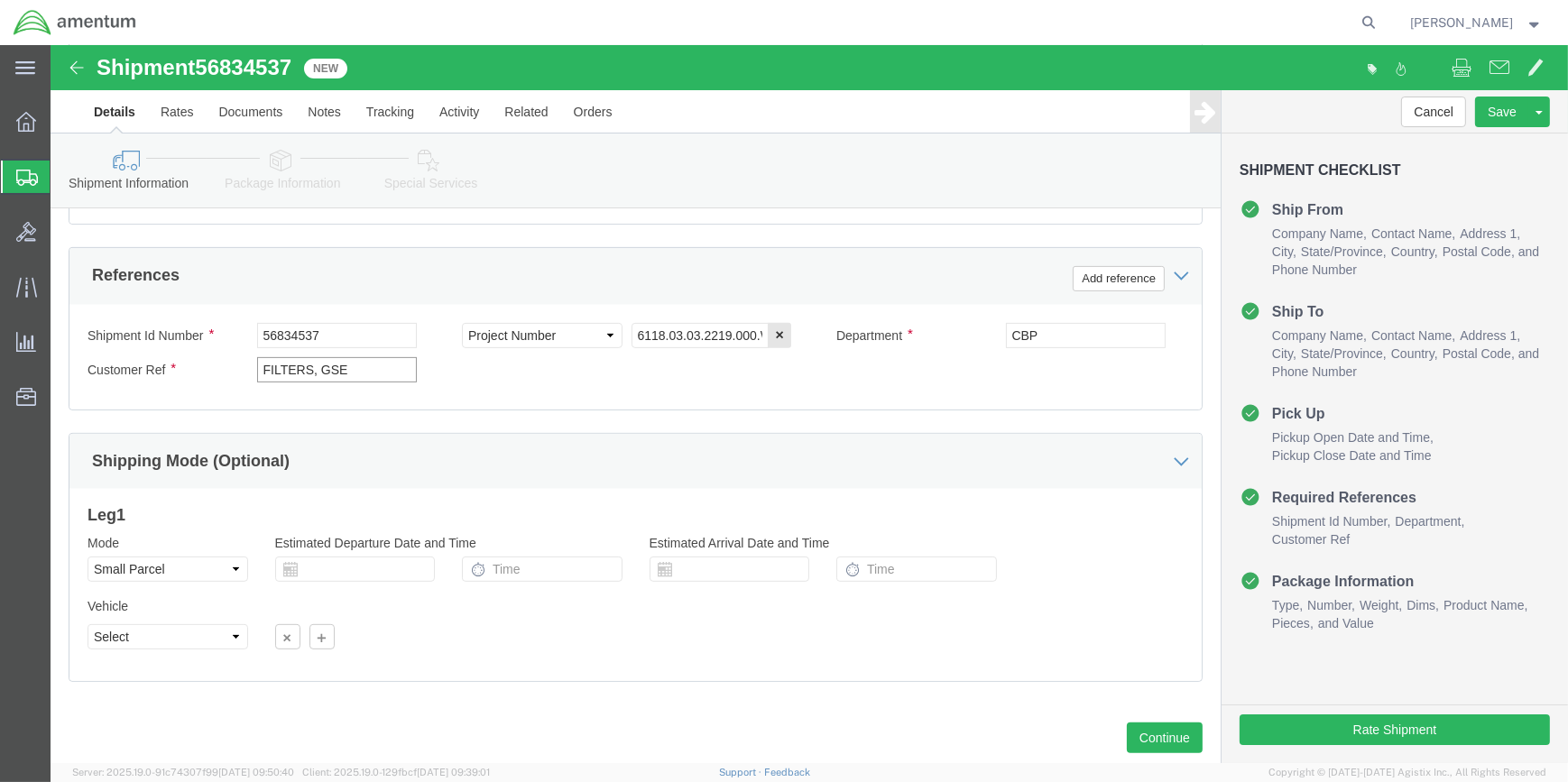
click div "Ship From Location Location [GEOGRAPHIC_DATA][PERSON_NAME], [GEOGRAPHIC_DATA] S…"
click button "Continue"
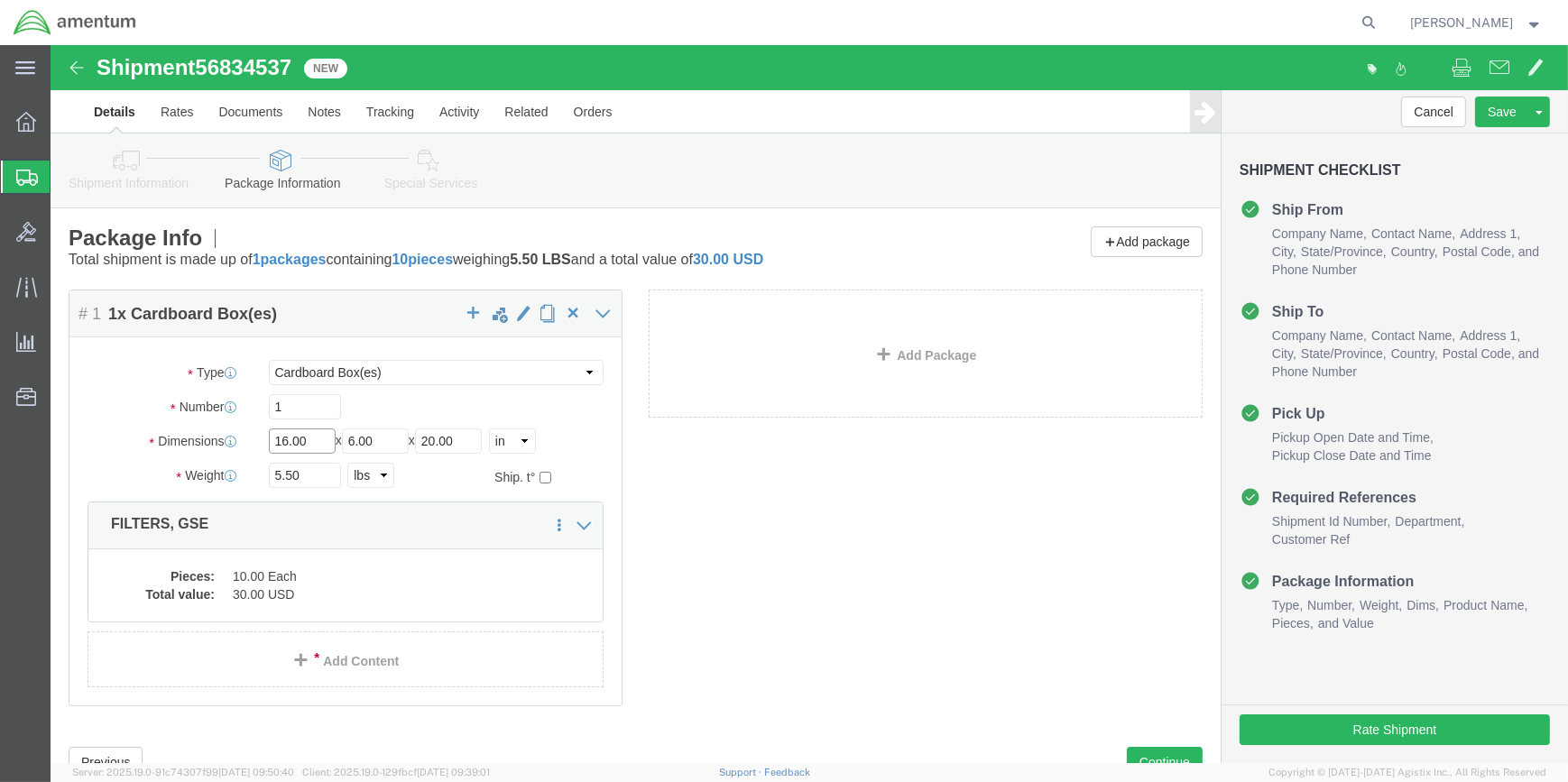
click input "16.00"
type input "1"
type input "18"
type input "28"
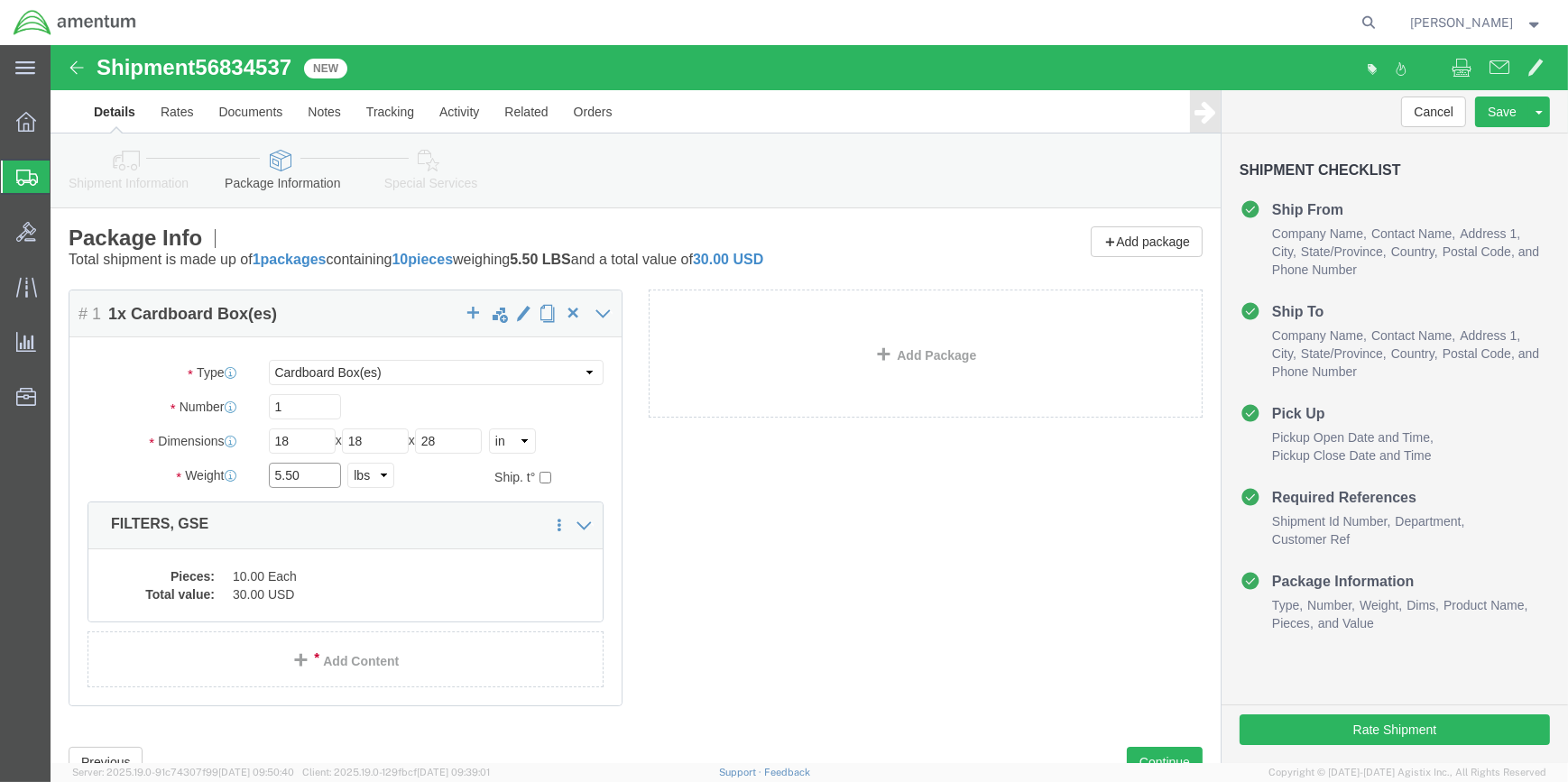
click input "5.50"
type input "5"
type input "80.5"
click dt "Pieces:"
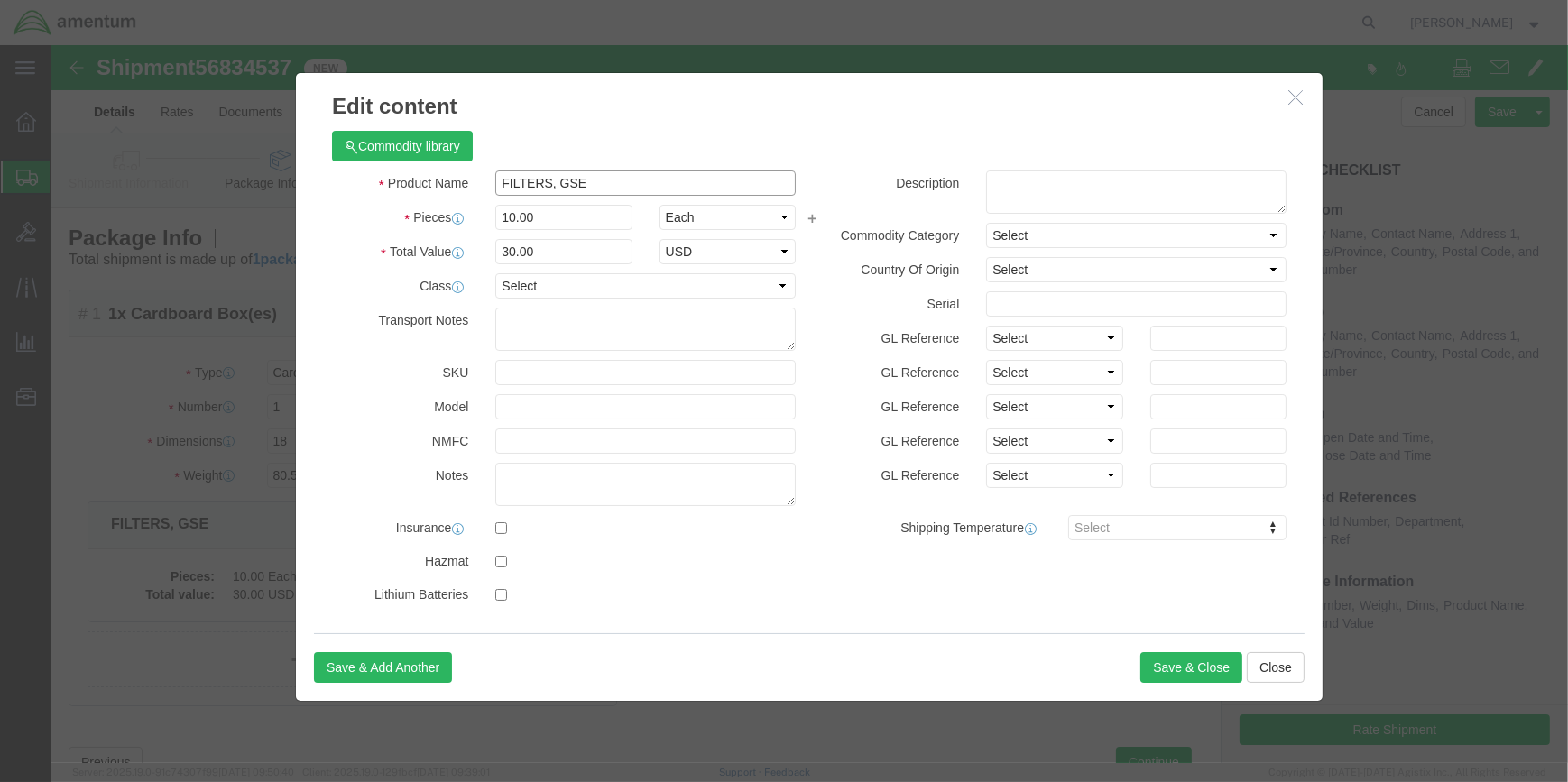
click input "FILTERS, GSE"
type input "F"
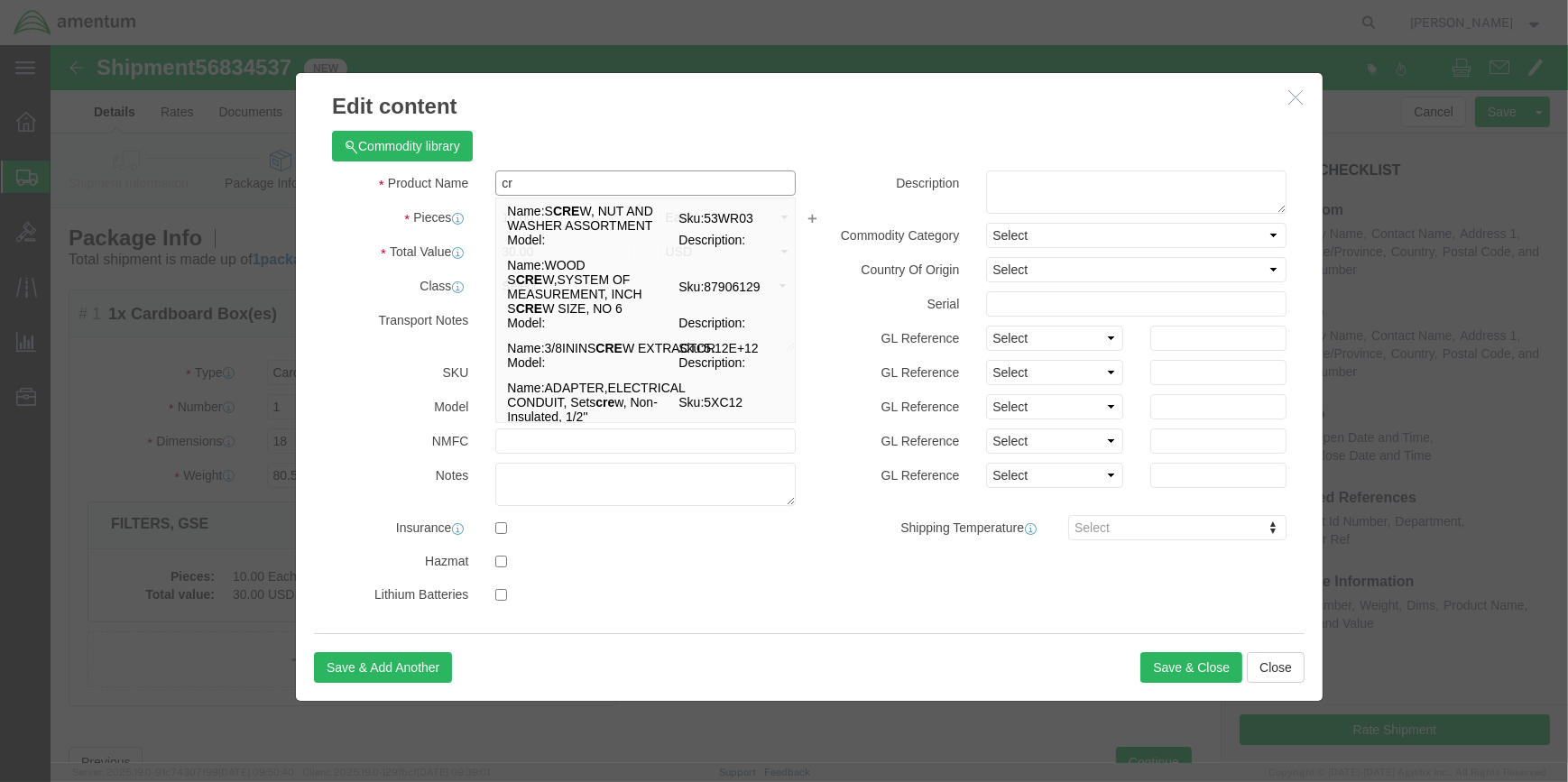
type input "c"
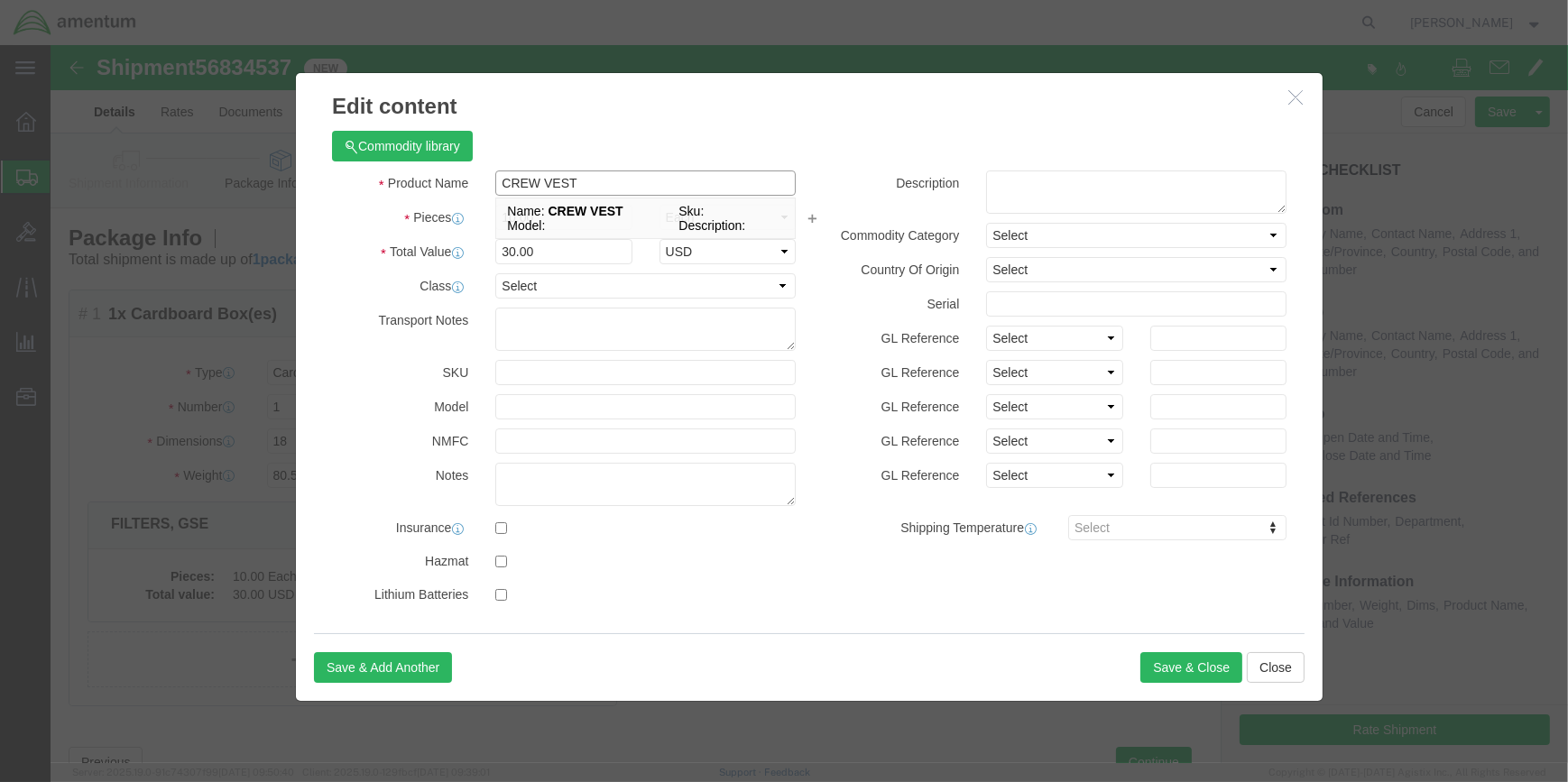
type input "CREW VEST"
click input "10.00"
type input "1"
type input "5"
type input "15"
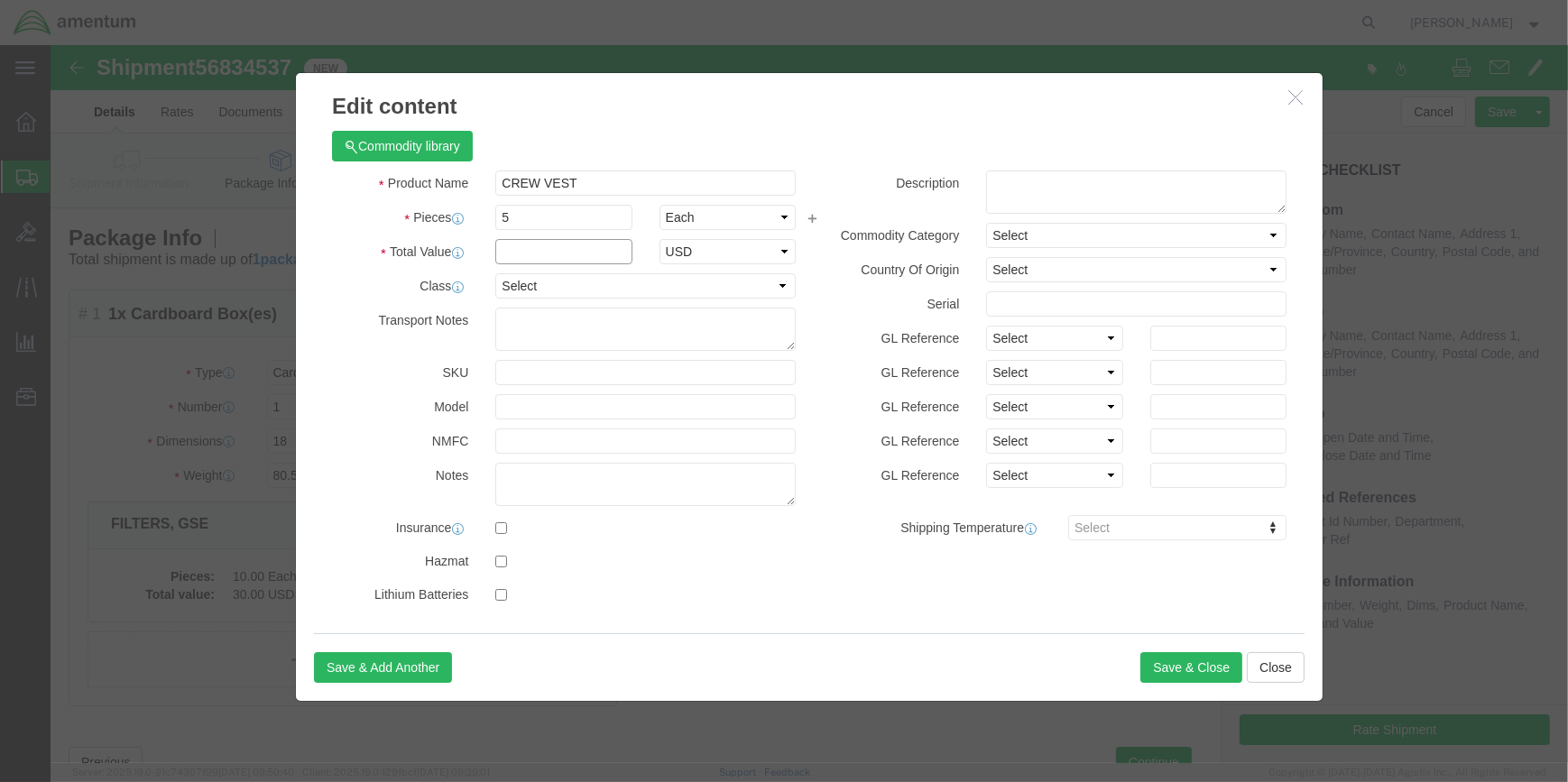
type input "0"
type input ".05"
select select "USD"
click div
click input "checkbox"
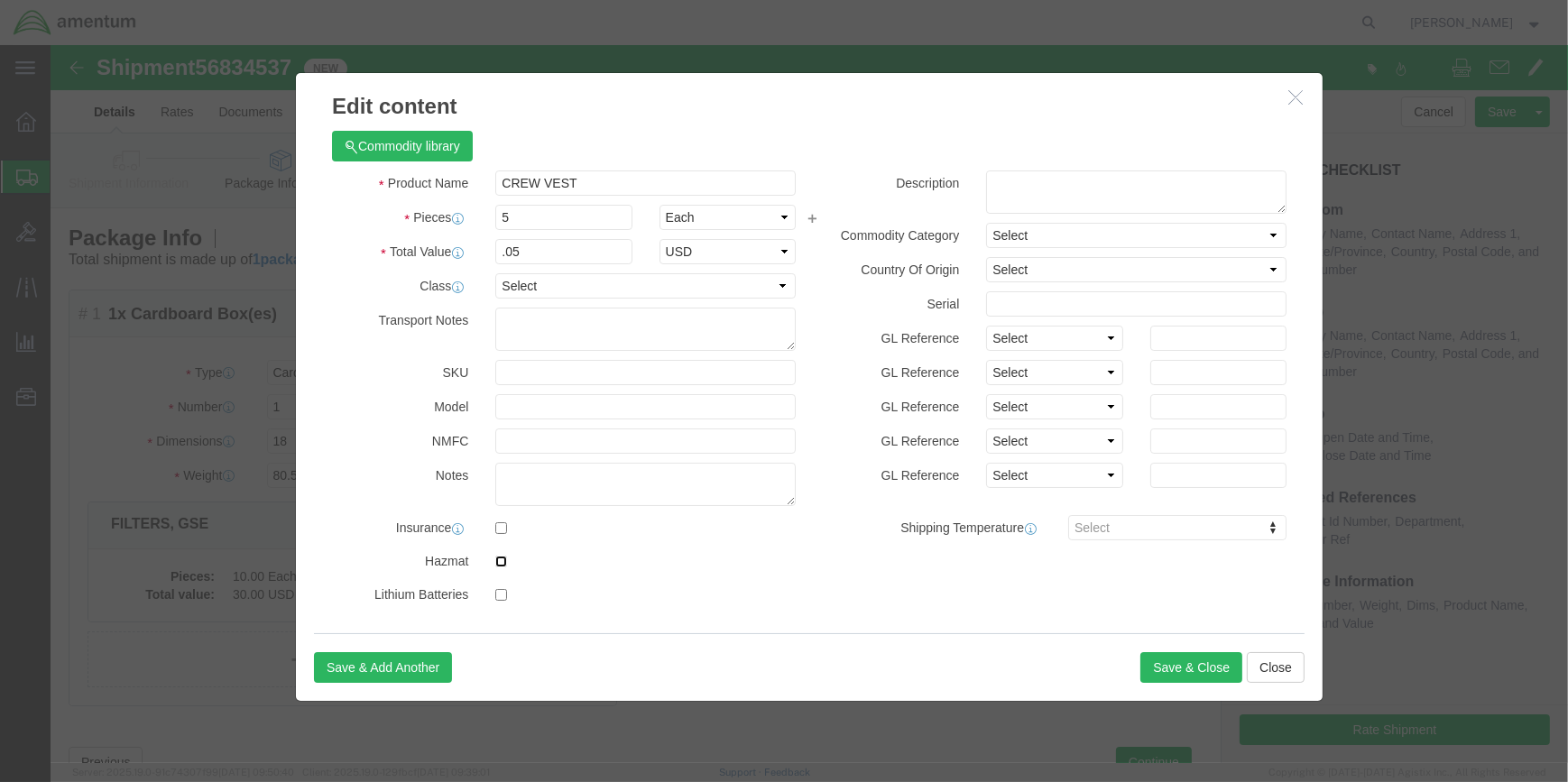
checkbox input "true"
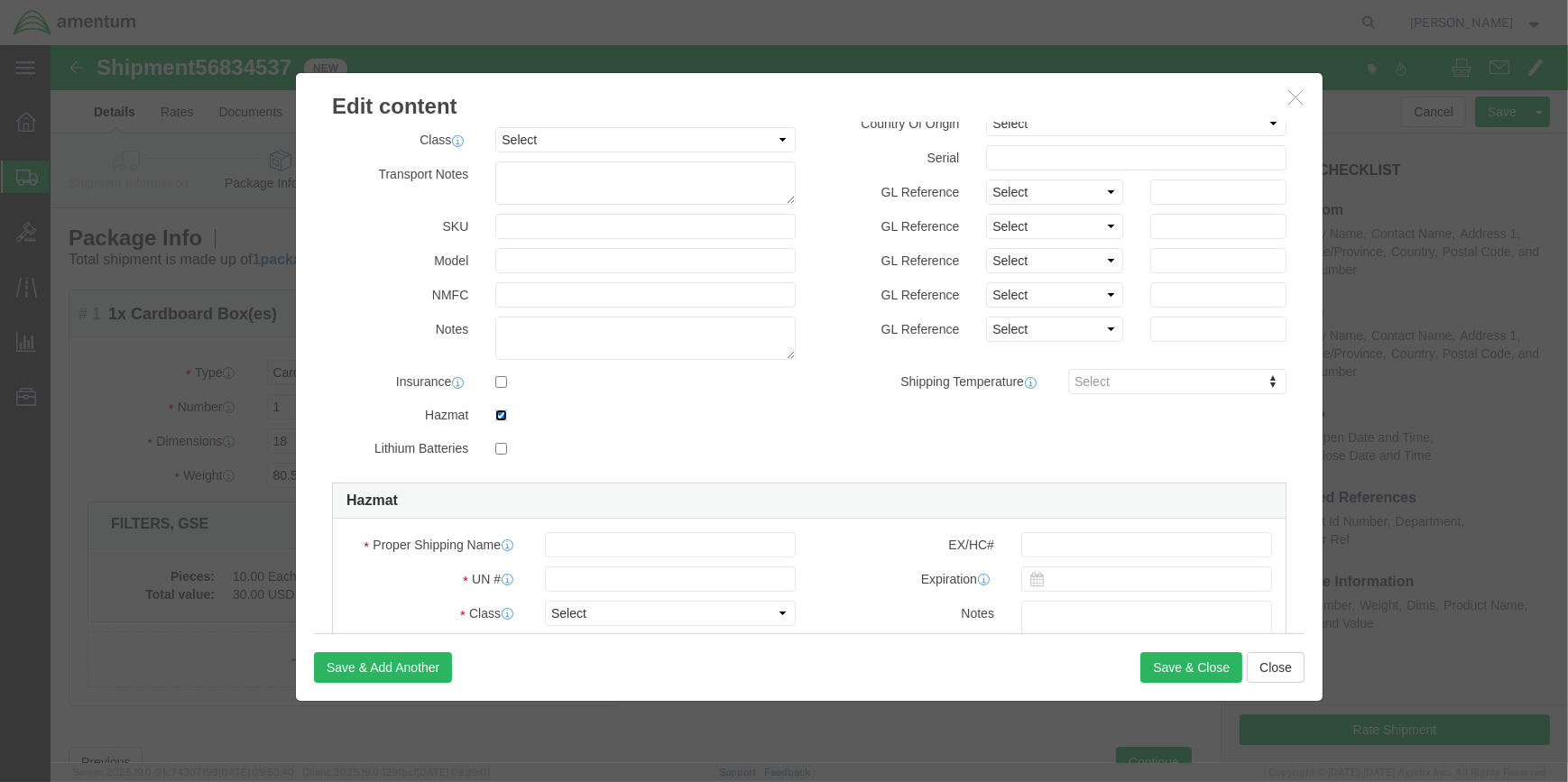
scroll to position [410, 0]
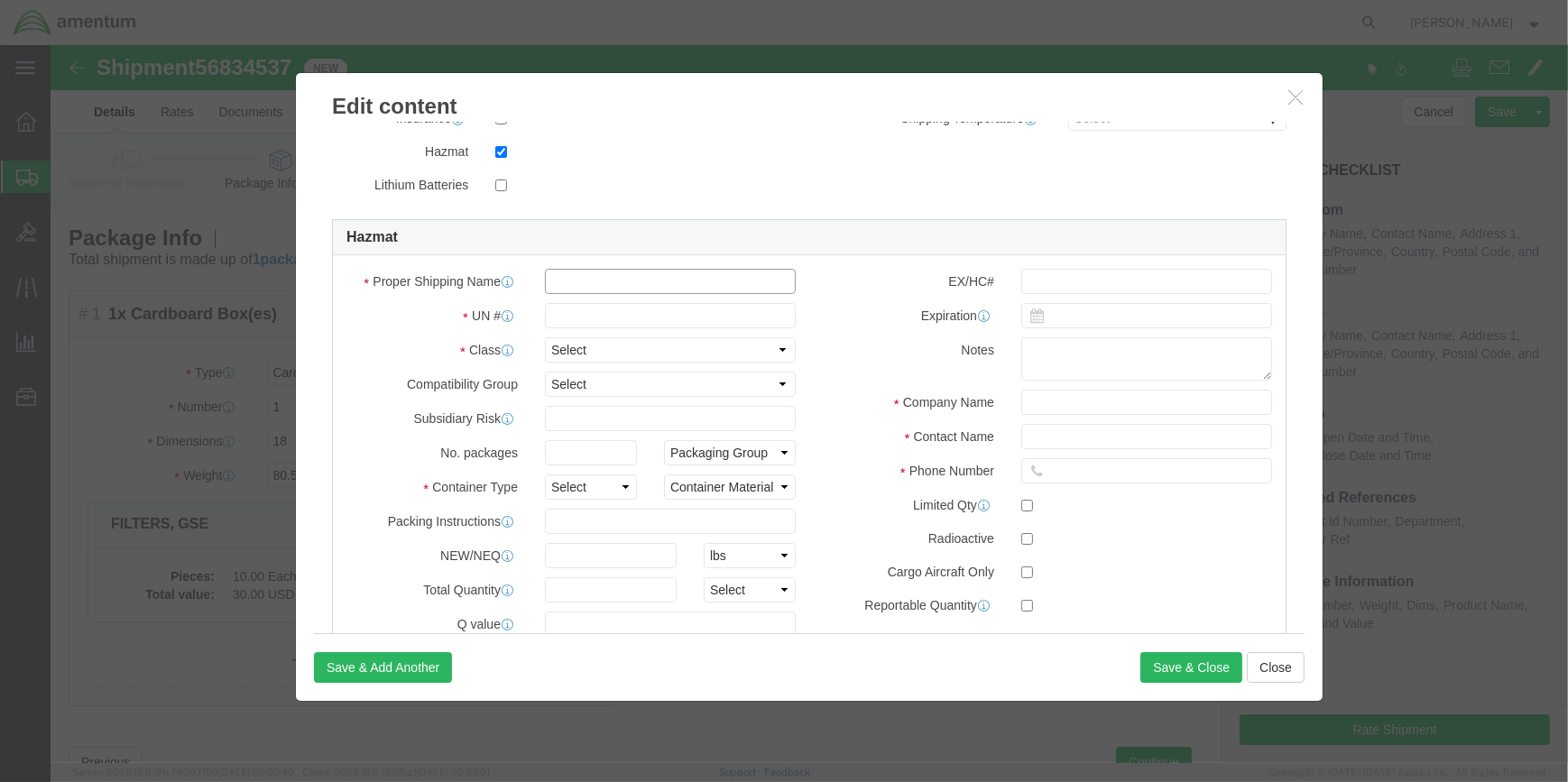
click input "text"
type input "LIFE-SAVING APPLIANCES, SELF-INFLATIN"
type input "2990"
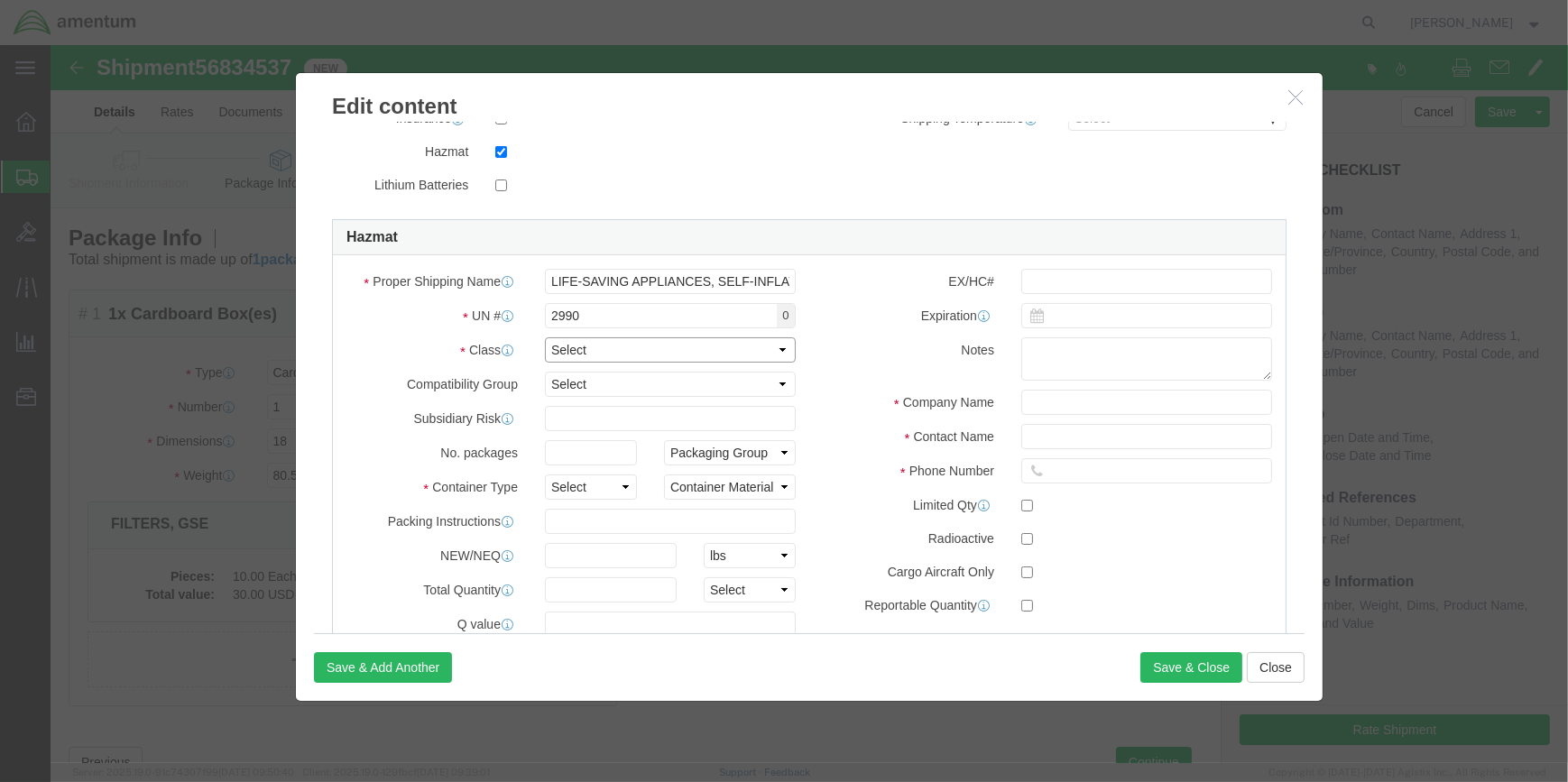
click select "Select 1 Explosive 1.1 Explosive 1.2 Explosive 1.3 Explosive 1.4 Explosive 1.5 …"
select select "9 Miscellaneous"
click label "EX/HC#"
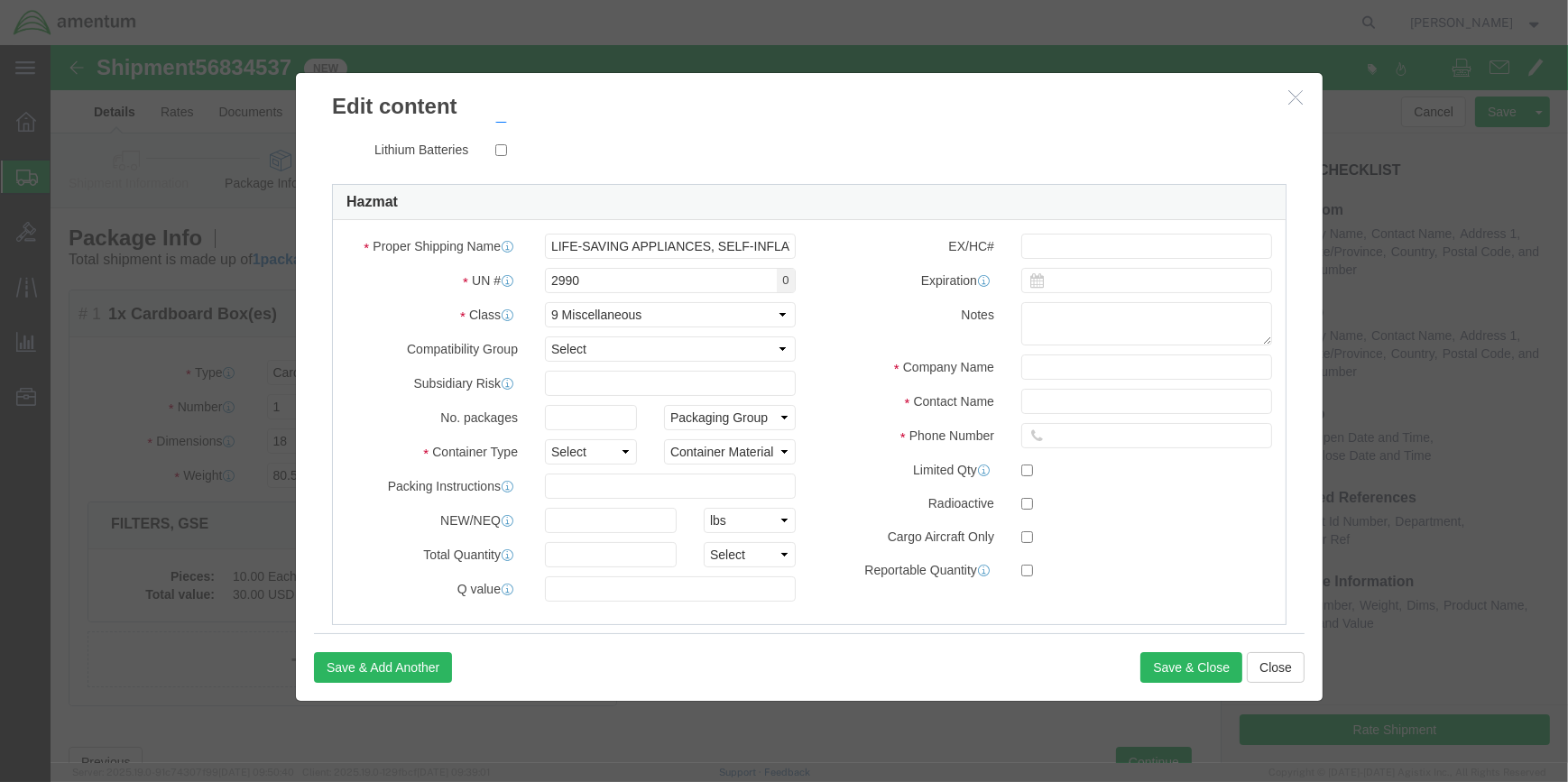
scroll to position [476, 0]
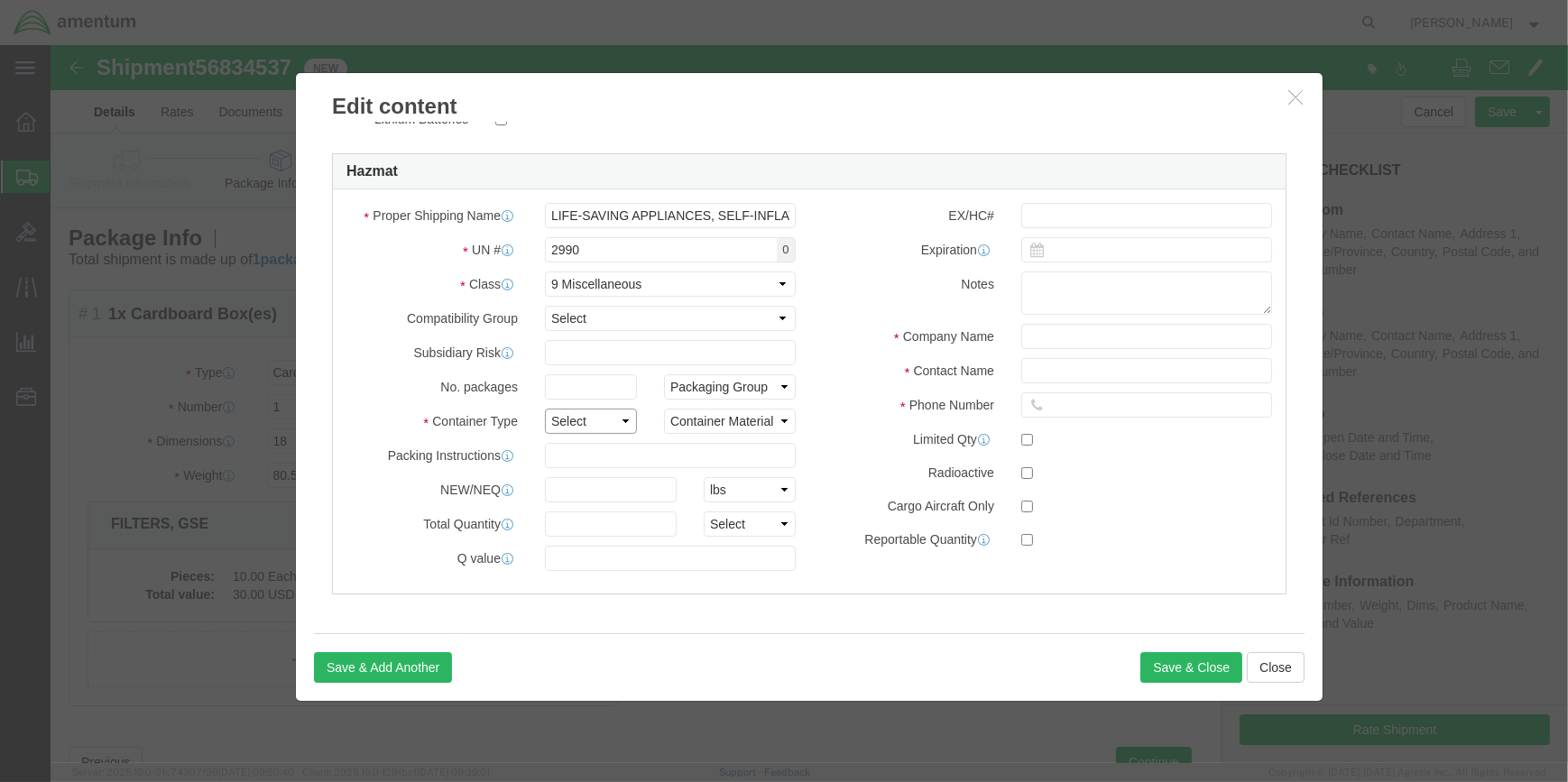
drag, startPoint x: 570, startPoint y: 374, endPoint x: 557, endPoint y: 387, distance: 18.4
click select "Select 1 - Drums 2 - Reserved 3 - Jerricans 4 - Boxes 5 - Bags 6 - Composite Pa…"
select select "BOXES"
click select "Select 1 - Drums 2 - Reserved 3 - Jerricans 4 - Boxes 5 - Bags 6 - Composite Pa…"
drag, startPoint x: 727, startPoint y: 374, endPoint x: 720, endPoint y: 384, distance: 12.2
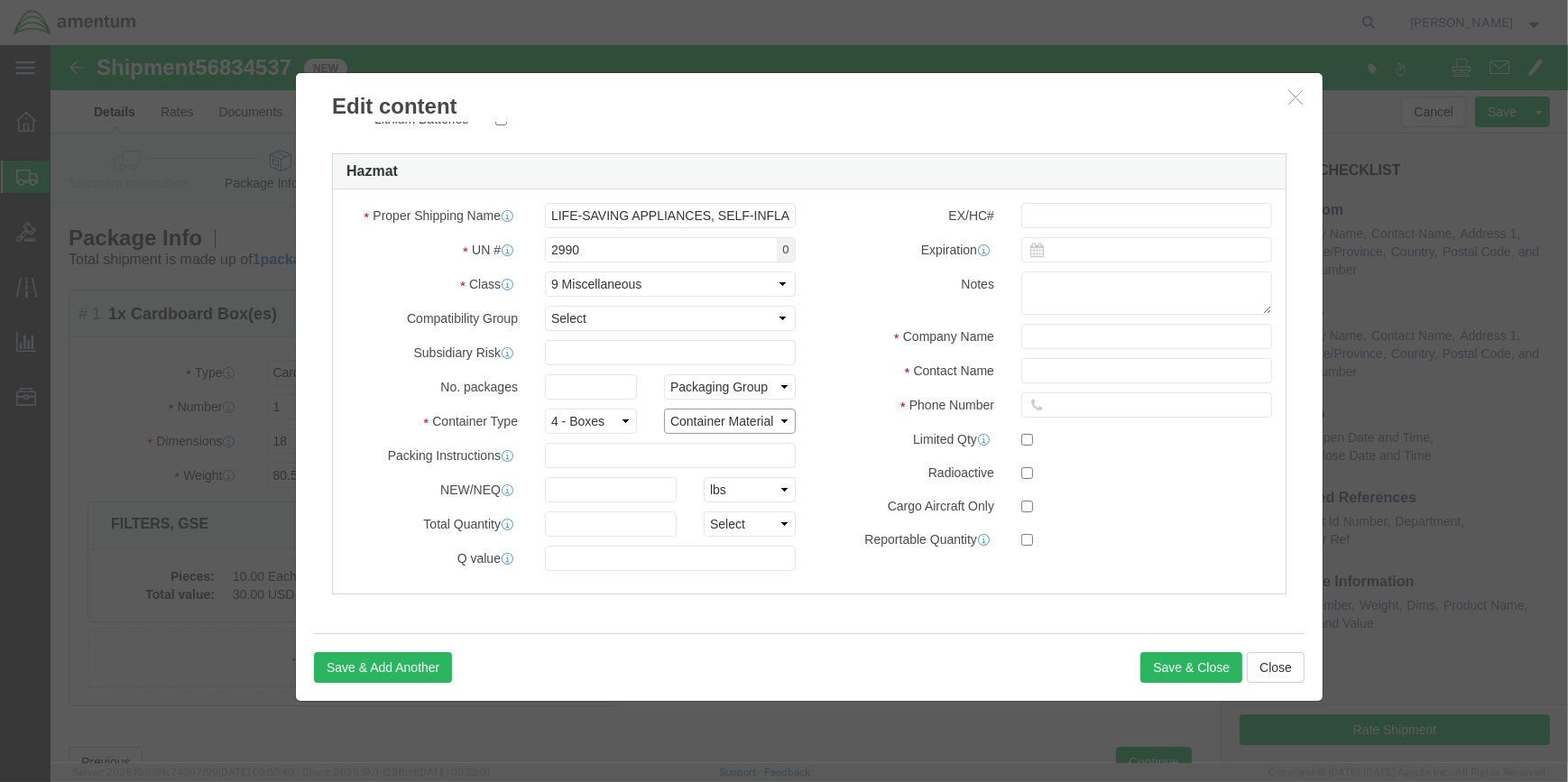
click select "Container Material A - Steel (all types and surface treatments) B - Aluminum C …"
select select "FIBERBOARD"
click select "Container Material A - Steel (all types and surface treatments) B - Aluminum C …"
drag, startPoint x: 560, startPoint y: 410, endPoint x: 641, endPoint y: 413, distance: 81.1
click input "text"
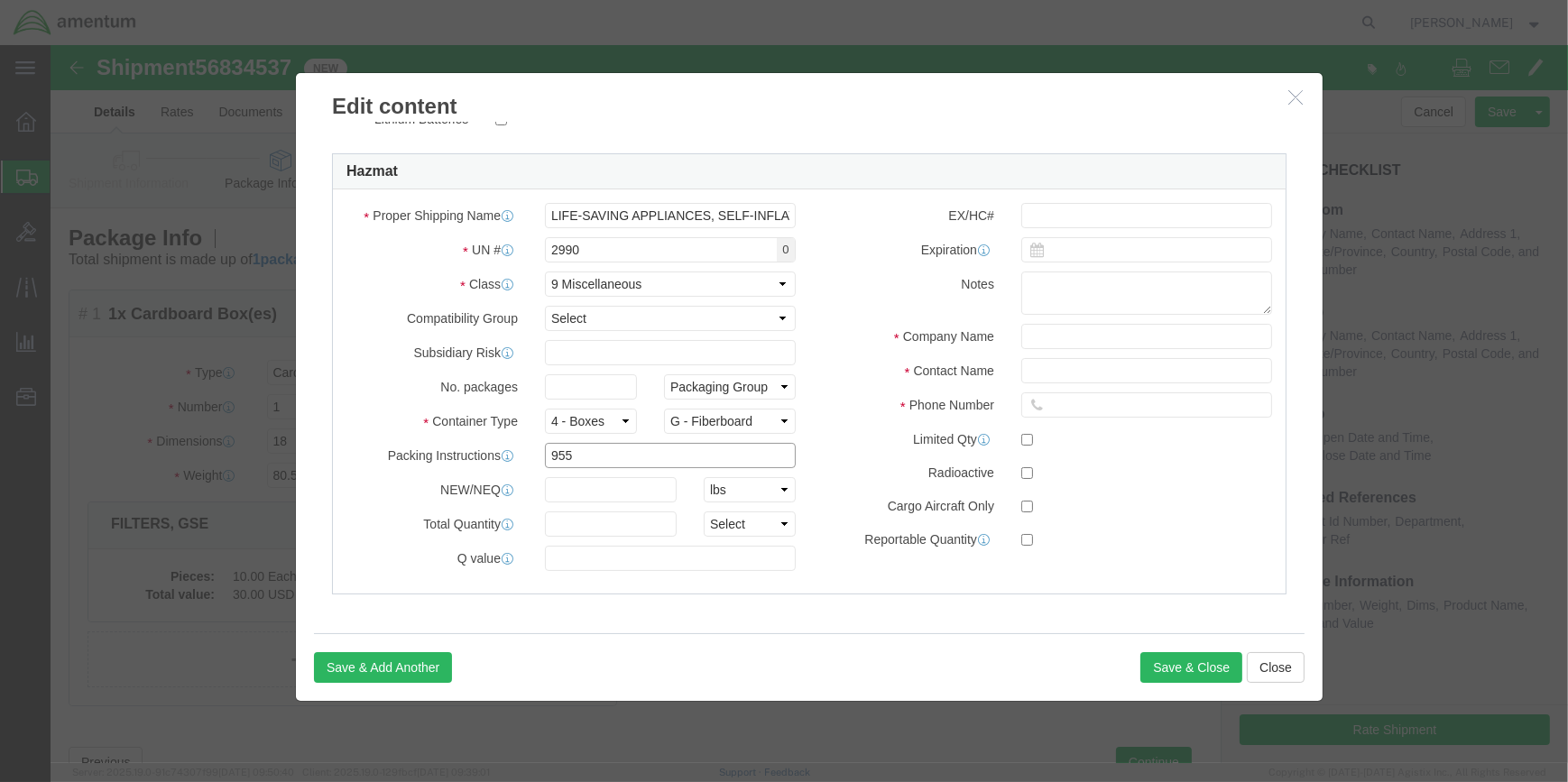
type input "955"
click input "text"
type input "30.6"
drag, startPoint x: 726, startPoint y: 476, endPoint x: 715, endPoint y: 485, distance: 14.2
click select "Select curies gallons kgs lbs liters milliliters"
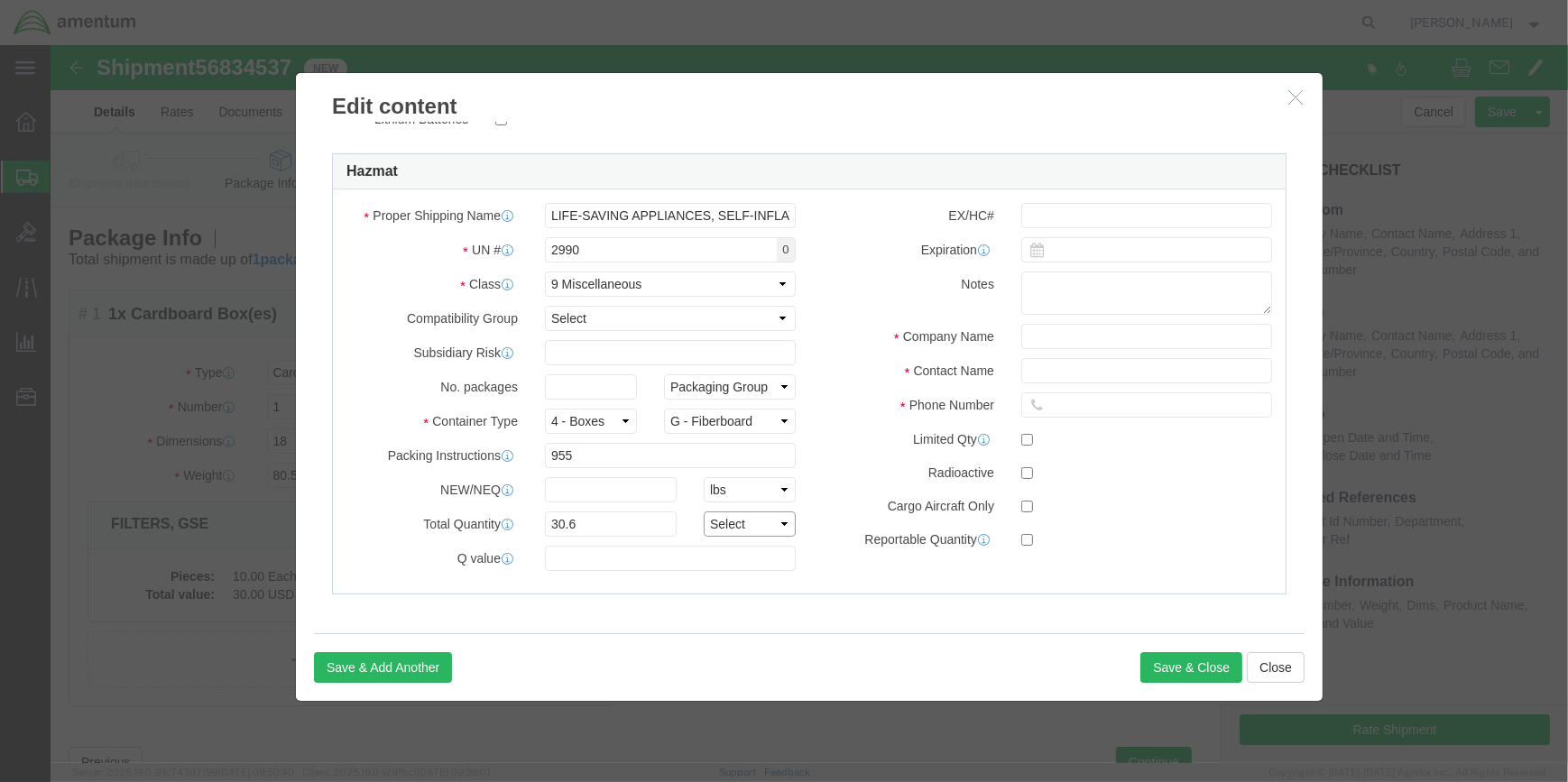
select select "KGS"
click select "Select curies gallons kgs lbs liters milliliters"
click input "text"
type input "CHEMTREC"
type input "CCN 216832"
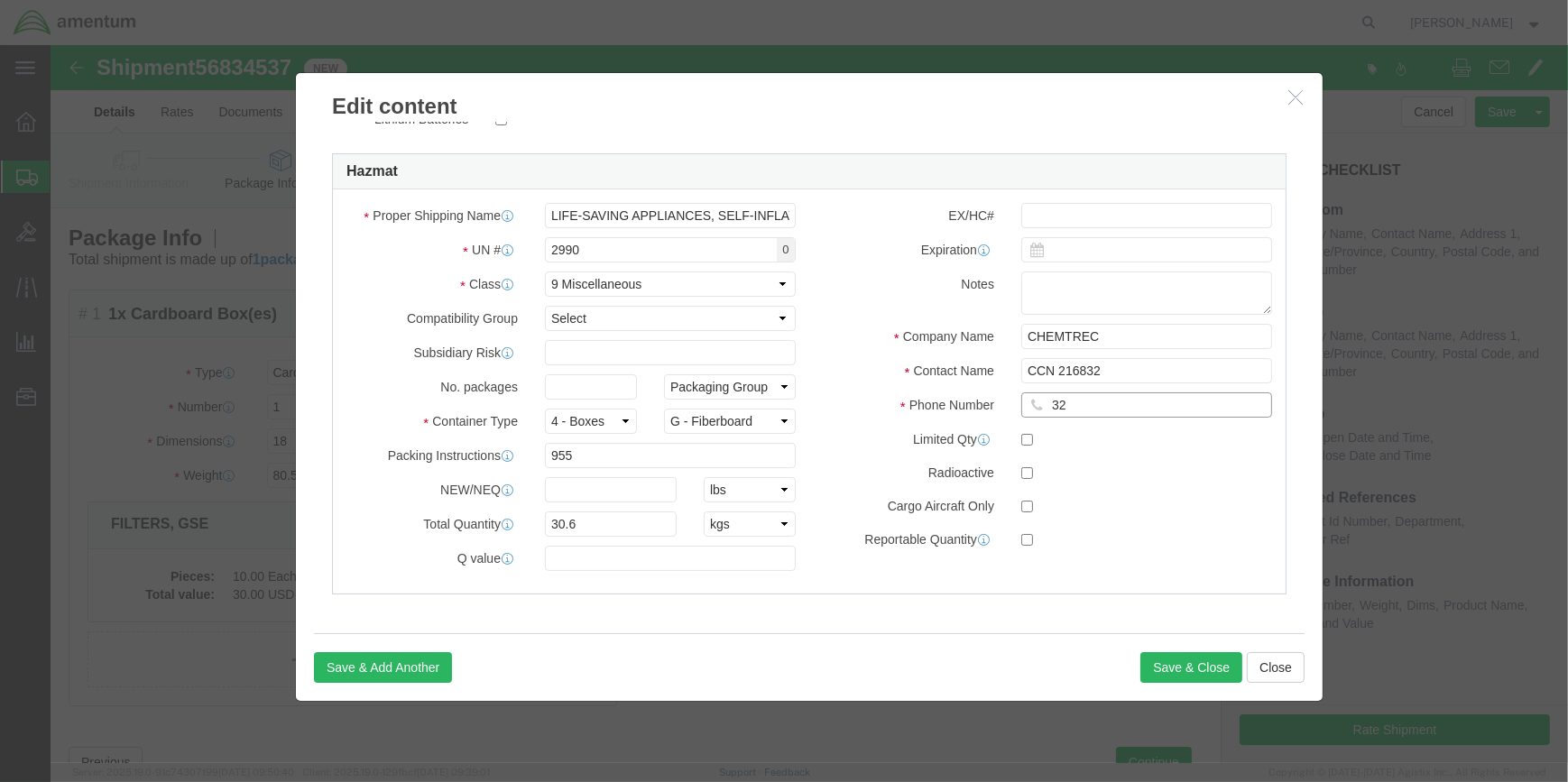
type input "3"
type input "[PHONE_NUMBER]"
click button "Save & Close"
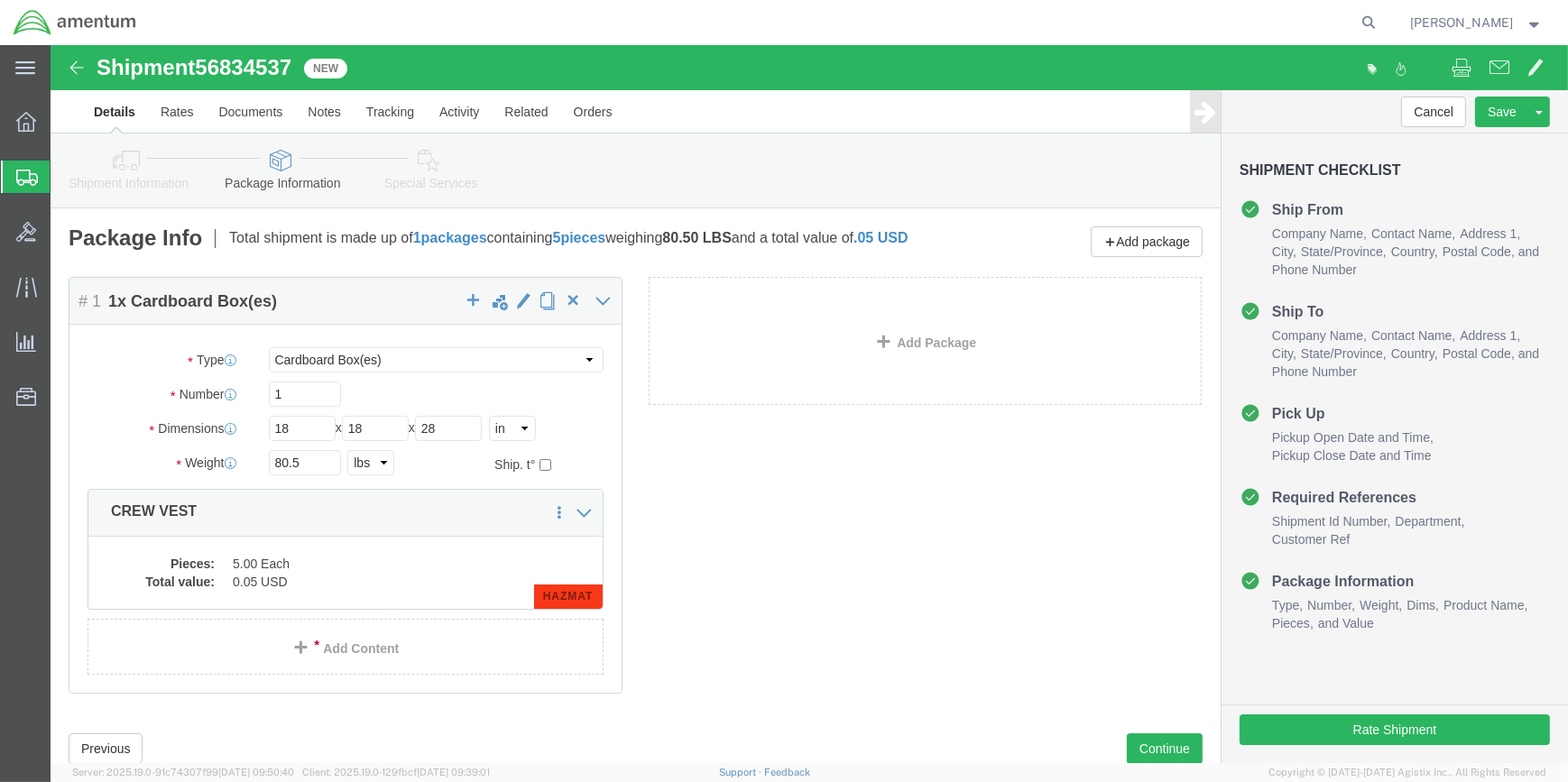
click link "Add Content"
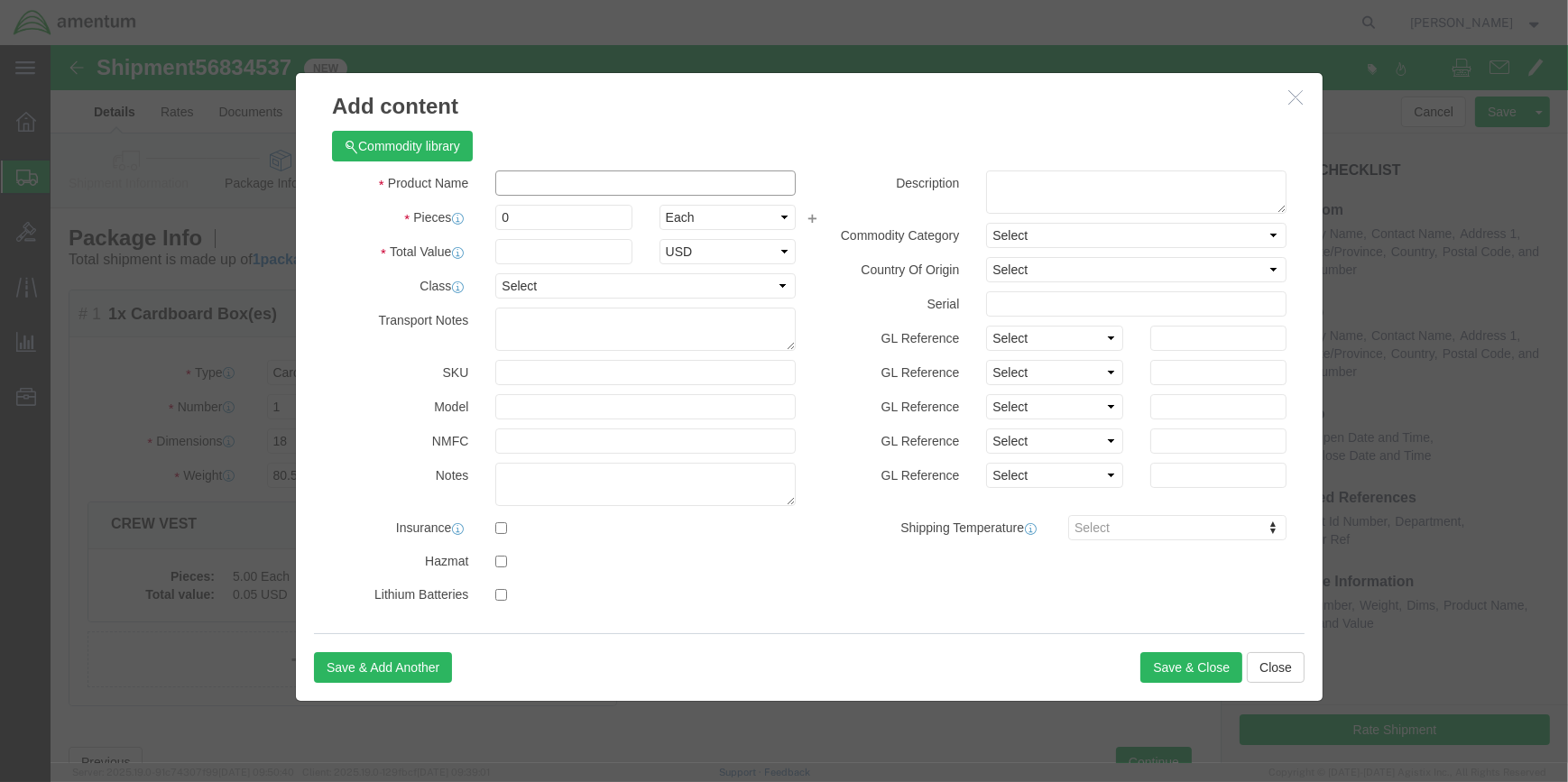
click input "text"
type input "SEA BOTTLE"
type input "5"
type input ".20"
select select "USD"
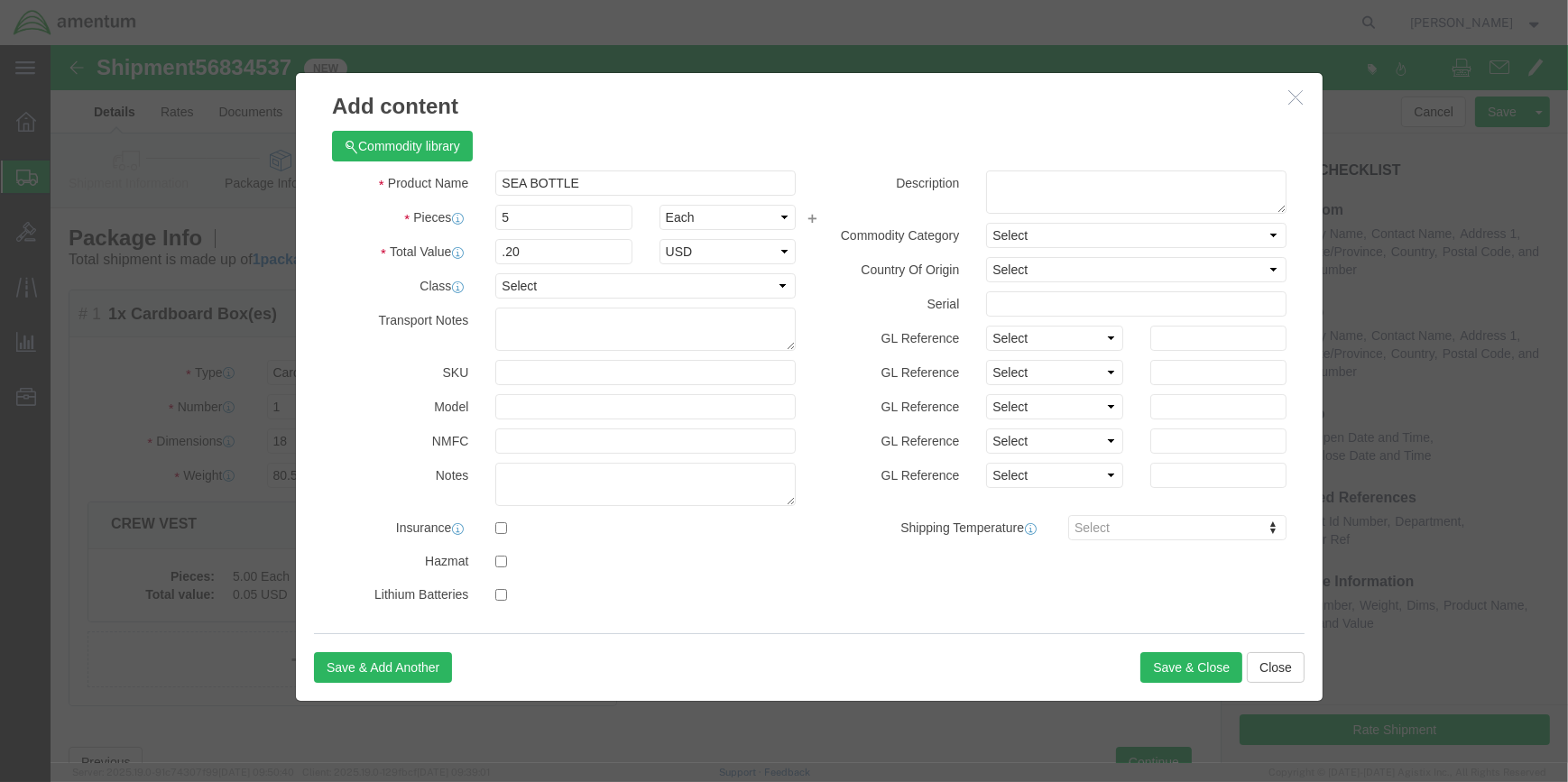
click div
click input "checkbox"
checkbox input "true"
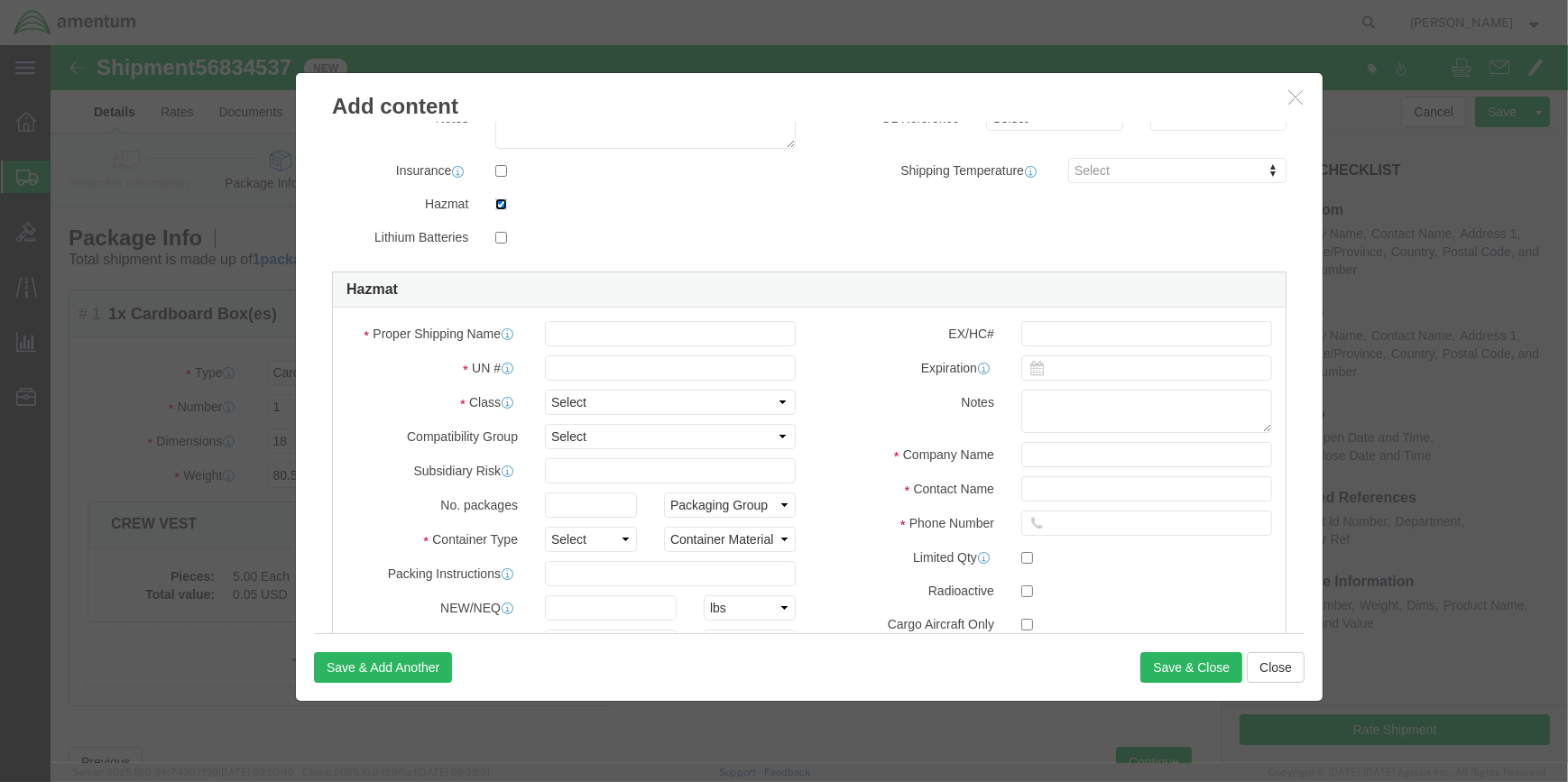
scroll to position [410, 0]
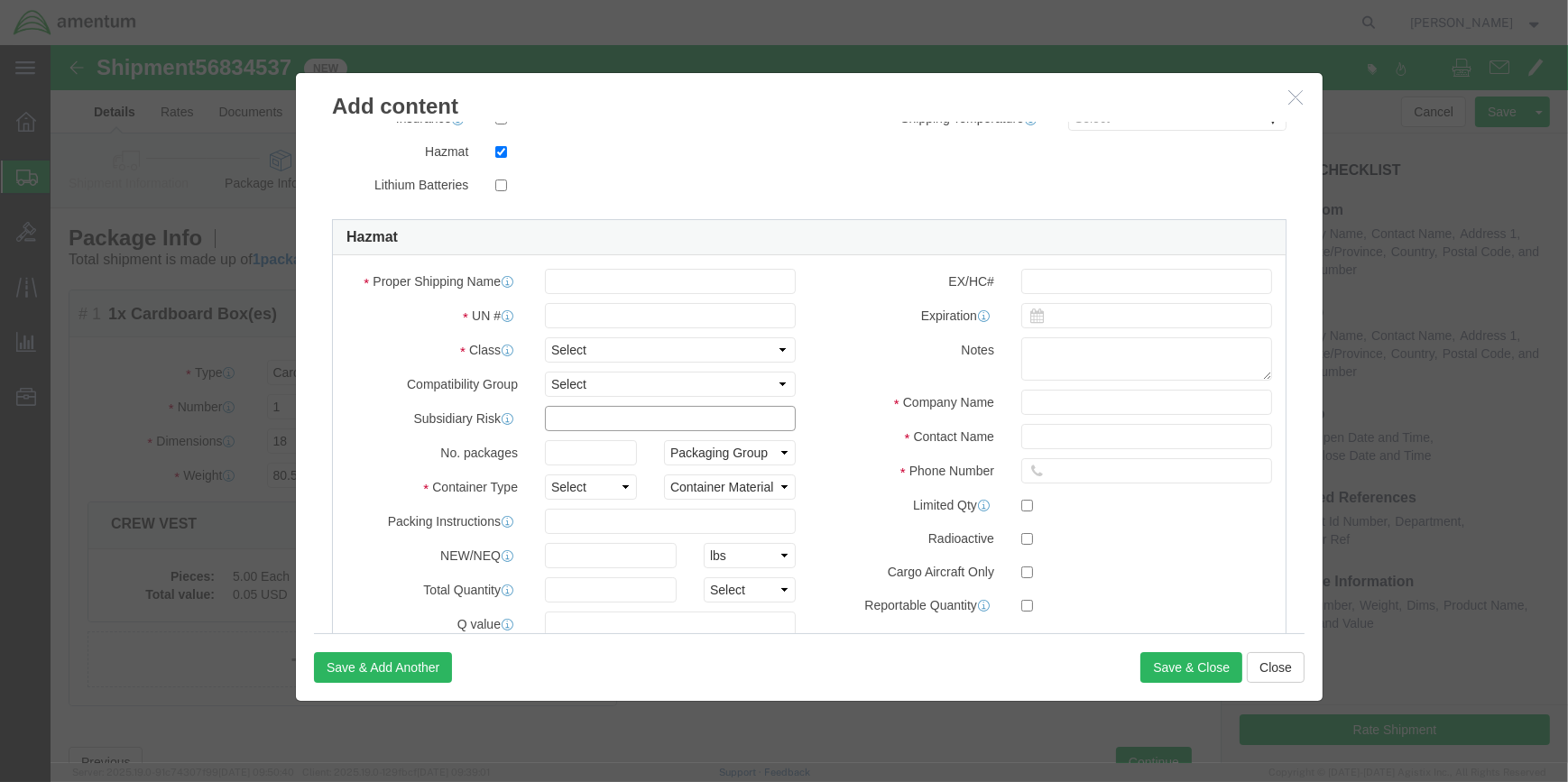
drag, startPoint x: 568, startPoint y: 379, endPoint x: 568, endPoint y: 360, distance: 19.0
click input "text"
type input "AIR,COMPRESSED"
click input "text"
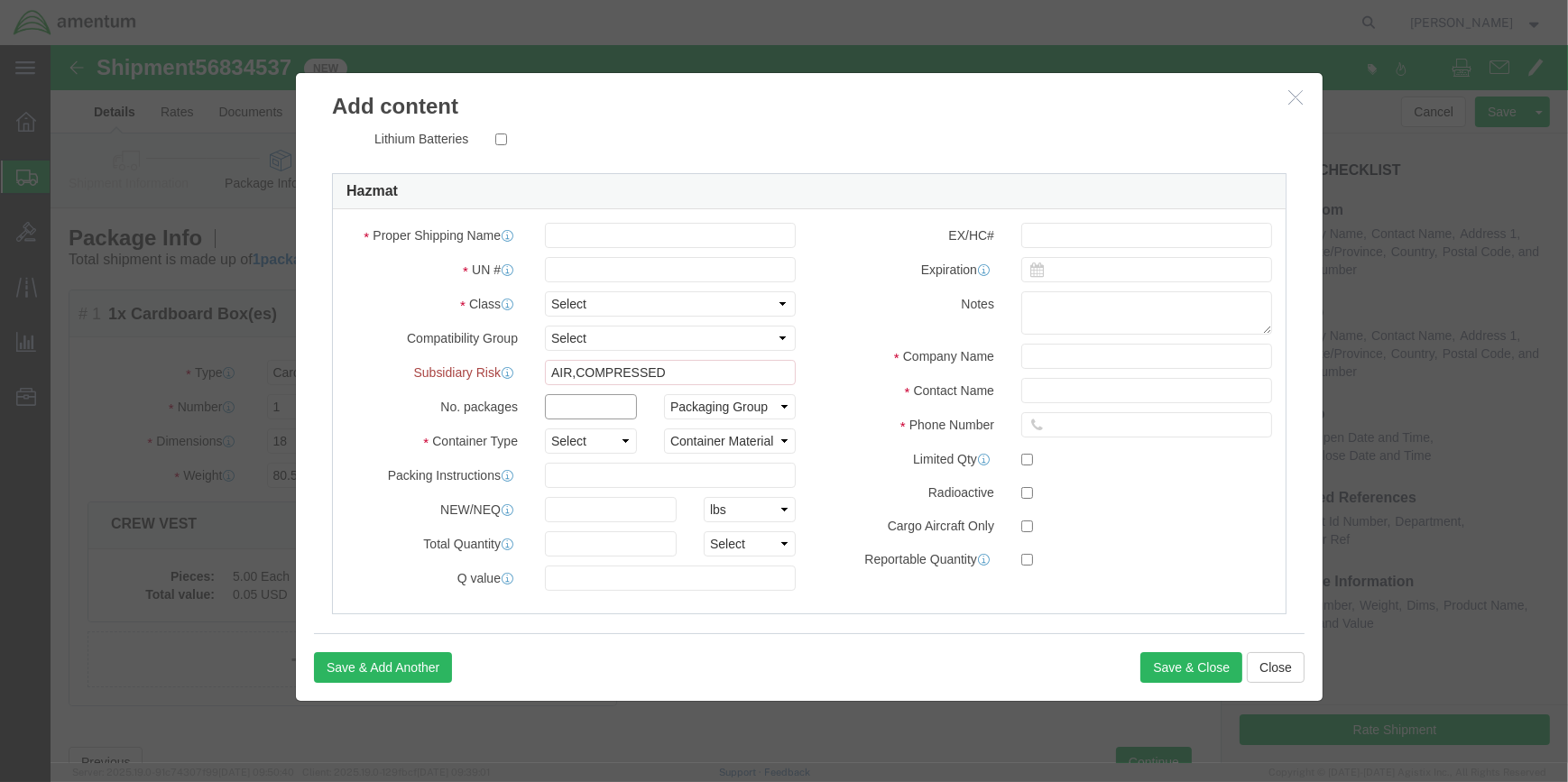
scroll to position [524, 0]
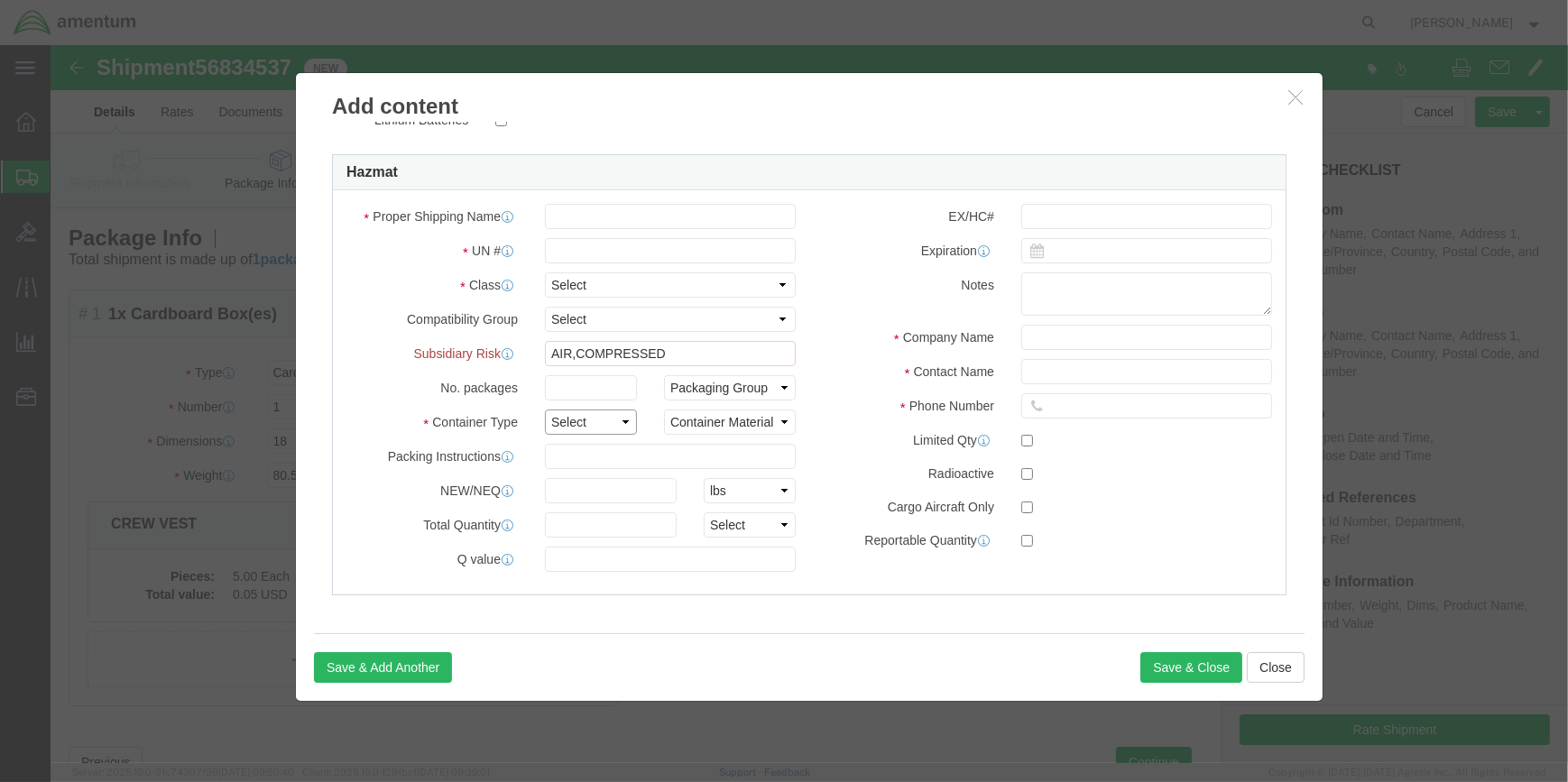
drag, startPoint x: 567, startPoint y: 372, endPoint x: 556, endPoint y: 387, distance: 18.6
click select "Select 1 - Drums 2 - Reserved 3 - Jerricans 4 - Boxes 5 - Bags 6 - Composite Pa…"
select select "BOXES"
click select "Select 1 - Drums 2 - Reserved 3 - Jerricans 4 - Boxes 5 - Bags 6 - Composite Pa…"
click select "Container Material A - Steel (all types and surface treatments) B - Aluminum C …"
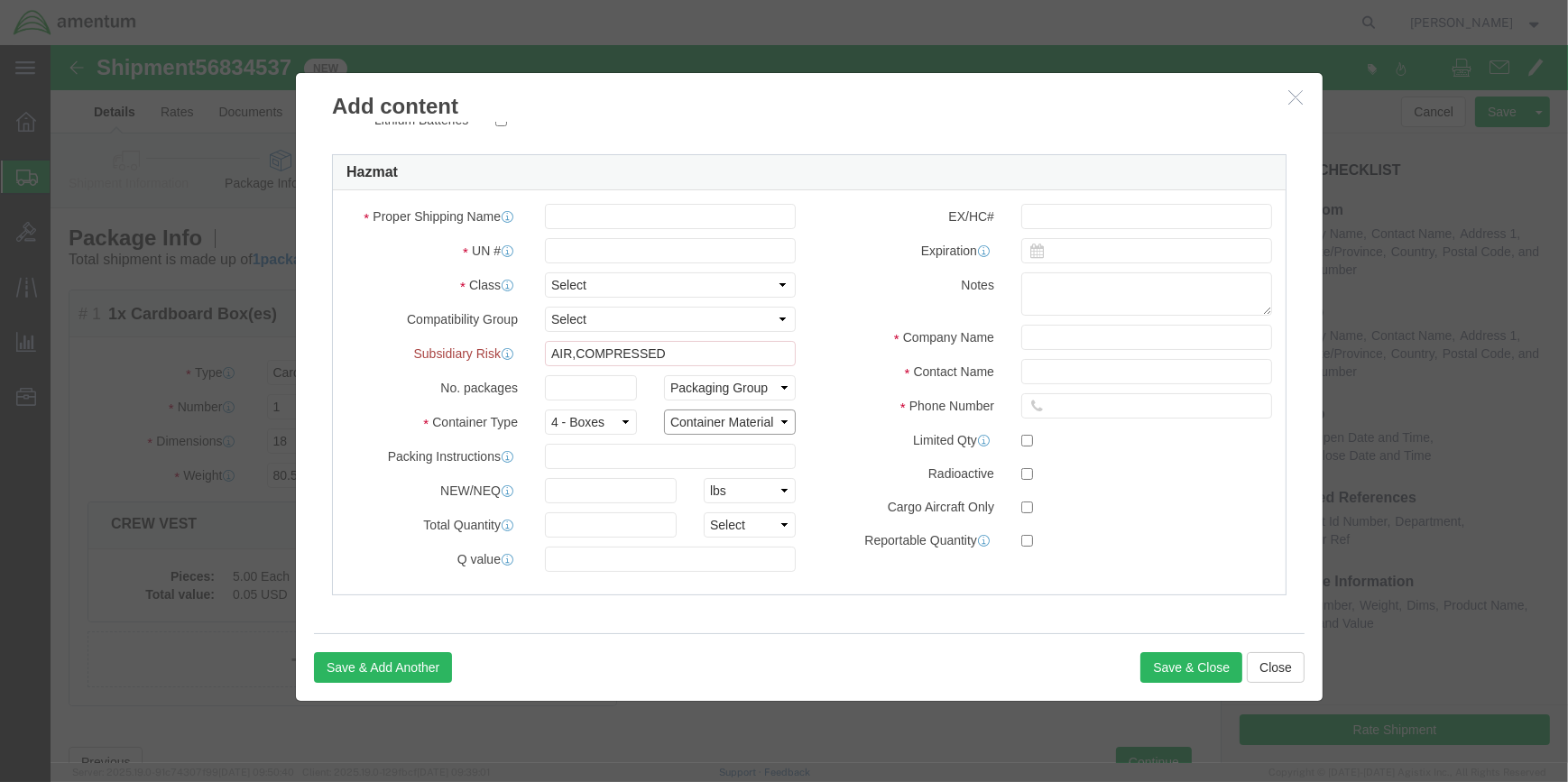
select select "FIBERBOARD"
click select "Container Material A - Steel (all types and surface treatments) B - Aluminum C …"
drag, startPoint x: 509, startPoint y: 409, endPoint x: 618, endPoint y: 412, distance: 109.0
click input "text"
type input "200"
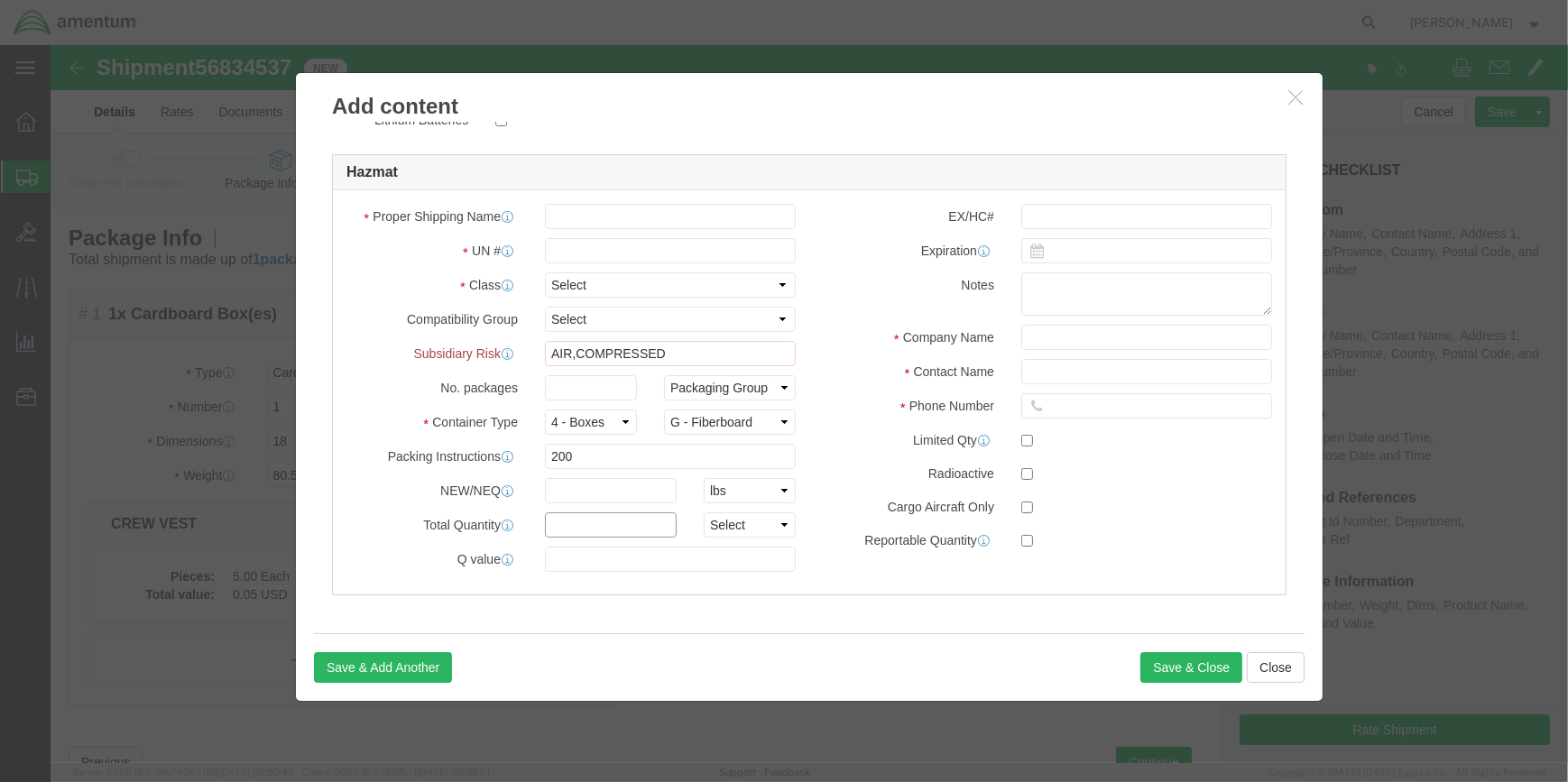
click input "text"
type input "4.0"
click select "Select curies gallons kgs lbs liters milliliters"
select select "KGS"
click select "Select curies gallons kgs lbs liters milliliters"
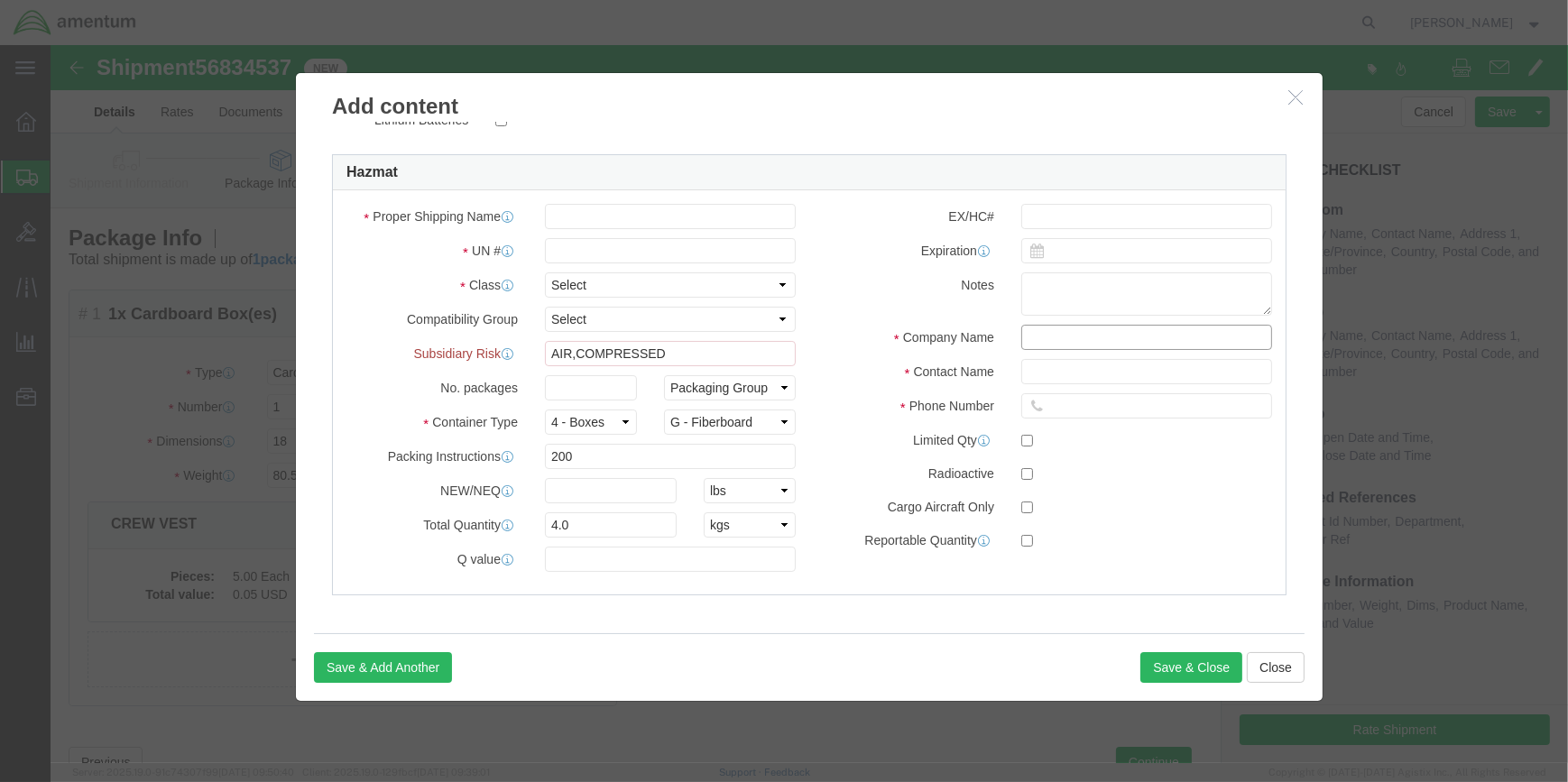
click input "text"
type input "CHEMTREC"
type input "CCN 216832"
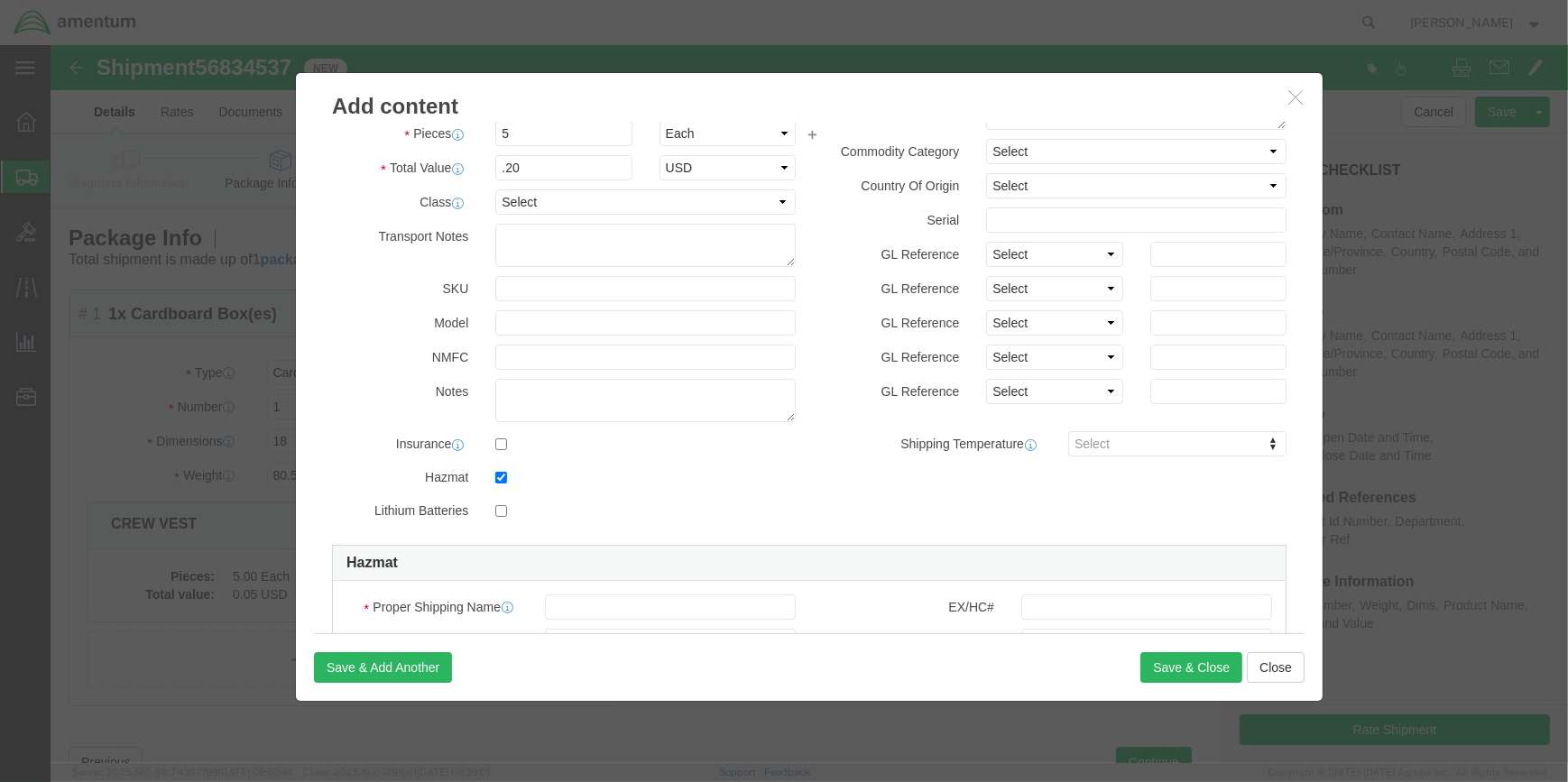
scroll to position [410, 0]
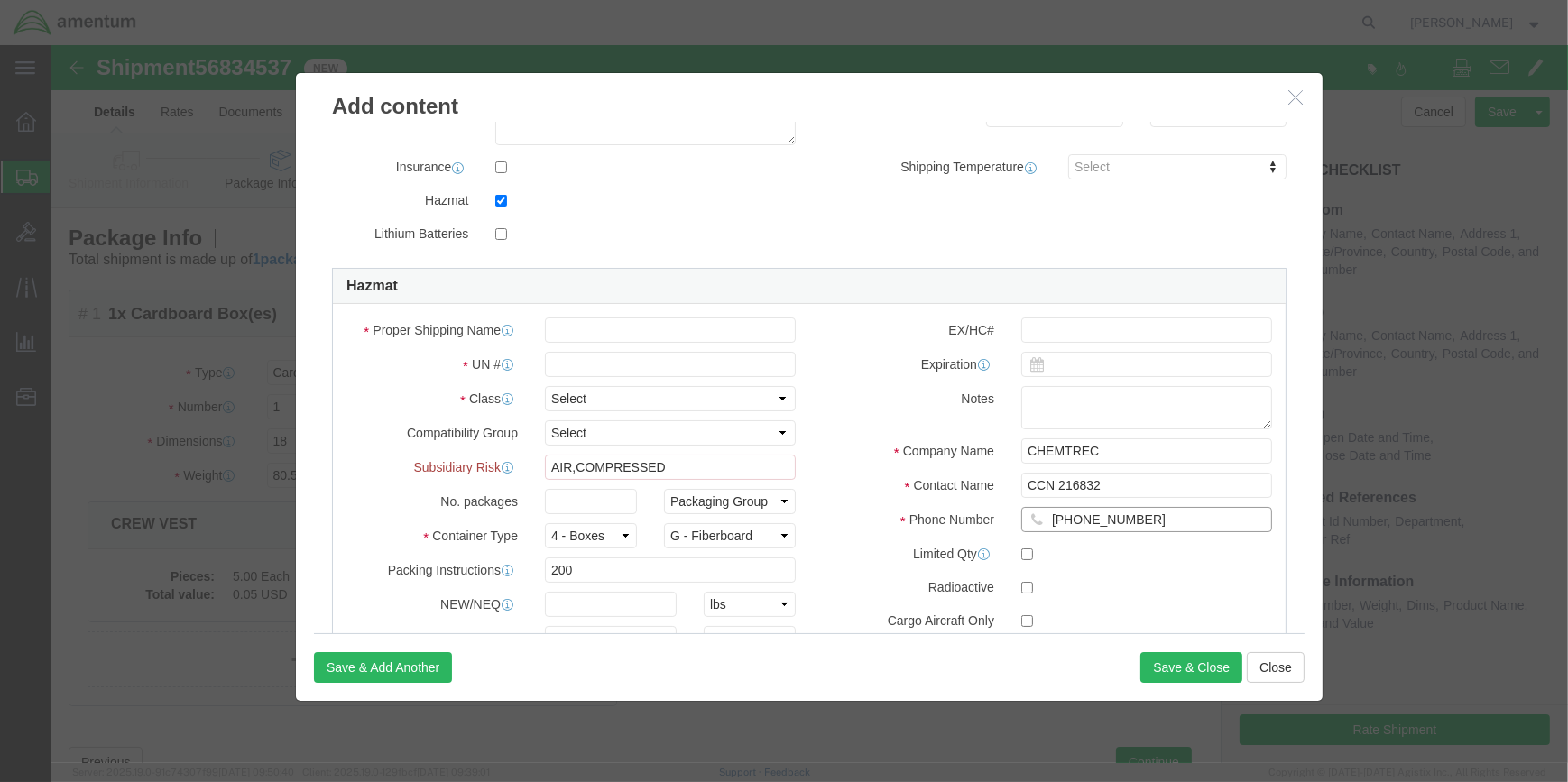
type input "[PHONE_NUMBER]"
click input "AIR,COMPRESSED"
type input "A"
click input "text"
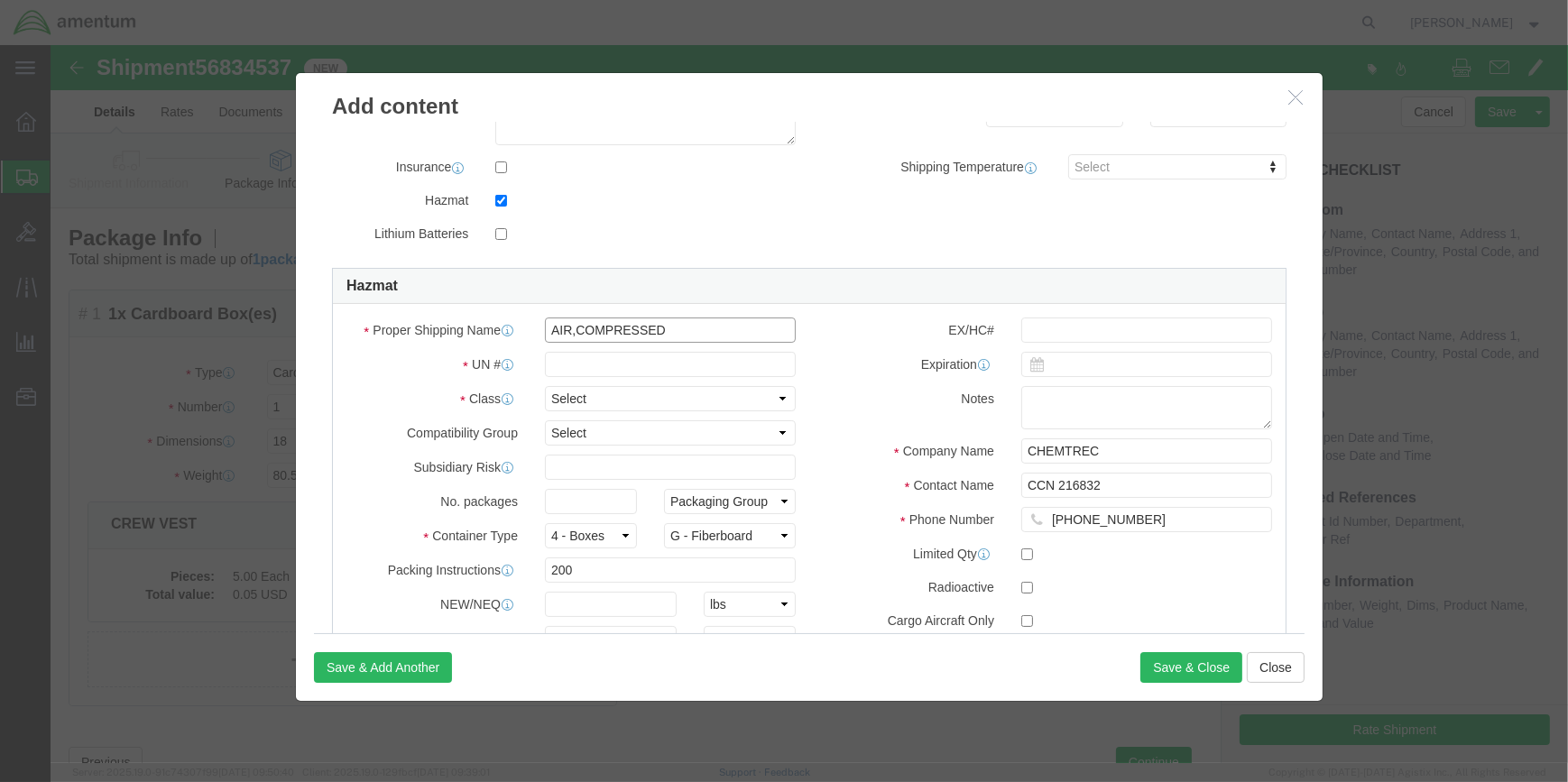
type input "AIR,COMPRESSED"
type input "1002"
select select "2.2 Non-Flammable Gas"
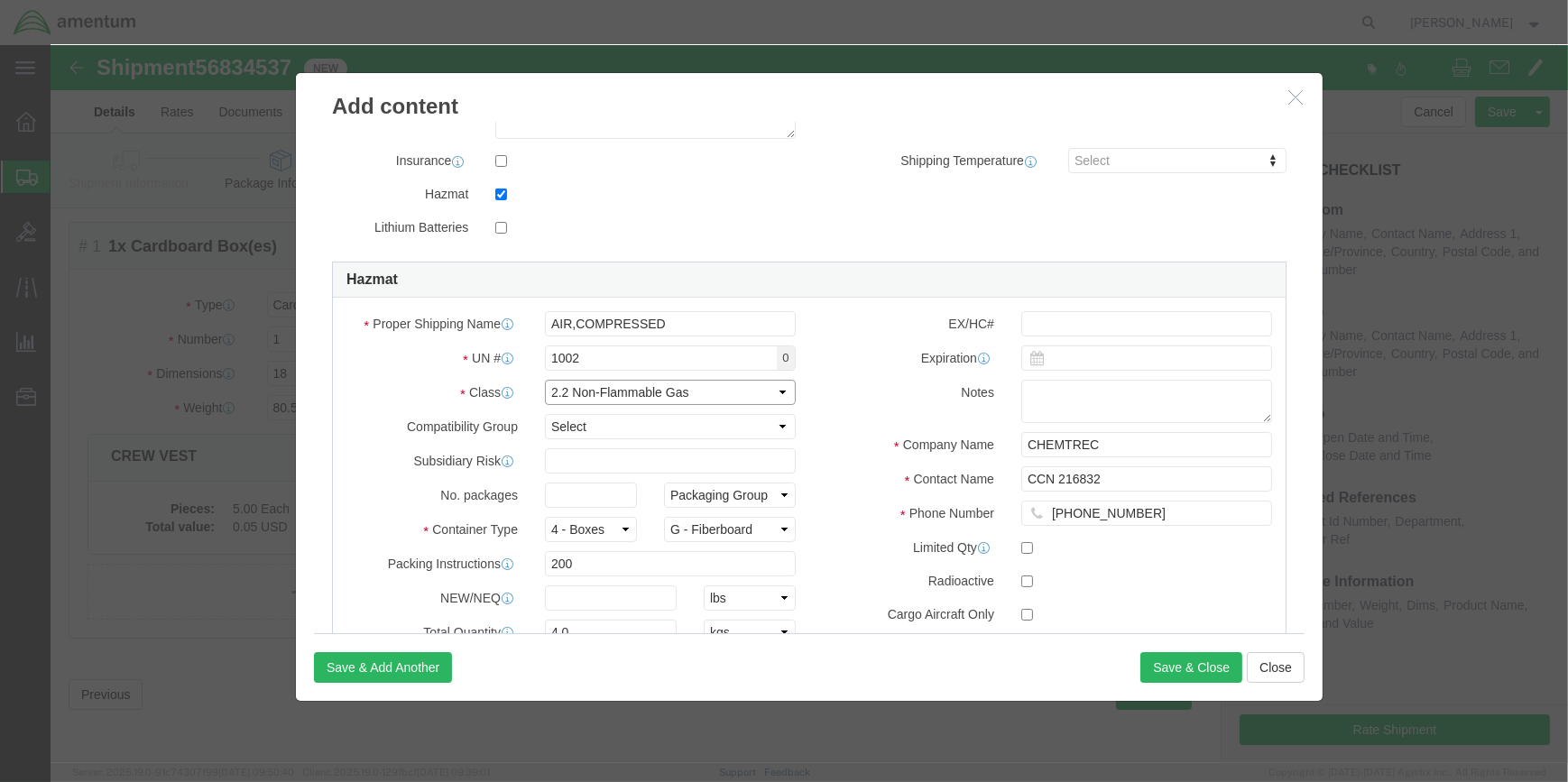
scroll to position [410, 0]
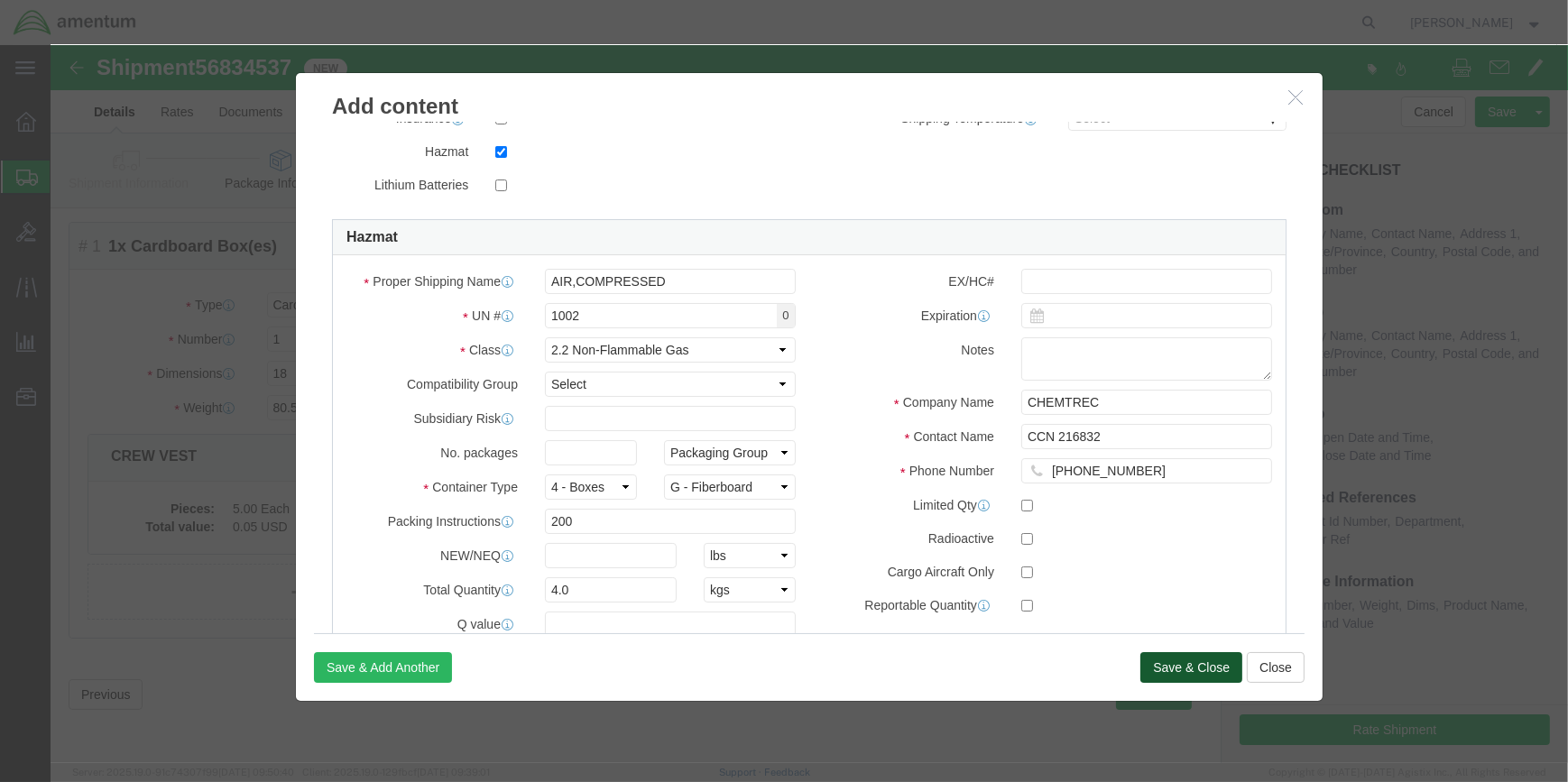
click button "Save & Close"
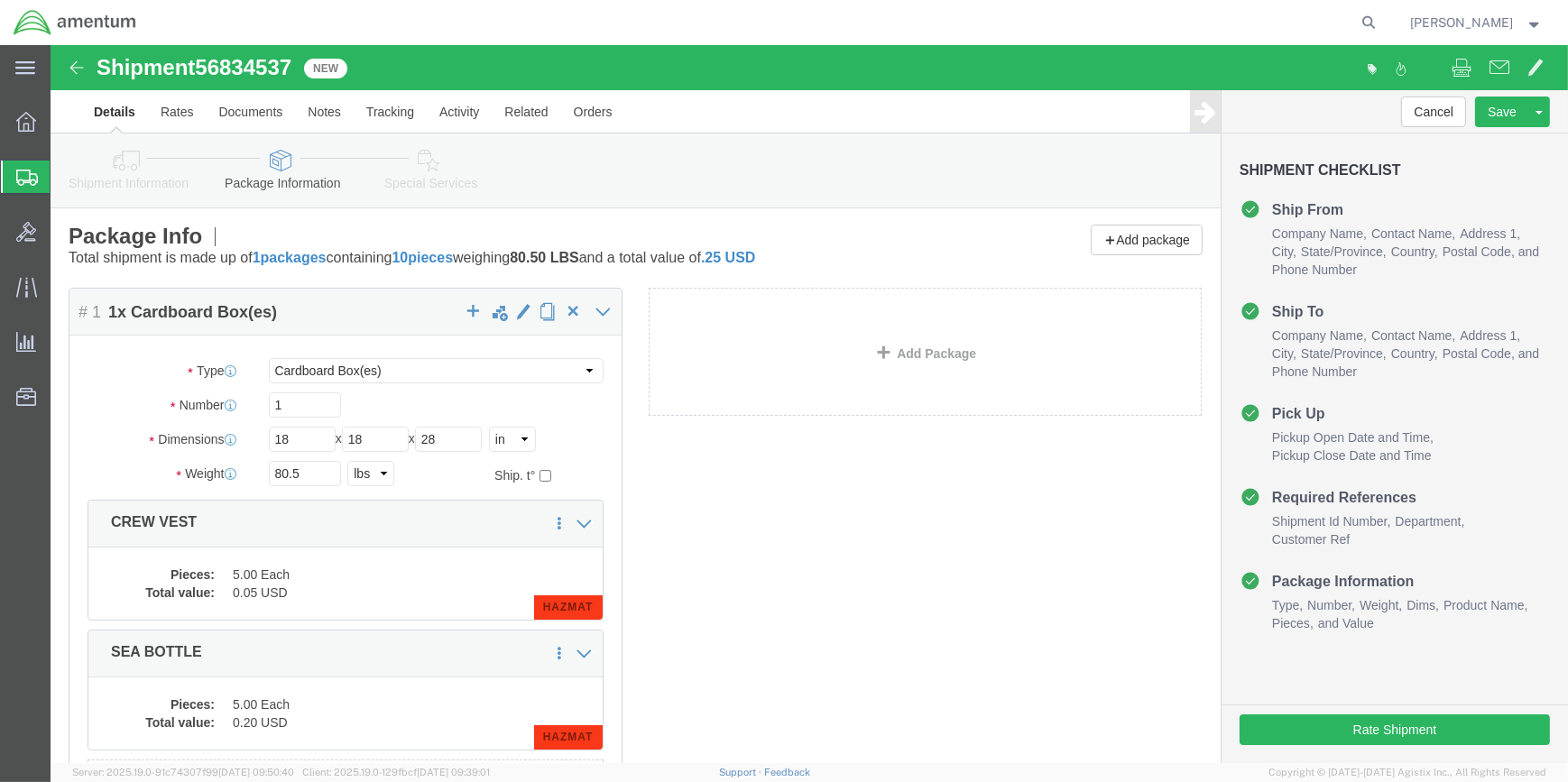
scroll to position [0, 0]
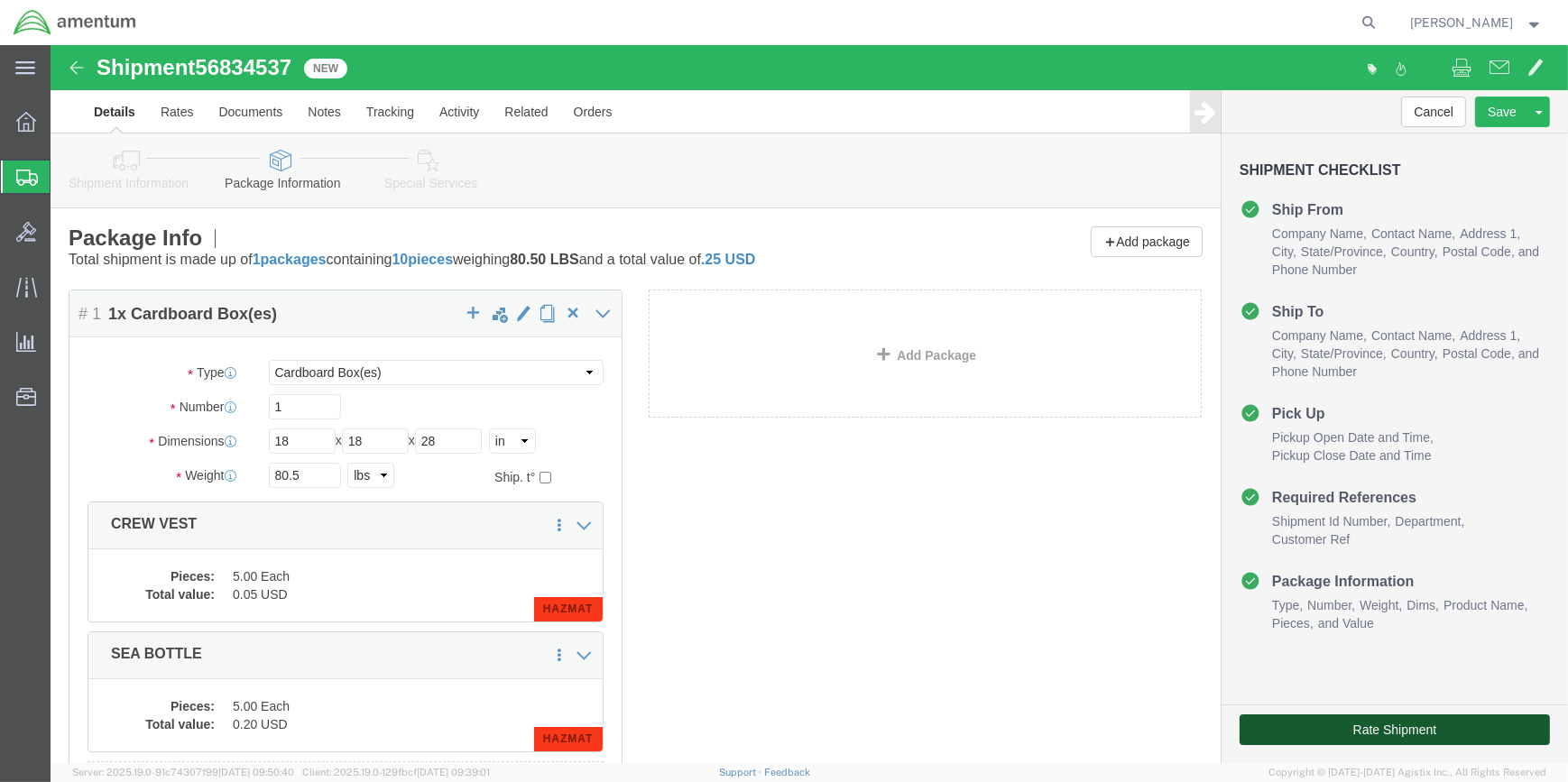
click button "Rate Shipment"
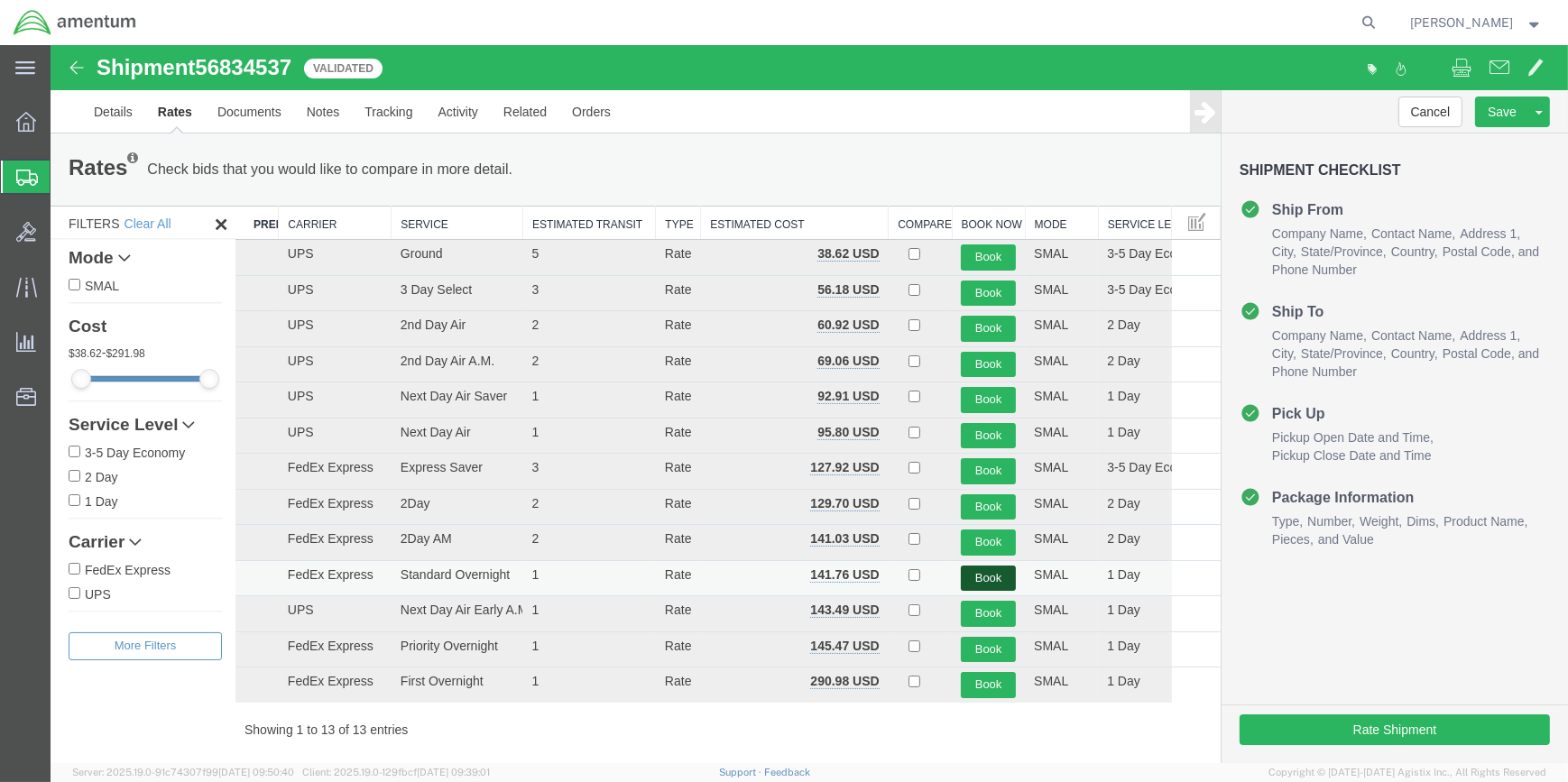
click at [978, 572] on button "Book" at bounding box center [988, 579] width 55 height 27
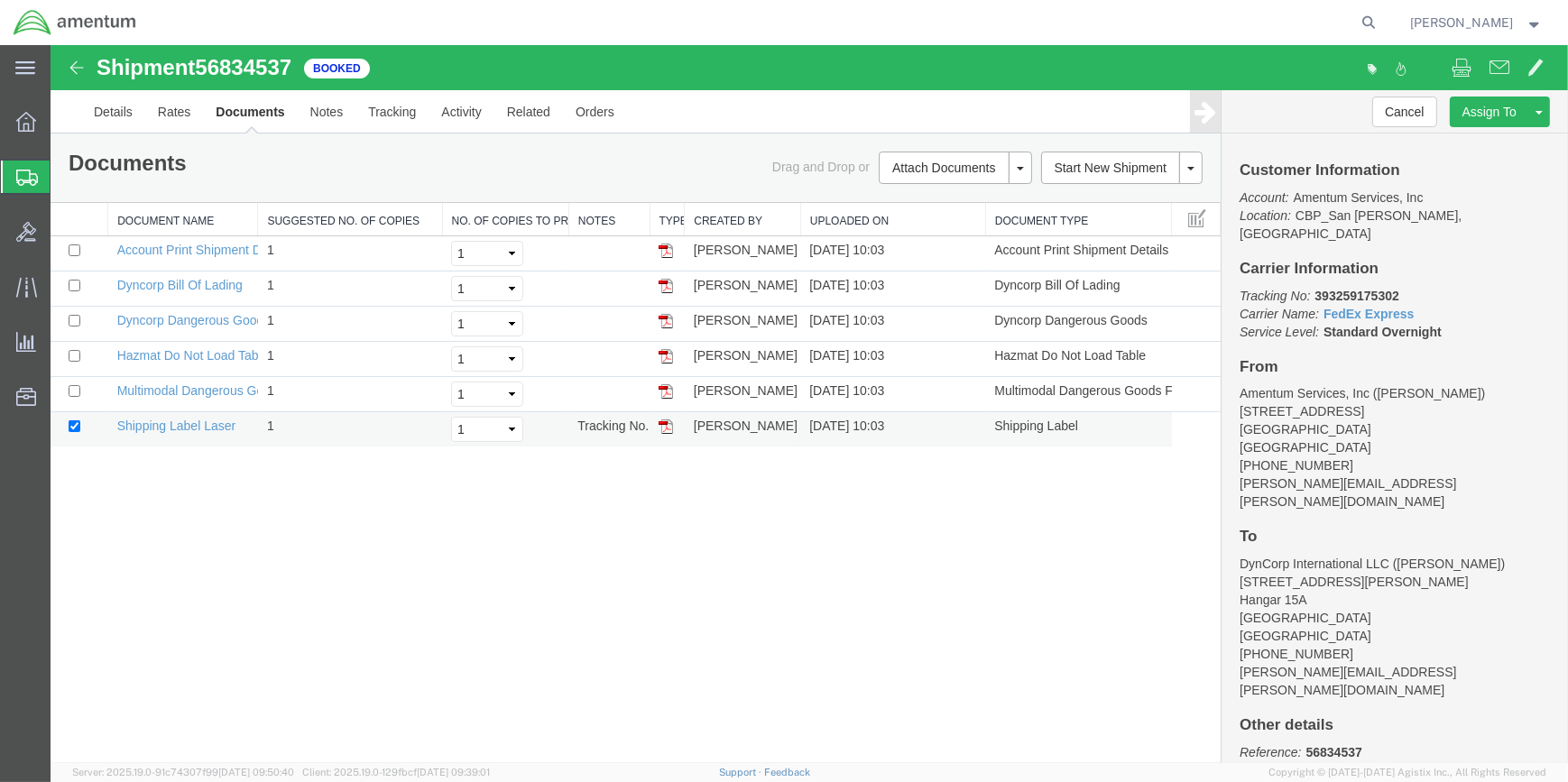
click at [661, 425] on img at bounding box center [665, 427] width 14 height 14
